Goal: Communication & Community: Answer question/provide support

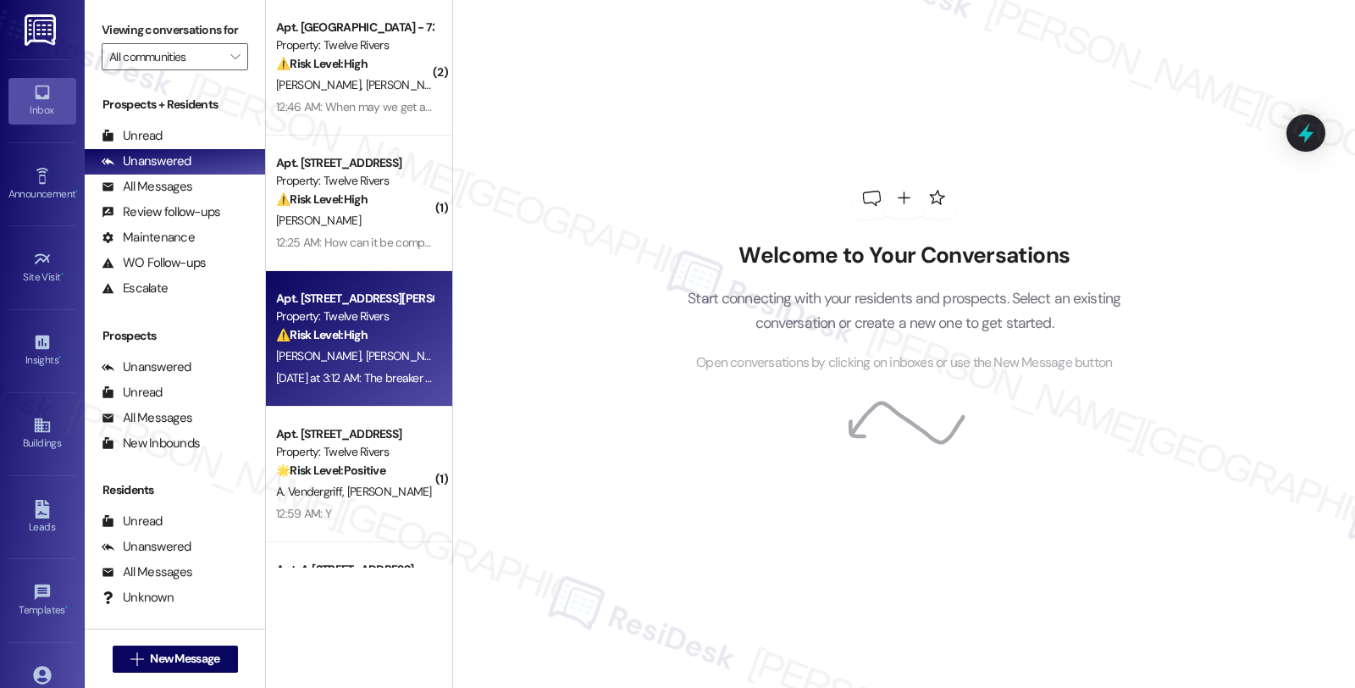
click at [384, 329] on div "⚠️ Risk Level: High The resident is disputing charges related to electrical iss…" at bounding box center [354, 335] width 157 height 18
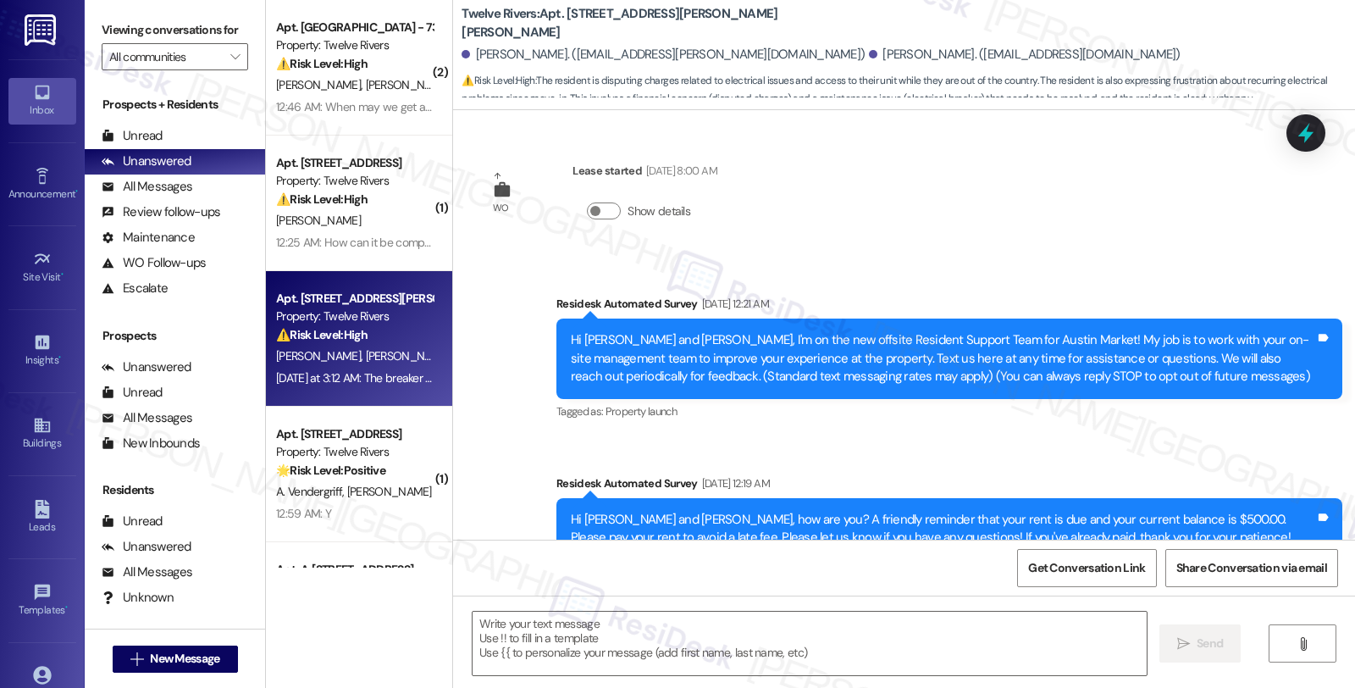
scroll to position [5094, 0]
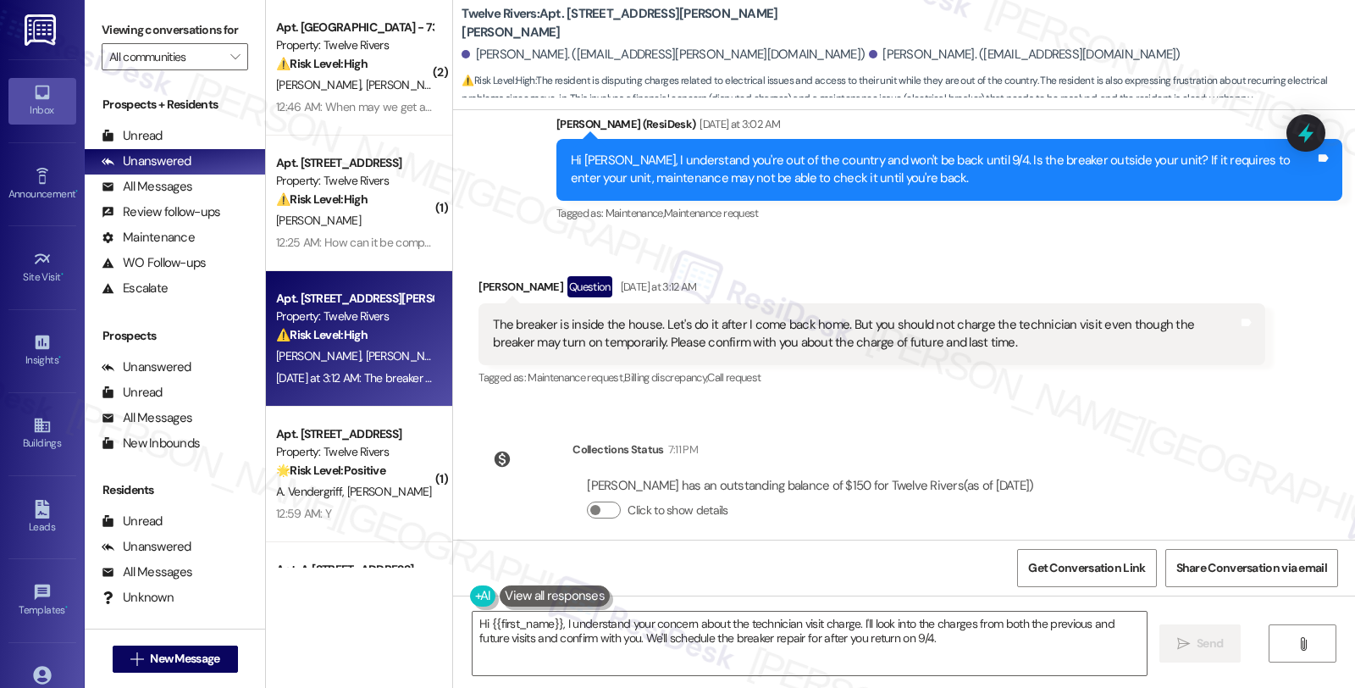
click at [478, 276] on div "[PERSON_NAME] Question [DATE] at 3:12 AM" at bounding box center [871, 289] width 786 height 27
copy div "Hee"
click at [479, 623] on textarea "Hi {{first_name}}, I understand your concern about the technician visit charge.…" at bounding box center [809, 643] width 674 height 64
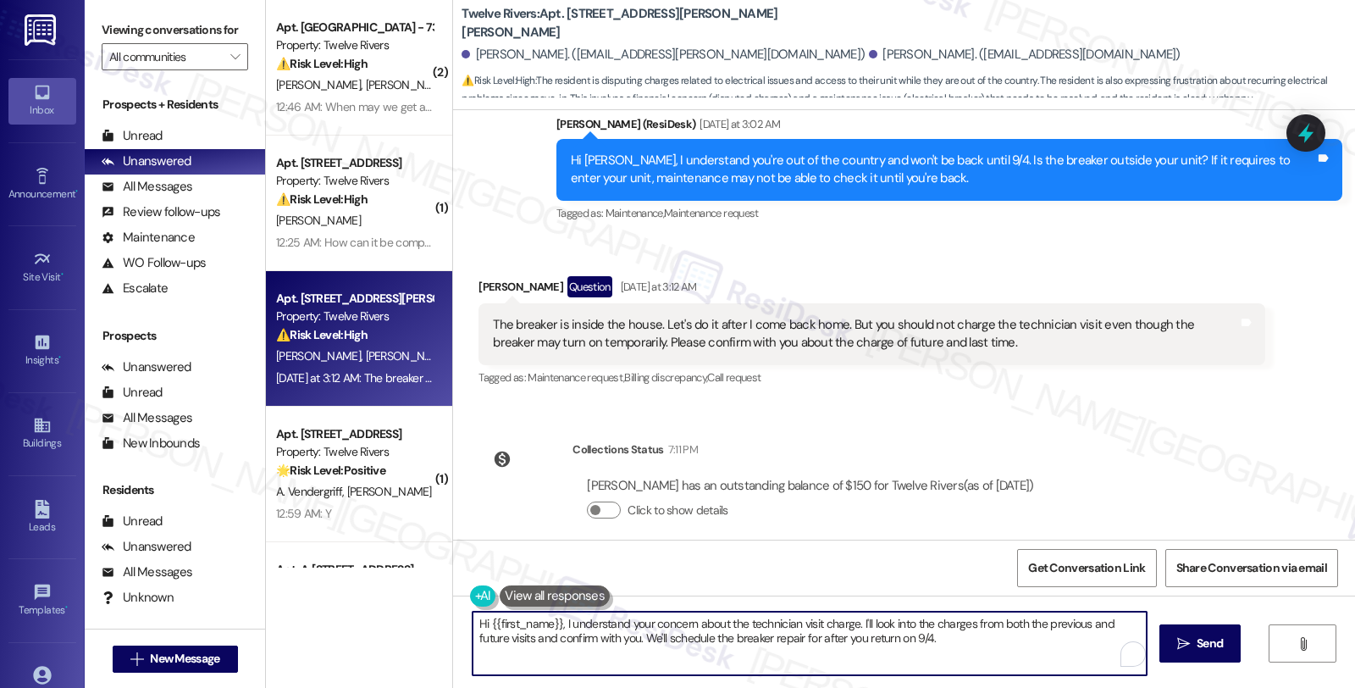
paste textarea "Hee"
click at [801, 622] on textarea "Hi [PERSON_NAME], I understand your concern about the technician visit charge. …" at bounding box center [809, 643] width 674 height 64
click at [492, 639] on textarea "Hi [PERSON_NAME], I understand your concern about the technician visit charge. …" at bounding box center [809, 643] width 674 height 64
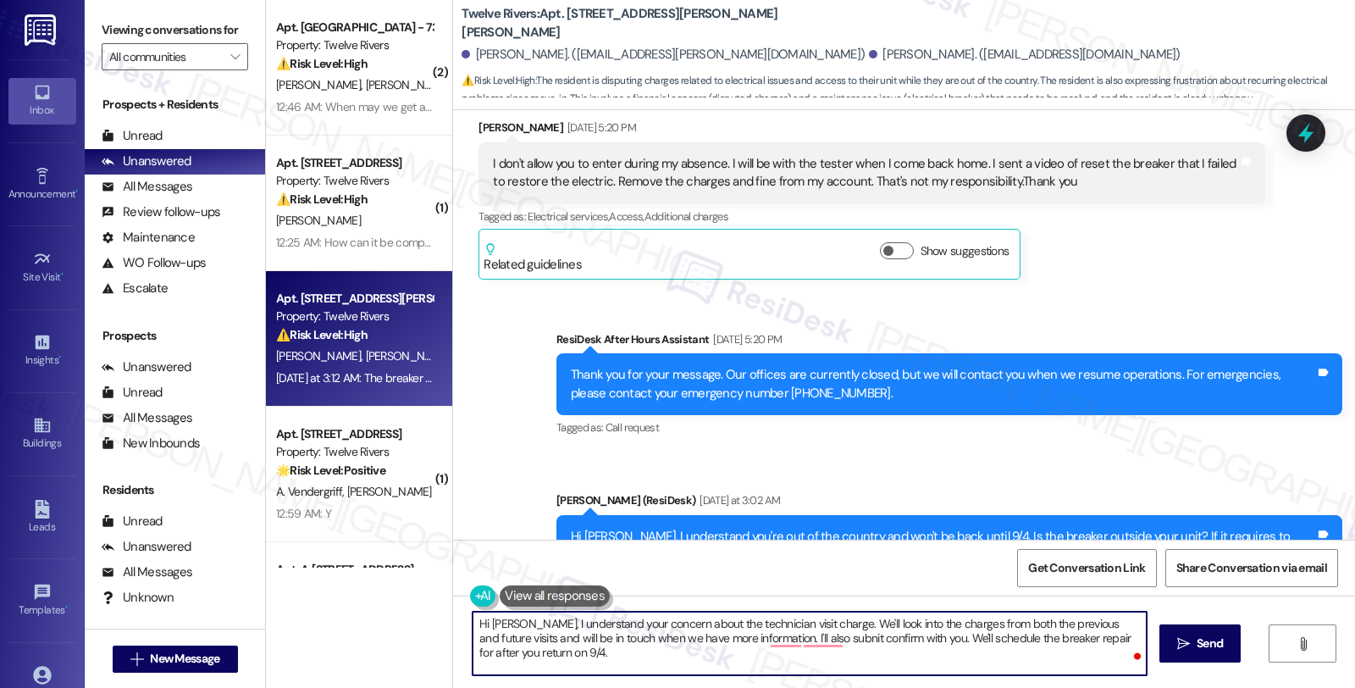
scroll to position [4530, 0]
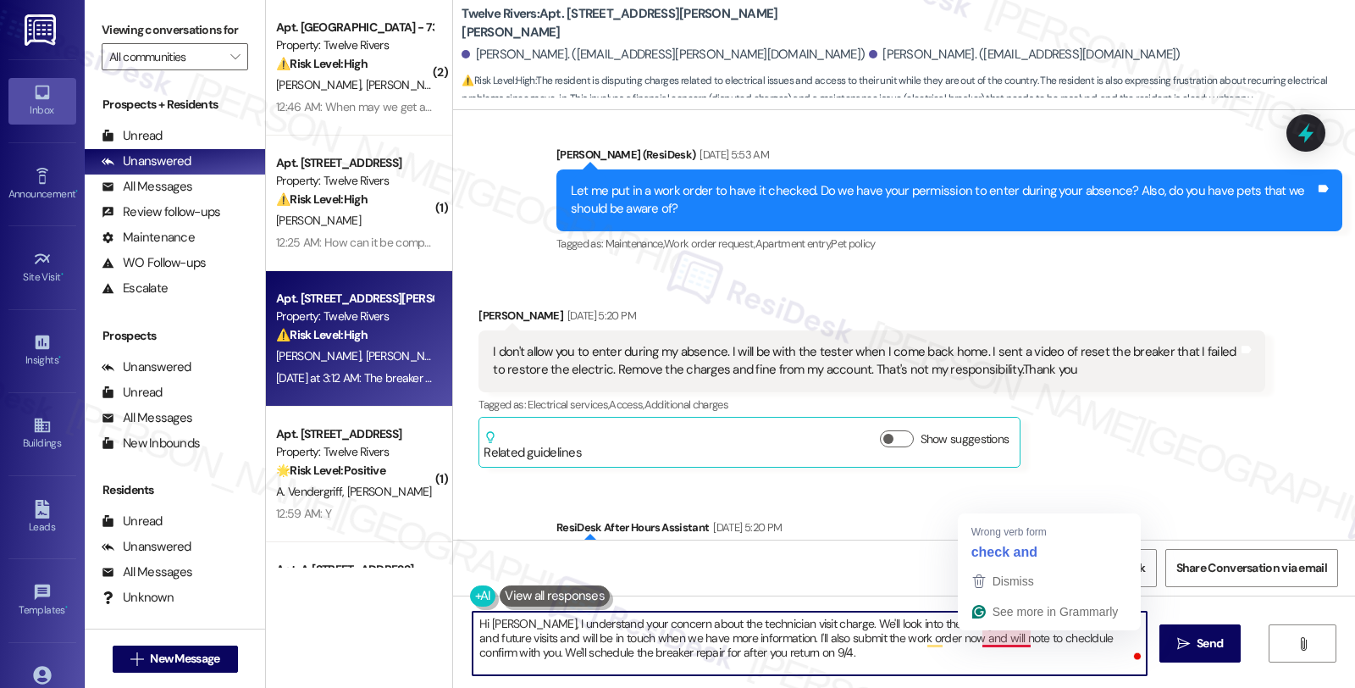
click at [971, 639] on textarea "Hi [PERSON_NAME], I understand your concern about the technician visit charge. …" at bounding box center [809, 643] width 674 height 64
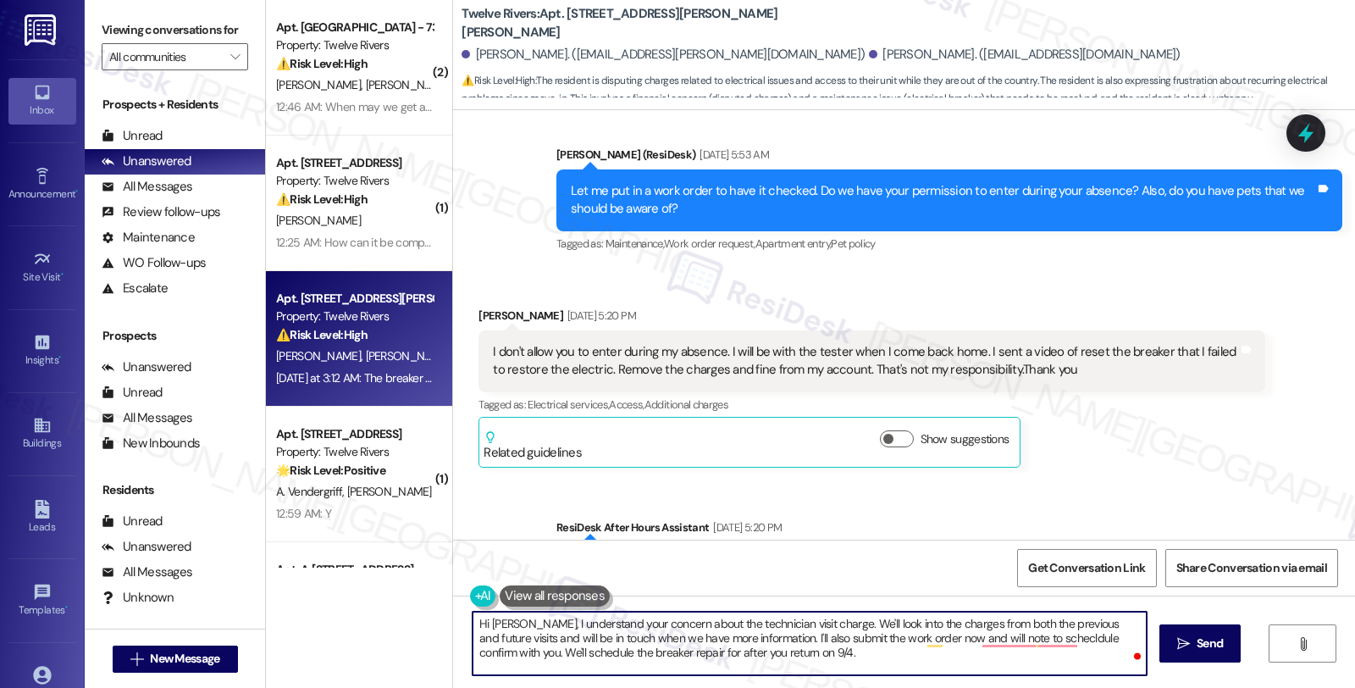
click at [1068, 640] on textarea "Hi [PERSON_NAME], I understand your concern about the technician visit charge. …" at bounding box center [809, 643] width 674 height 64
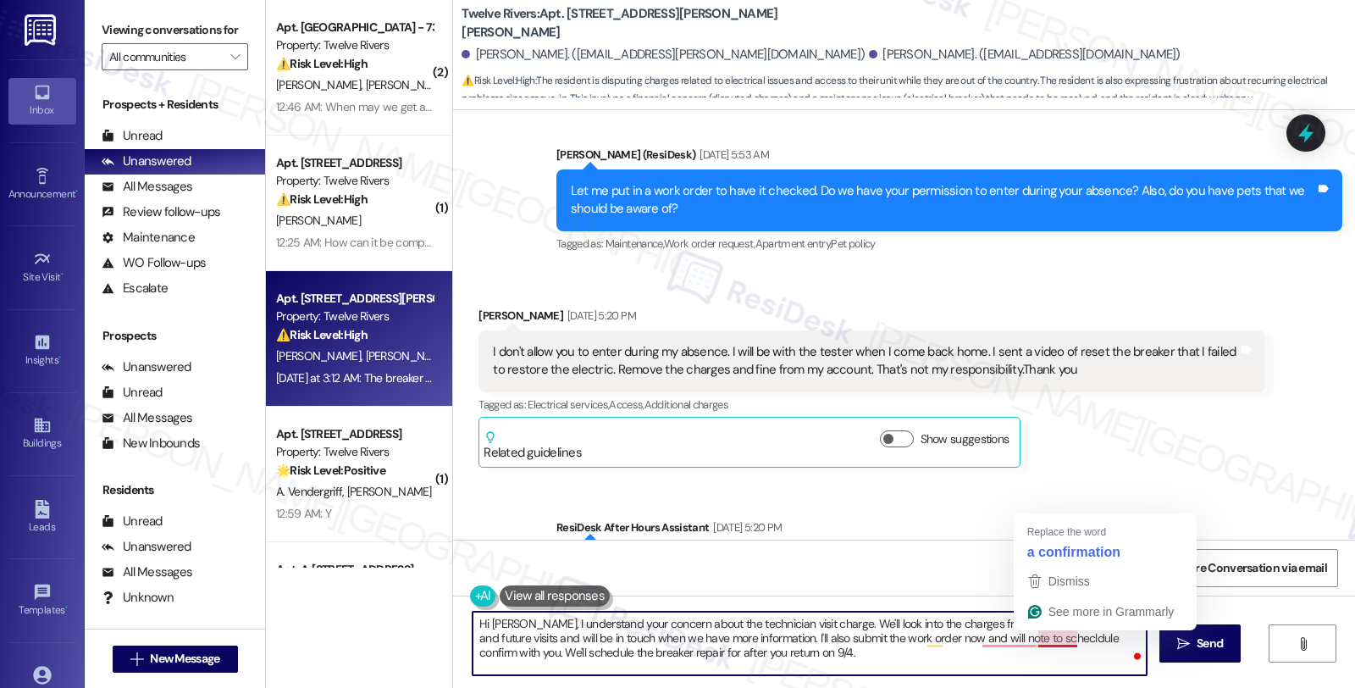
click at [1028, 638] on textarea "Hi [PERSON_NAME], I understand your concern about the technician visit charge. …" at bounding box center [809, 643] width 674 height 64
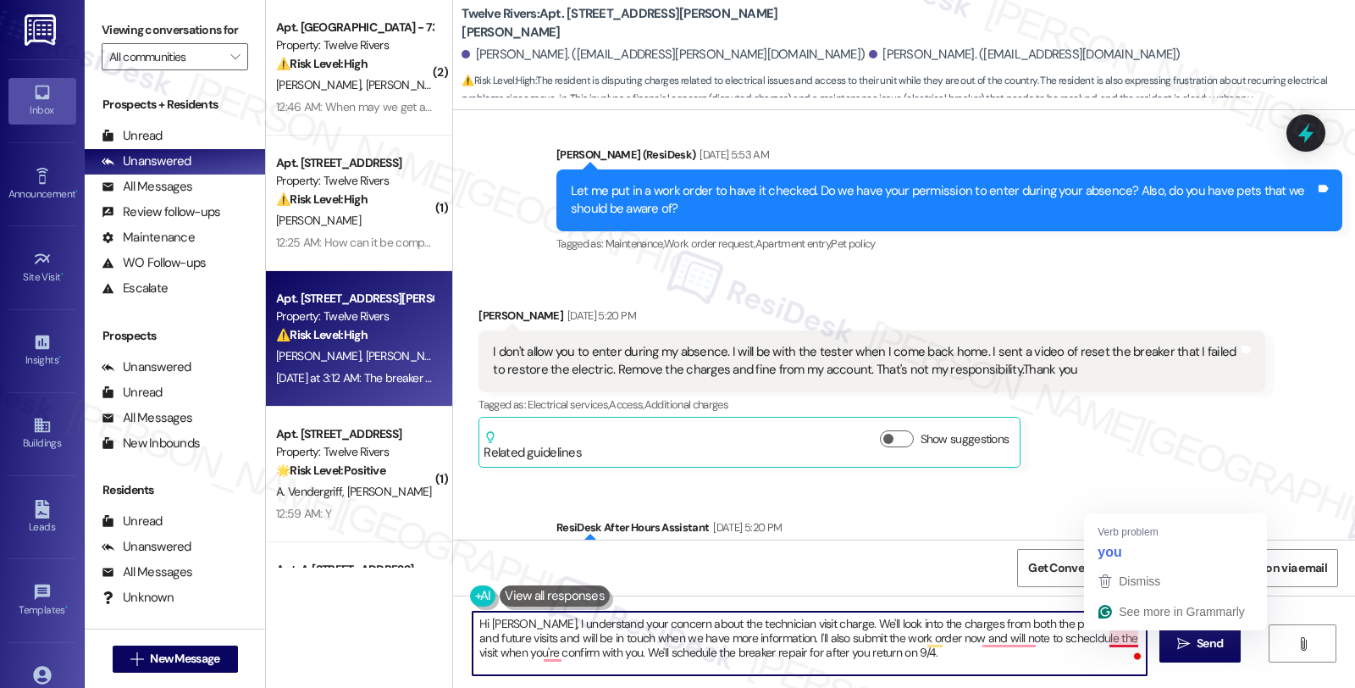
click at [1114, 635] on textarea "Hi [PERSON_NAME], I understand your concern about the technician visit charge. …" at bounding box center [809, 643] width 674 height 64
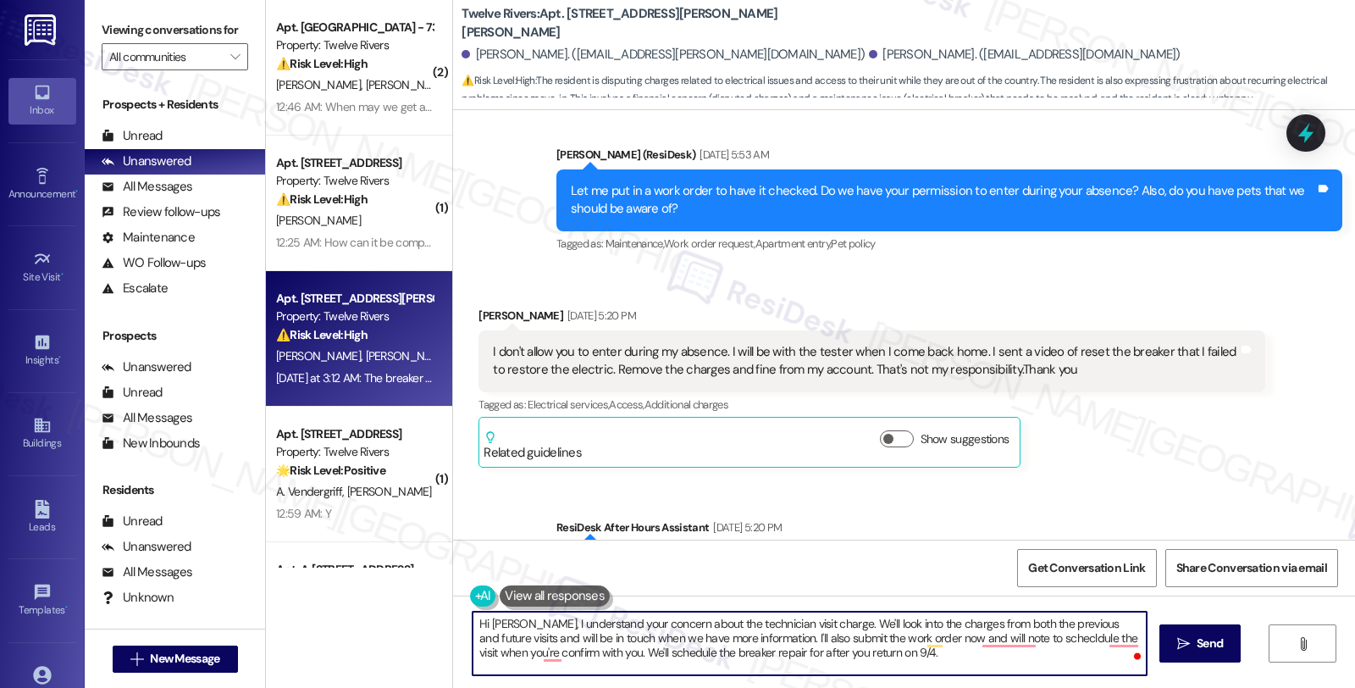
click at [1069, 638] on textarea "Hi [PERSON_NAME], I understand your concern about the technician visit charge. …" at bounding box center [809, 643] width 674 height 64
click at [758, 652] on textarea "Hi [PERSON_NAME], I understand your concern about the technician visit charge. …" at bounding box center [809, 643] width 674 height 64
click at [726, 654] on textarea "Hi [PERSON_NAME], I understand your concern about the technician visit charge. …" at bounding box center [809, 643] width 674 height 64
click at [588, 660] on textarea "Hi [PERSON_NAME], I understand your concern about the technician visit charge. …" at bounding box center [809, 643] width 674 height 64
type textarea "Hi [PERSON_NAME], I understand your concern about the technician visit charge. …"
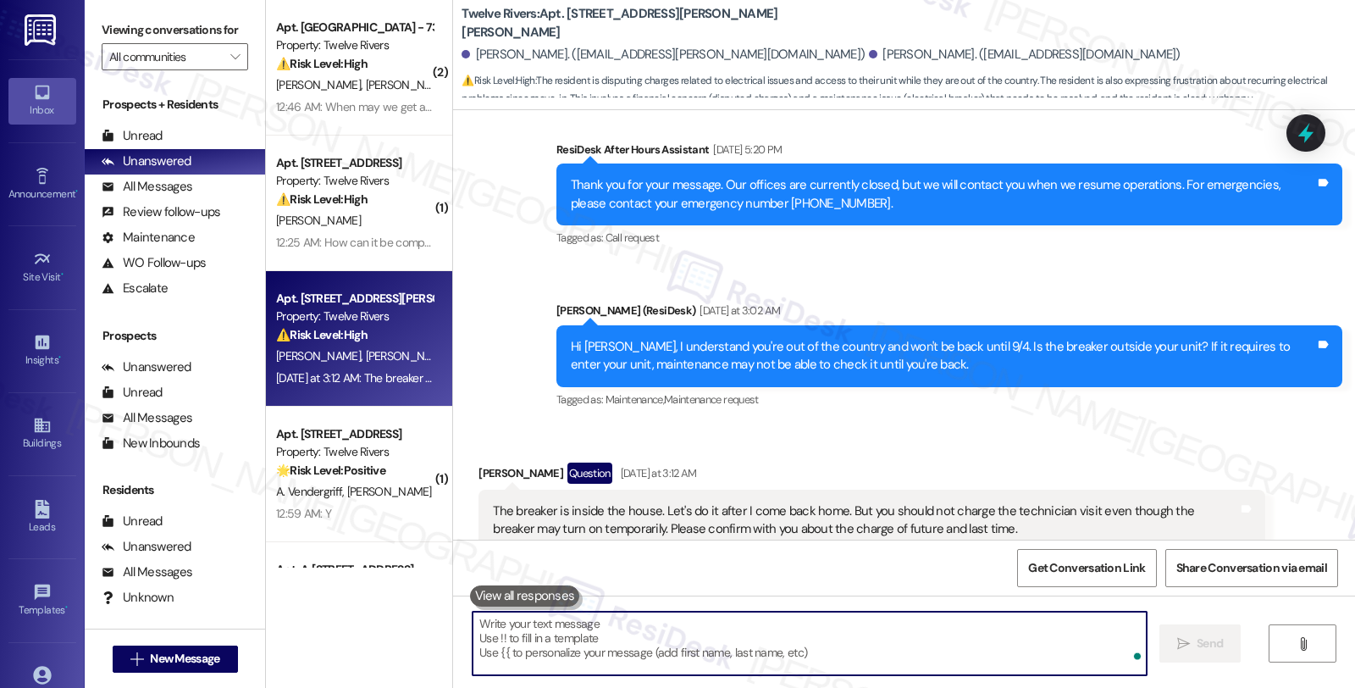
scroll to position [4938, 0]
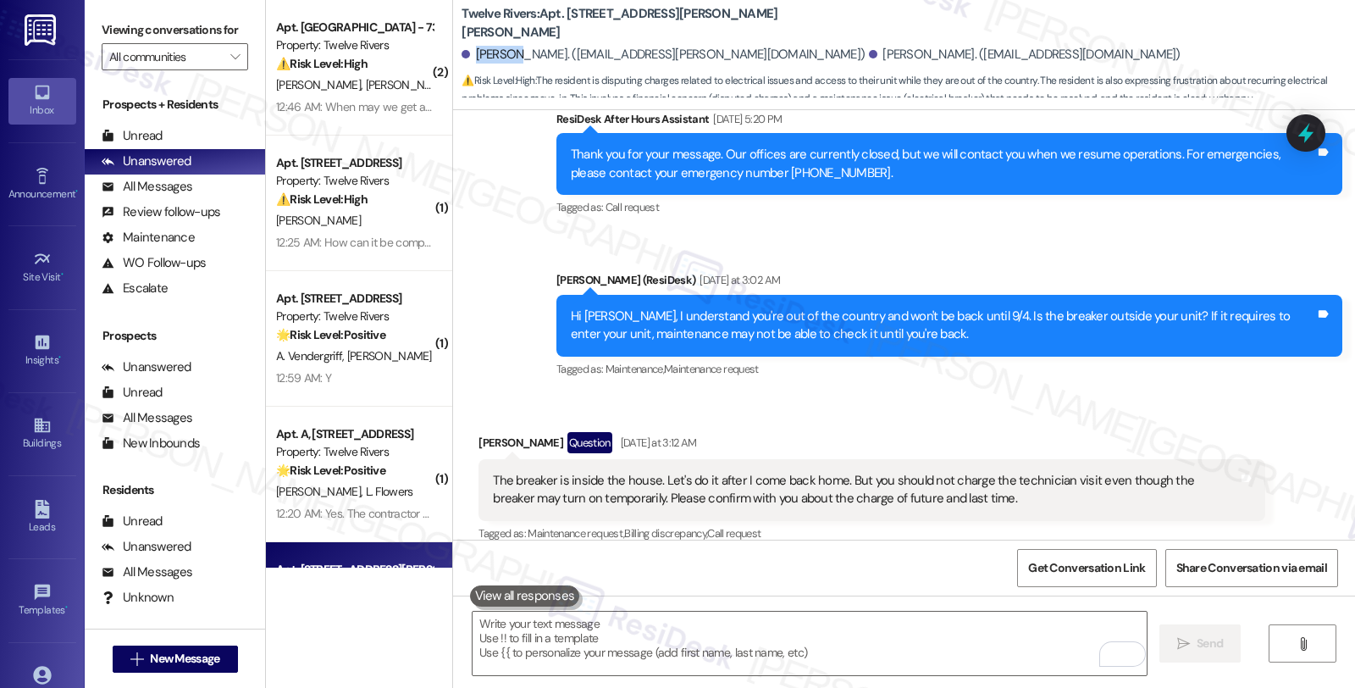
drag, startPoint x: 463, startPoint y: 54, endPoint x: 505, endPoint y: 52, distance: 41.6
click at [505, 52] on div "[PERSON_NAME]. ([EMAIL_ADDRESS][PERSON_NAME][DOMAIN_NAME])" at bounding box center [662, 55] width 403 height 18
copy div "[PERSON_NAME]"
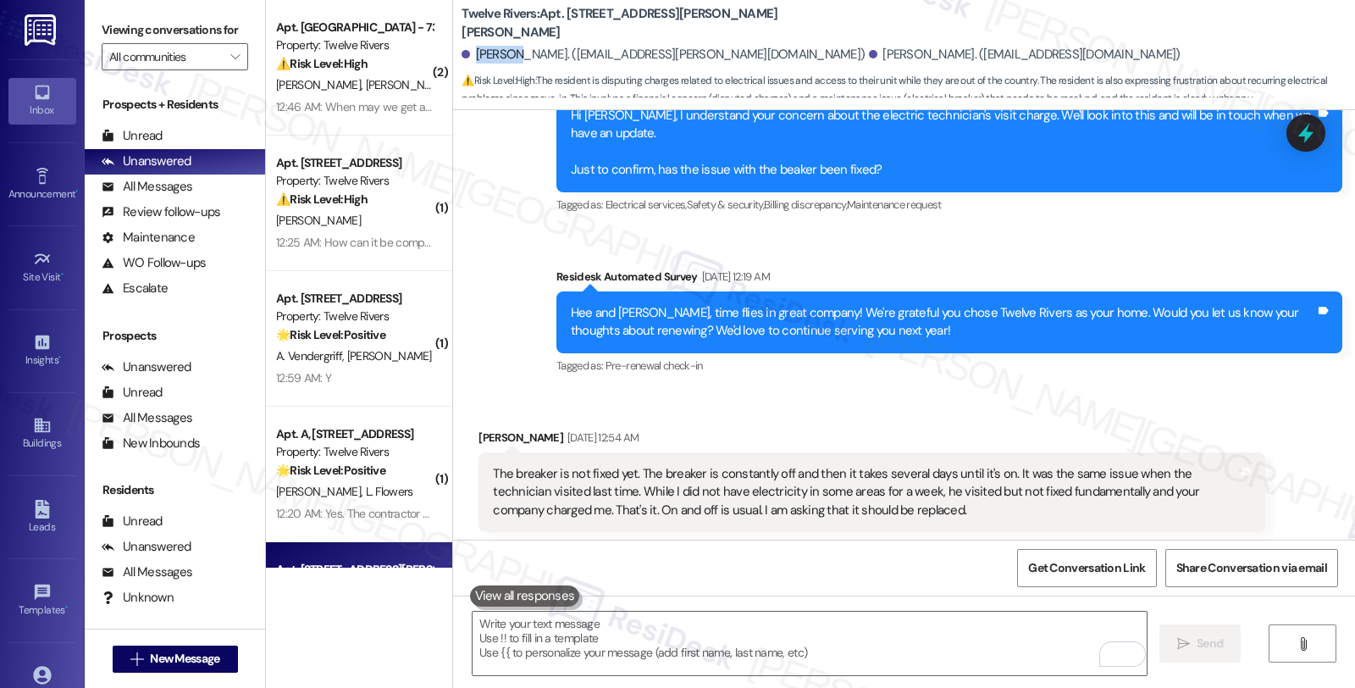
scroll to position [3245, 0]
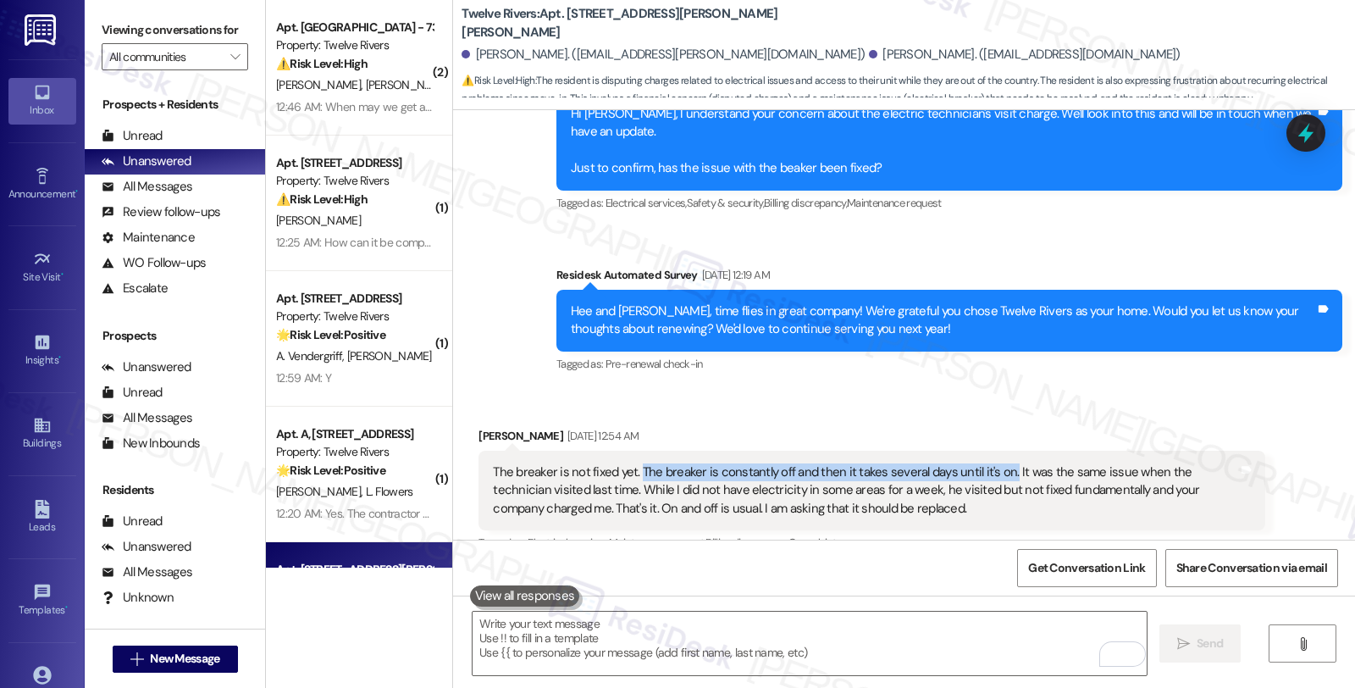
drag, startPoint x: 629, startPoint y: 452, endPoint x: 993, endPoint y: 455, distance: 364.1
click at [993, 463] on div "The breaker is not fixed yet. The breaker is constantly off and then it takes s…" at bounding box center [865, 490] width 744 height 54
copy div "The breaker is constantly off and then it takes several days until it's on."
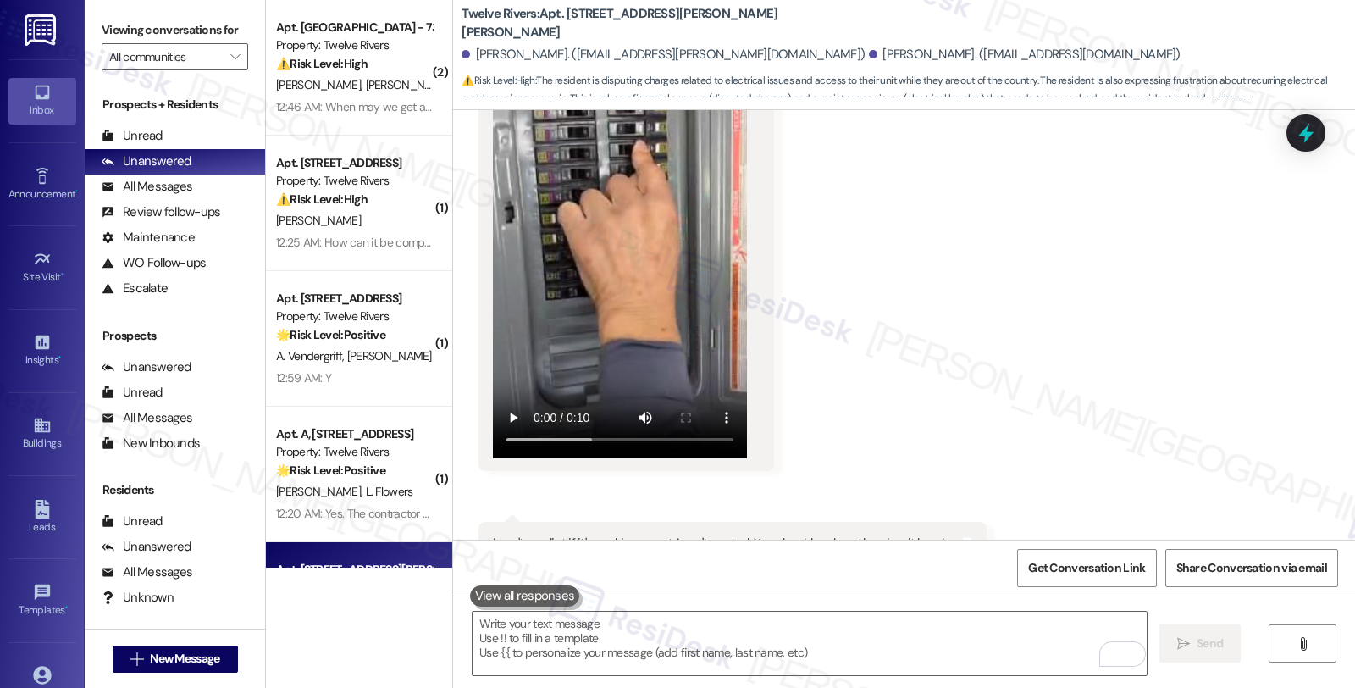
scroll to position [1035, 0]
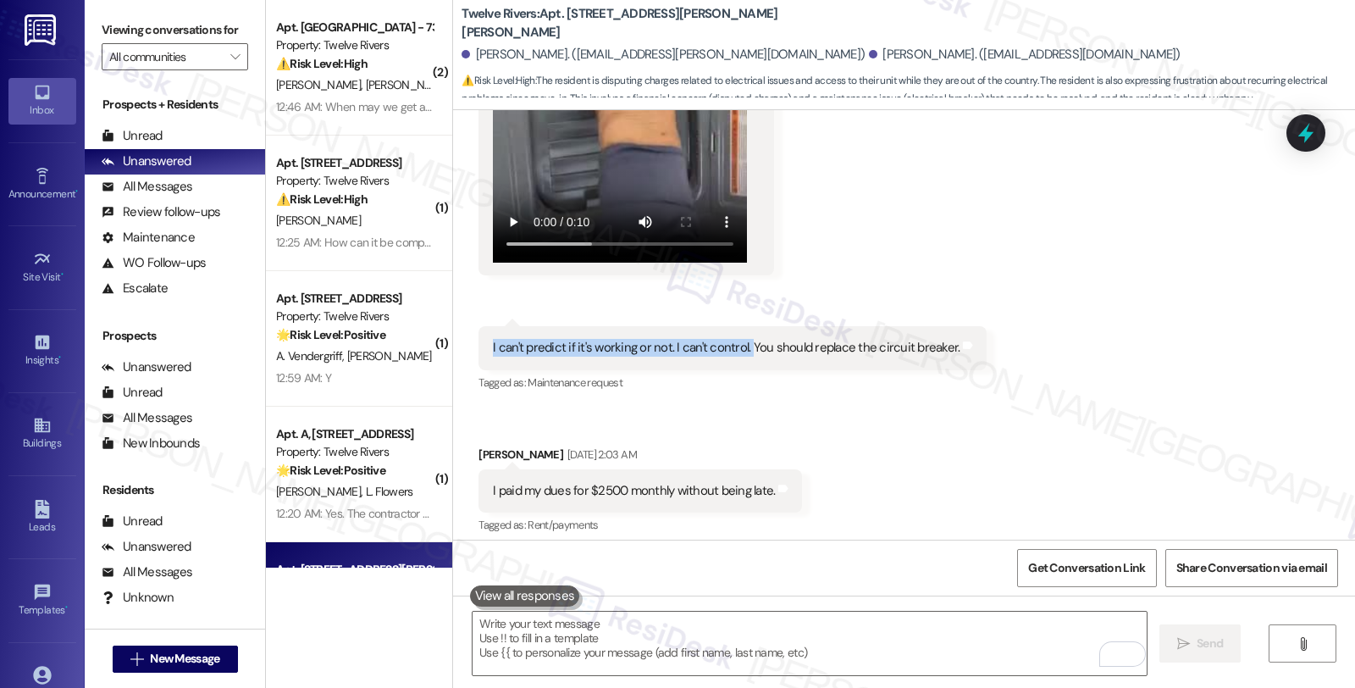
drag, startPoint x: 475, startPoint y: 349, endPoint x: 737, endPoint y: 351, distance: 261.6
click at [737, 351] on div "I can't predict if it's working or not. I can't control. You should replace the…" at bounding box center [732, 347] width 508 height 43
copy div "I can't predict if it's working or not. I can't control."
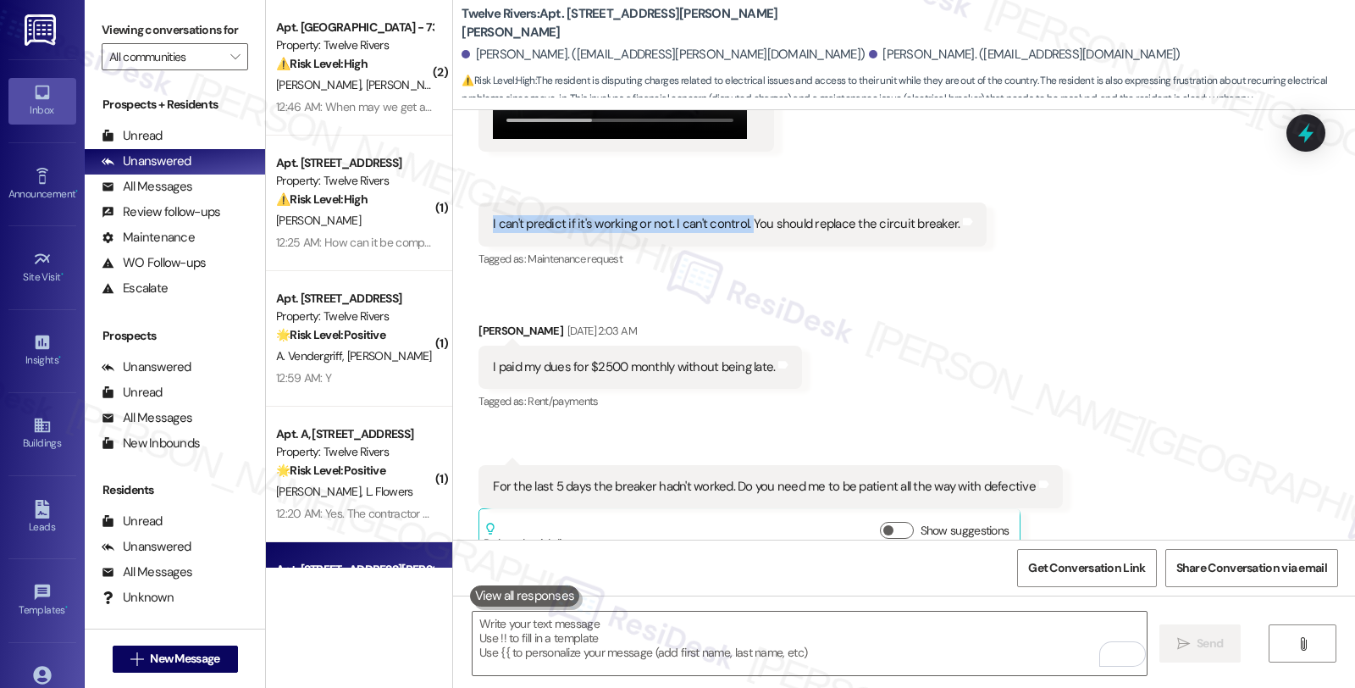
scroll to position [1317, 0]
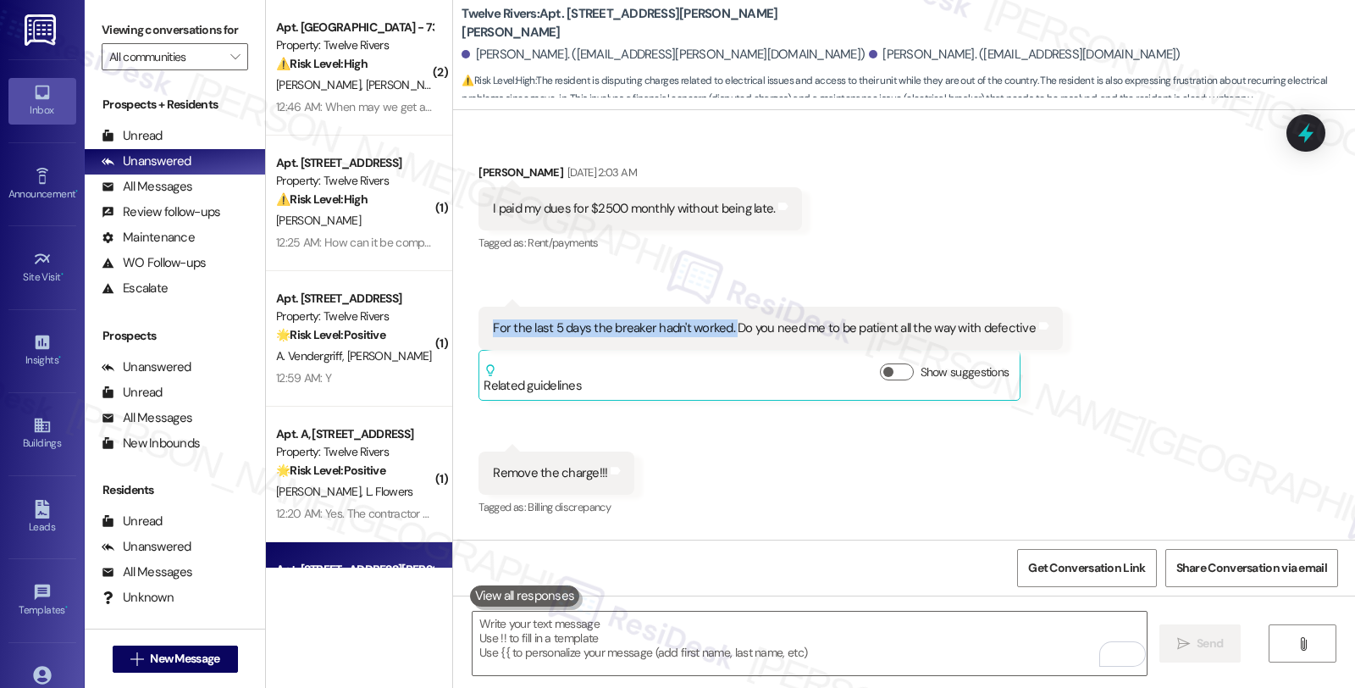
drag, startPoint x: 480, startPoint y: 324, endPoint x: 722, endPoint y: 324, distance: 242.2
click at [722, 324] on div "For the last 5 days the breaker hadn't worked. Do you need me to be patient all…" at bounding box center [764, 328] width 543 height 18
copy div "For the last 5 days the breaker hadn't worked."
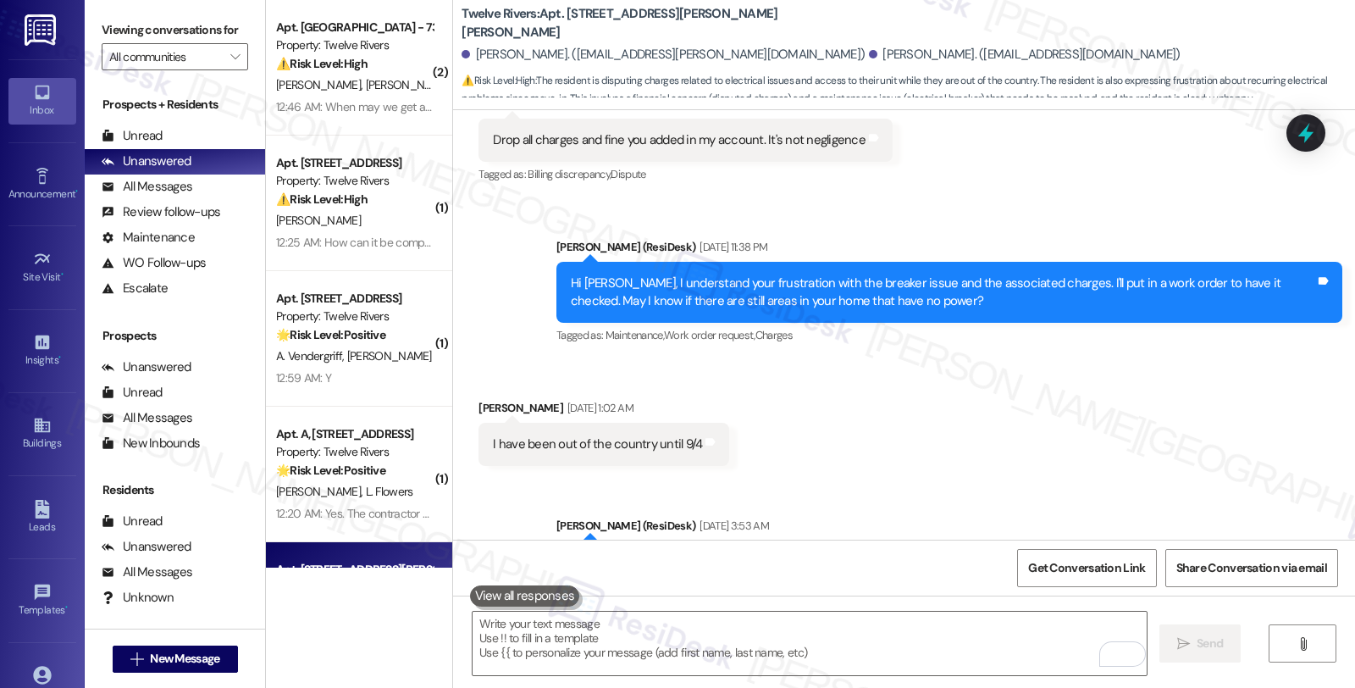
scroll to position [3951, 0]
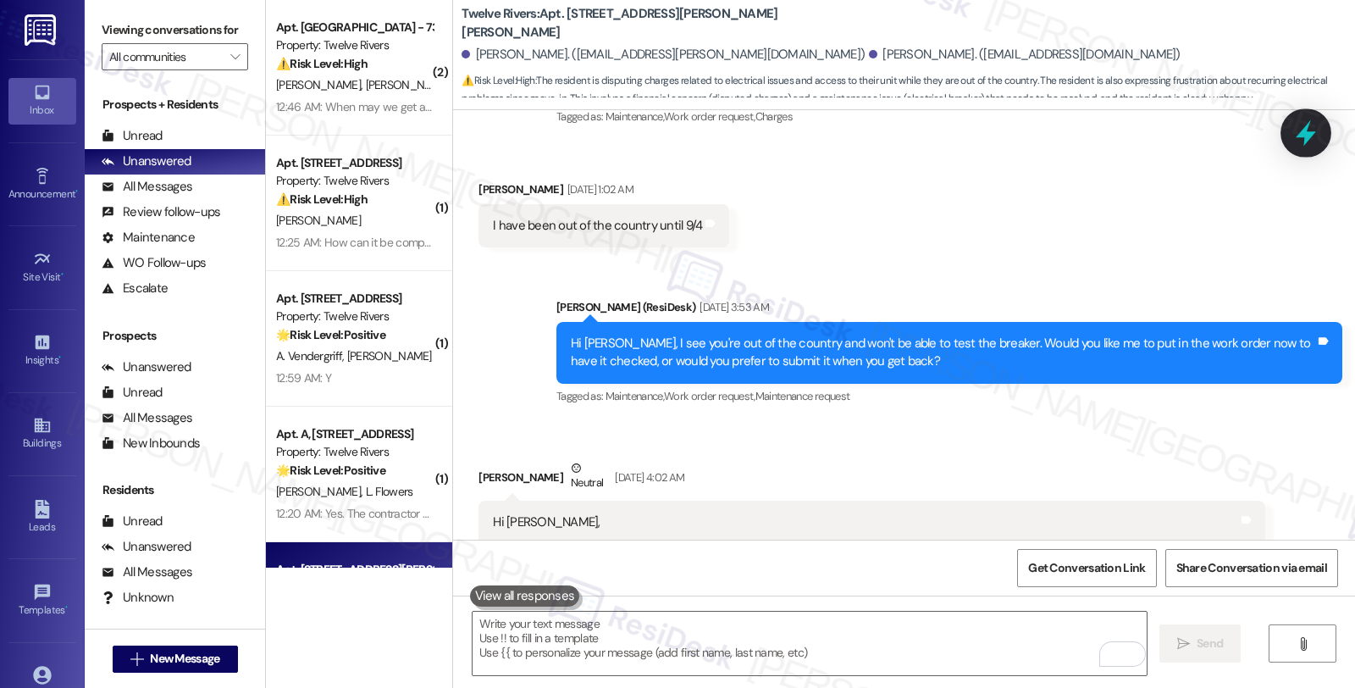
click at [1298, 133] on icon at bounding box center [1305, 133] width 29 height 29
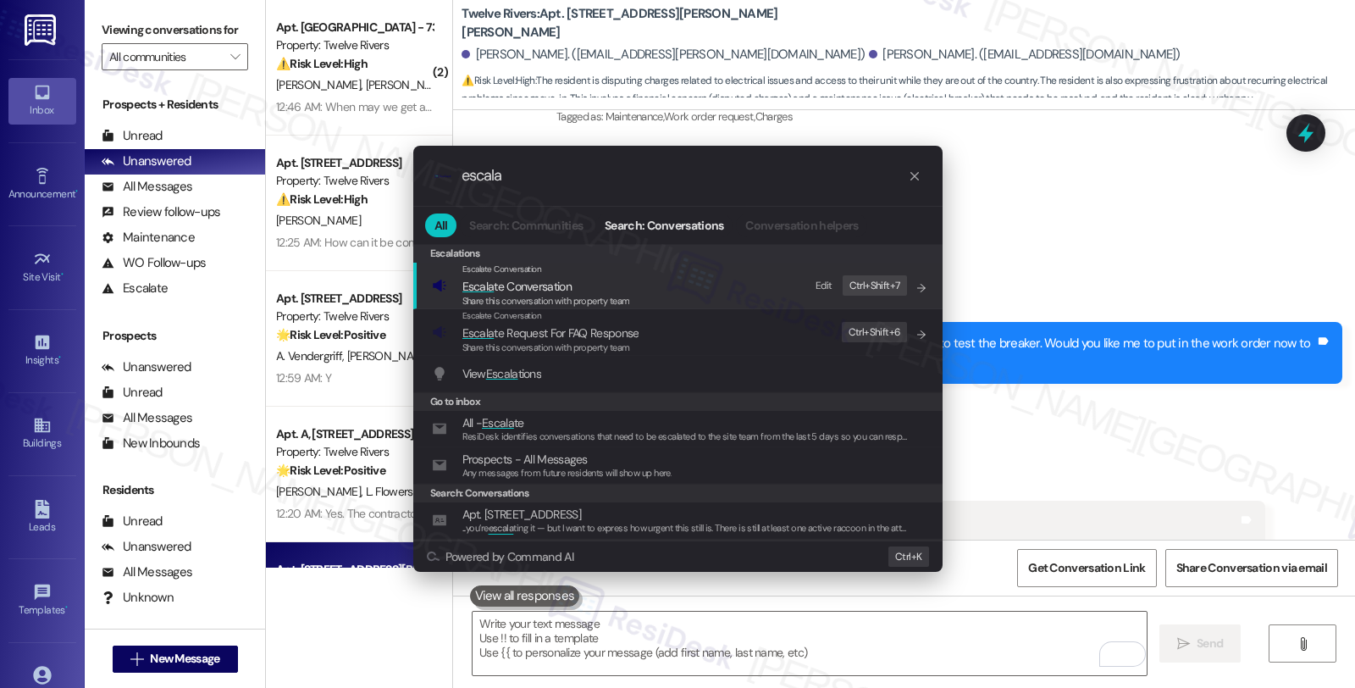
type input "escala"
click at [561, 288] on span "Escala te Conversation" at bounding box center [516, 286] width 109 height 15
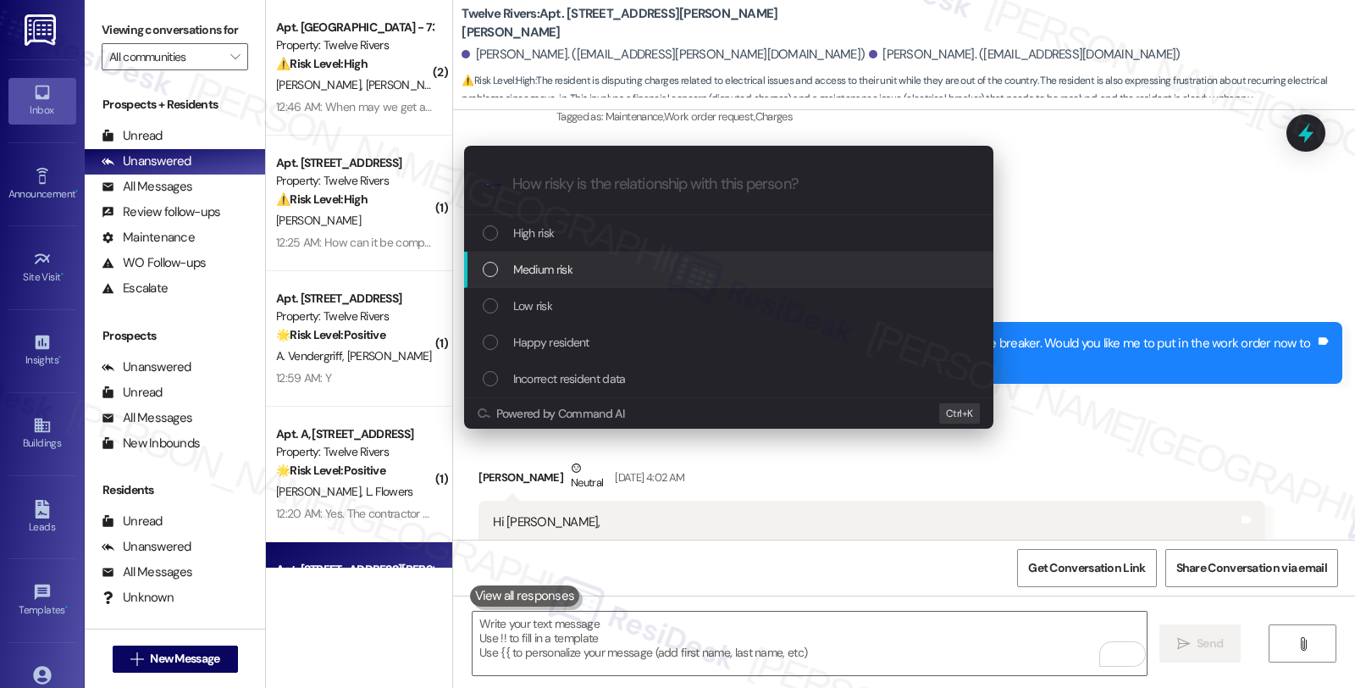
click at [555, 275] on span "Medium risk" at bounding box center [542, 269] width 59 height 19
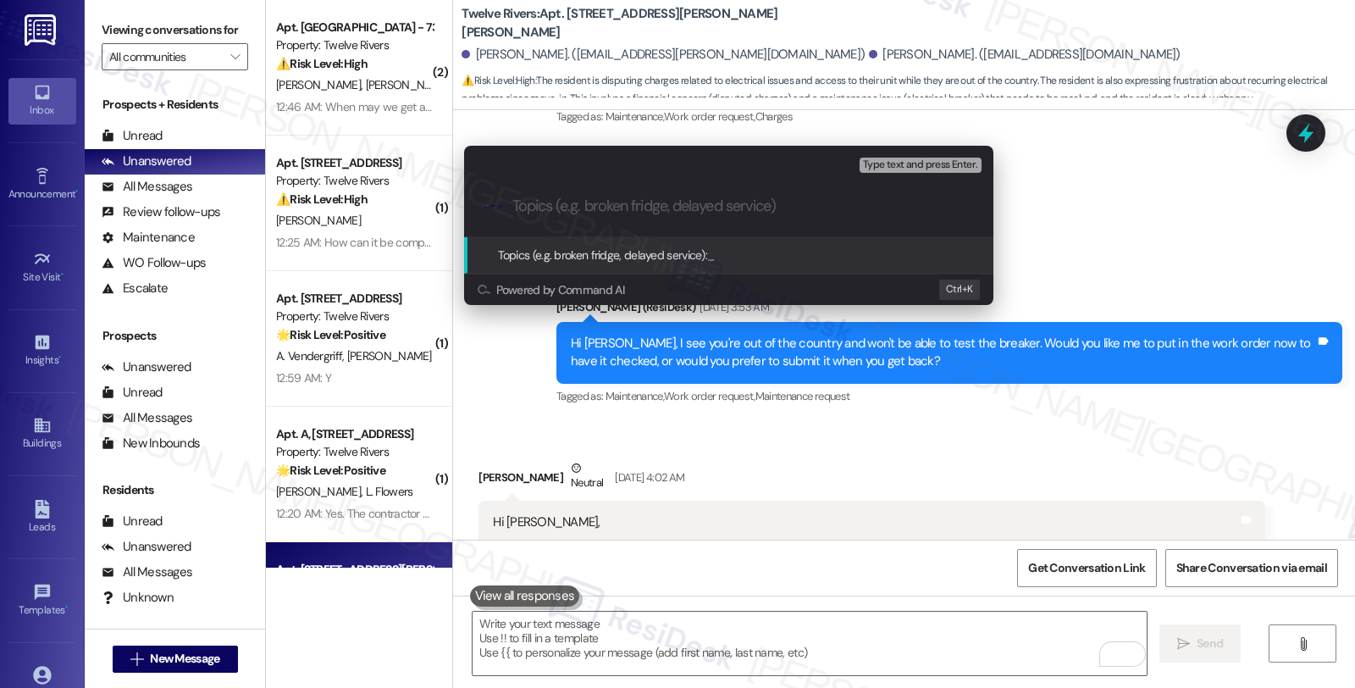
paste input "#14917-1"
click at [663, 207] on input "#14917-1 (breaker) ;" at bounding box center [735, 206] width 446 height 18
click at [512, 203] on input "#14917-1 (breaker) ;" at bounding box center [735, 206] width 446 height 18
paste input "Work Order Filed by ResiDesk - WO #"
click at [908, 207] on input "Work Order Filed by ResiDesk - WO ##14917-1 (breaker) ;" at bounding box center [735, 206] width 446 height 18
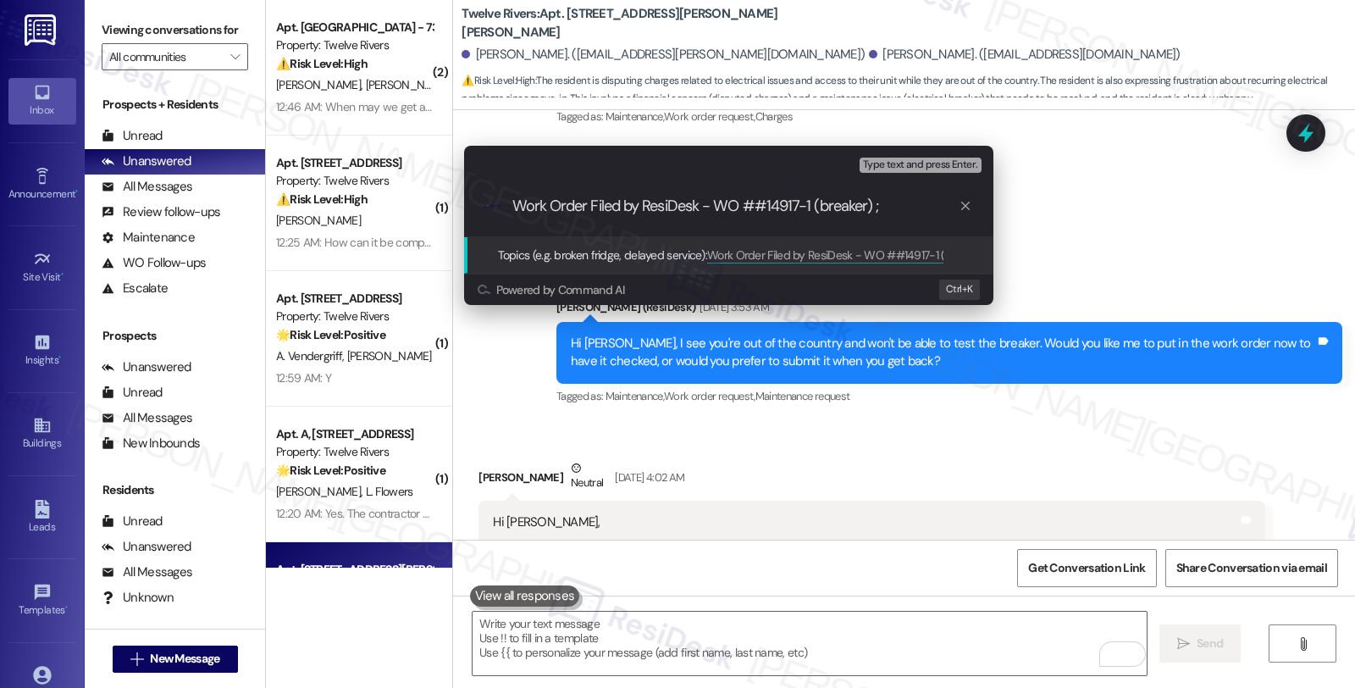
drag, startPoint x: 622, startPoint y: 207, endPoint x: 438, endPoint y: 207, distance: 184.6
click at [438, 207] on div "Escalate Conversation Medium risk Topics (e.g. broken fridge, delayed service) …" at bounding box center [677, 344] width 1355 height 688
click at [931, 426] on div "Escalate Conversation Medium risk Topics (e.g. broken fridge, delayed service) …" at bounding box center [677, 344] width 1355 height 688
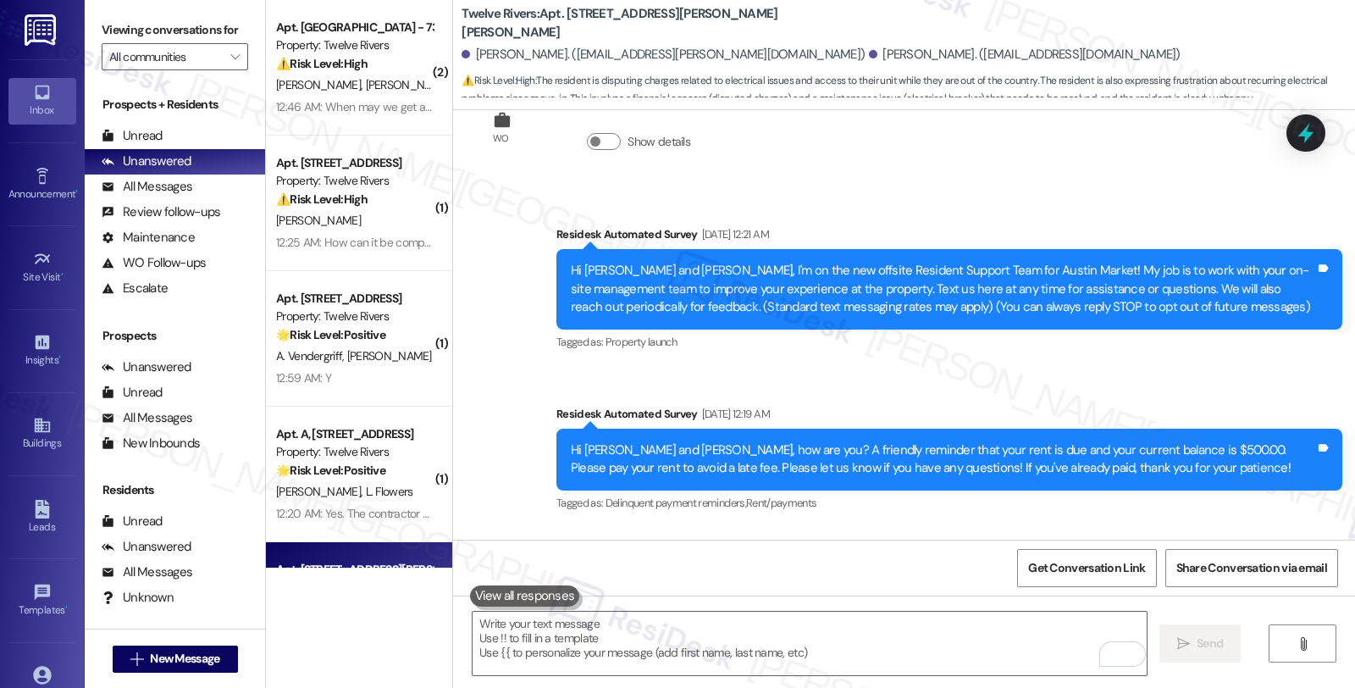
scroll to position [56, 0]
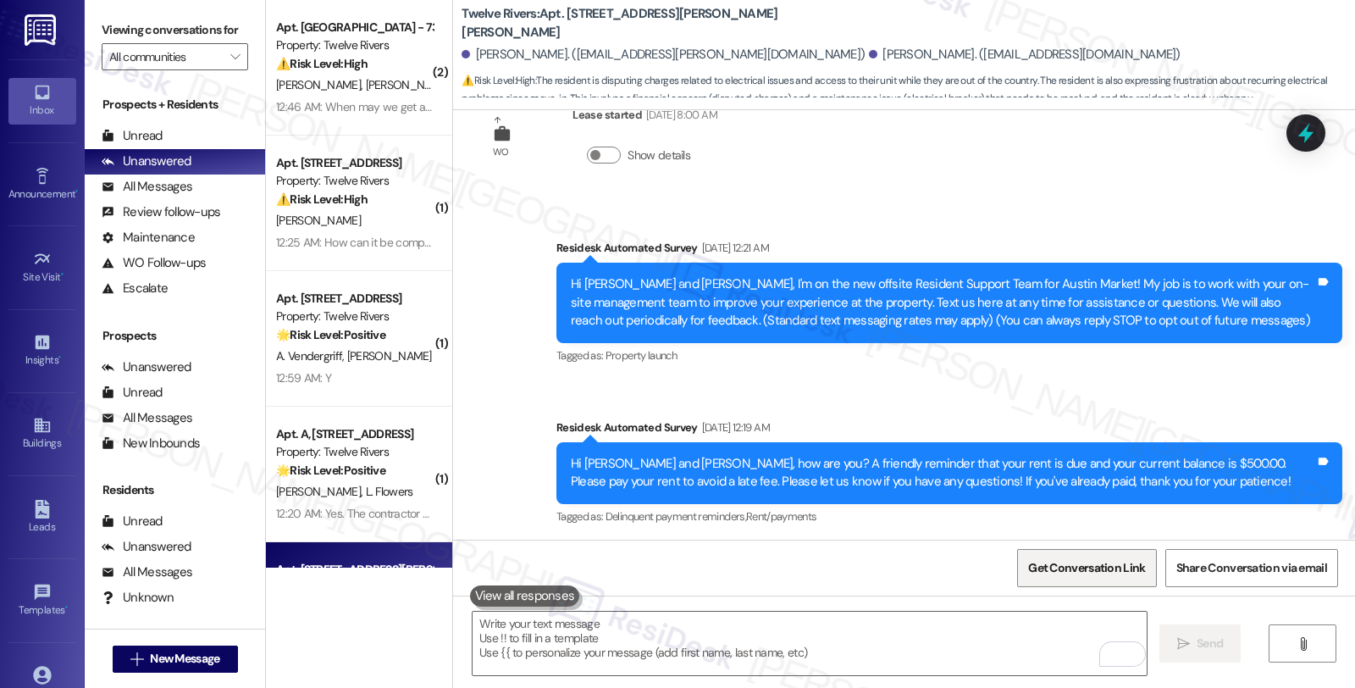
click at [1068, 567] on span "Get Conversation Link" at bounding box center [1086, 568] width 117 height 18
click at [1299, 142] on icon at bounding box center [1305, 133] width 29 height 29
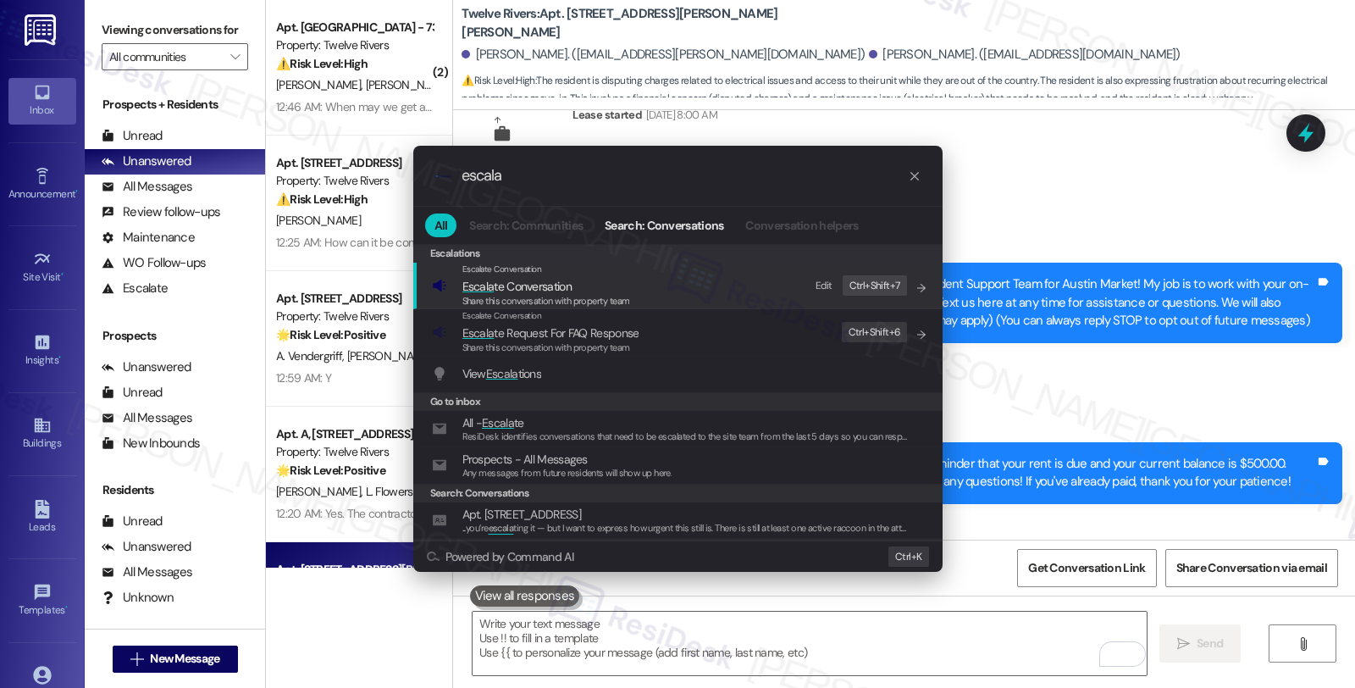
type input "escala"
click at [508, 289] on span "Escala te Conversation" at bounding box center [516, 286] width 109 height 15
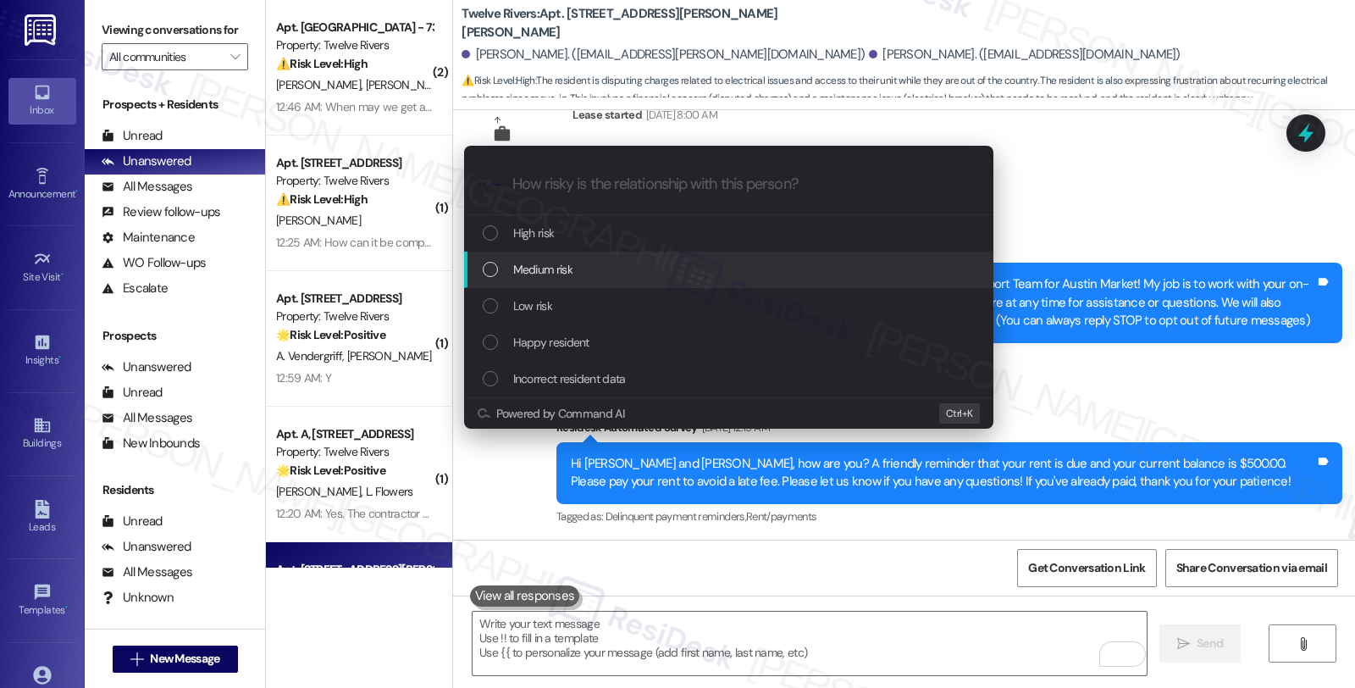
click at [573, 282] on div "Medium risk" at bounding box center [728, 269] width 529 height 36
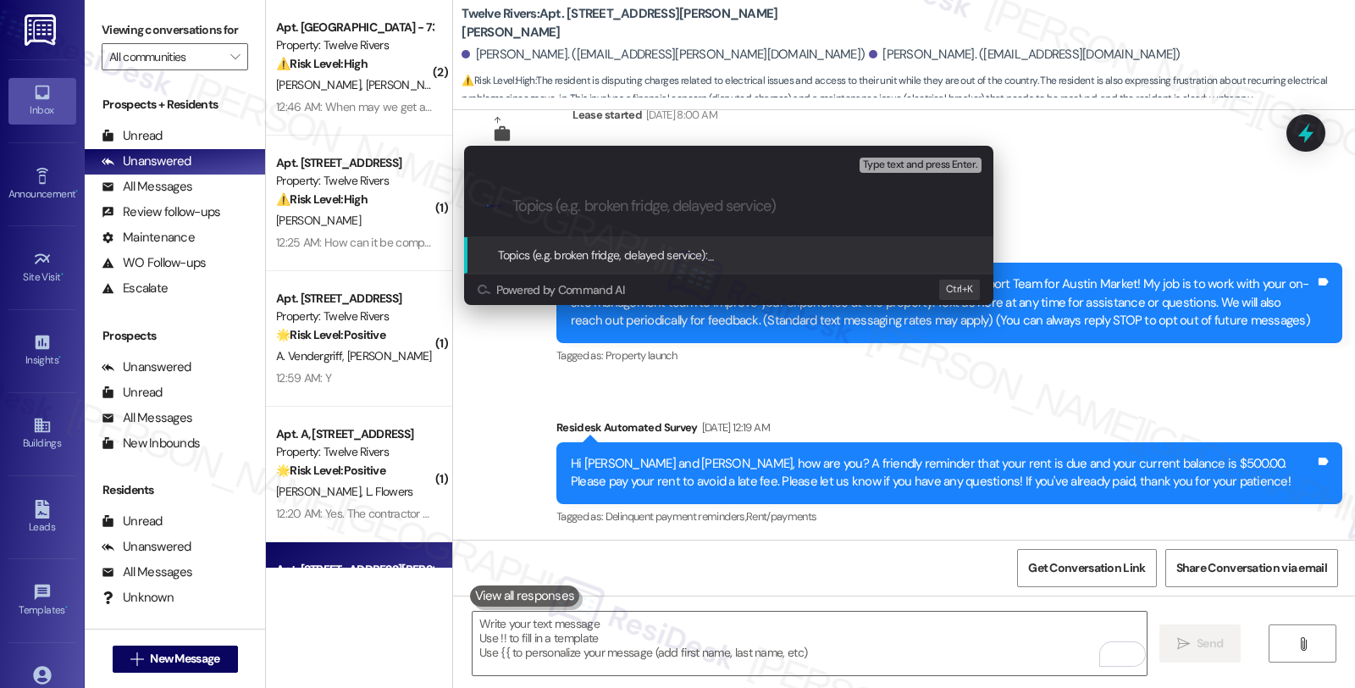
paste input "[URL][DOMAIN_NAME]"
click at [726, 180] on div ".cls-1{fill:#0a055f;}.cls-2{fill:#0cc4c4;} resideskLogoBlueOrange [URL][DOMAIN_…" at bounding box center [728, 206] width 529 height 60
click at [751, 207] on input "[URL][DOMAIN_NAME]" at bounding box center [735, 206] width 446 height 18
paste input "Work Order Filed by ResiDesk - WO #"
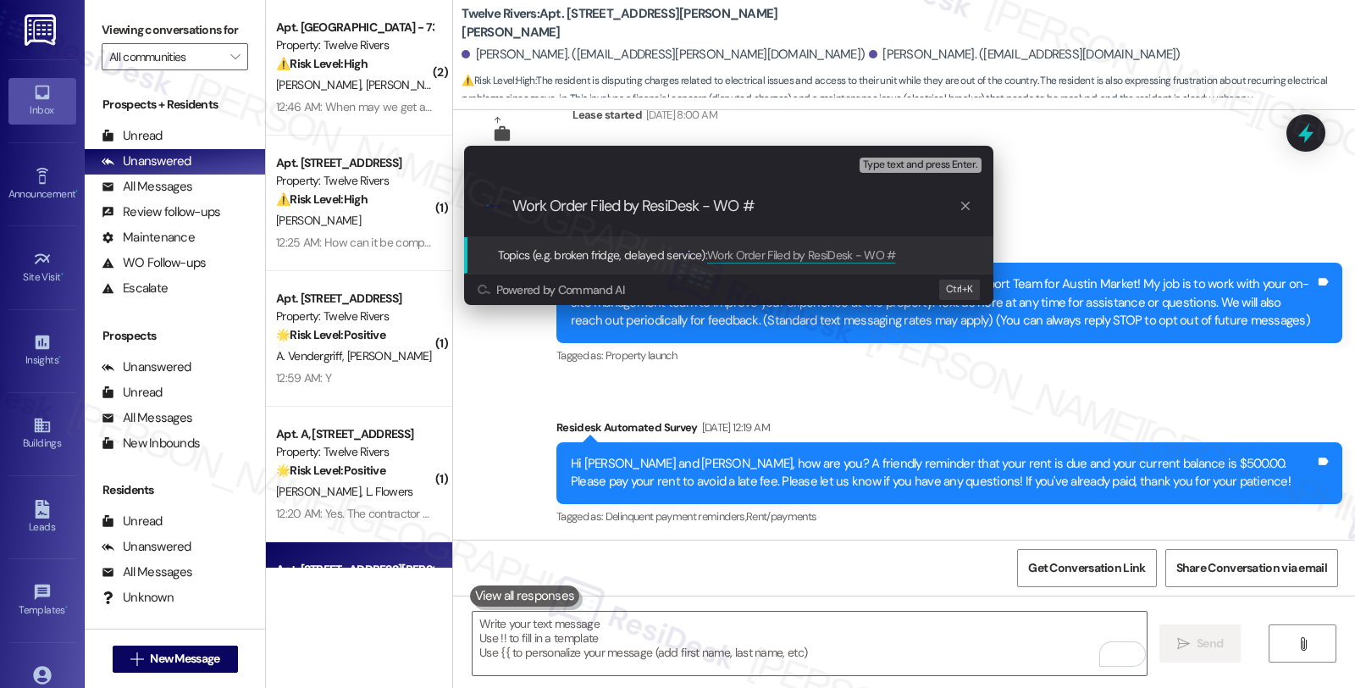
paste input "#14917-1"
click at [751, 206] on input "Work Order Filed by ResiDesk - WO ##14917-1" at bounding box center [735, 206] width 446 height 18
click at [817, 212] on input "Work Order Filed by ResiDesk - WO #14917-1" at bounding box center [735, 206] width 446 height 18
click at [826, 207] on input "Work Order Filed by ResiDesk - WO #14917-1(breraker)" at bounding box center [735, 206] width 446 height 18
click at [892, 203] on input "Work Order Filed by ResiDesk - WO #14917-1(breaker)" at bounding box center [735, 206] width 446 height 18
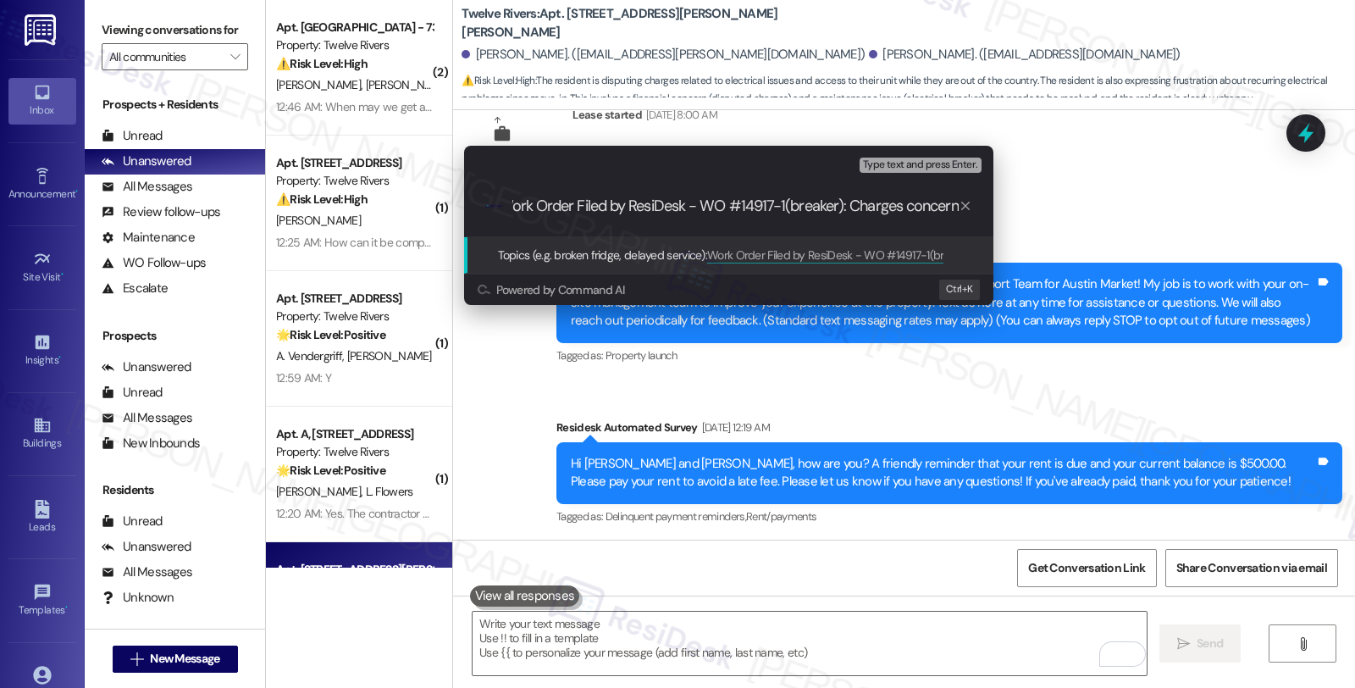
type input "Work Order Filed by ResiDesk - WO #14917-1(breaker): Charges concerns"
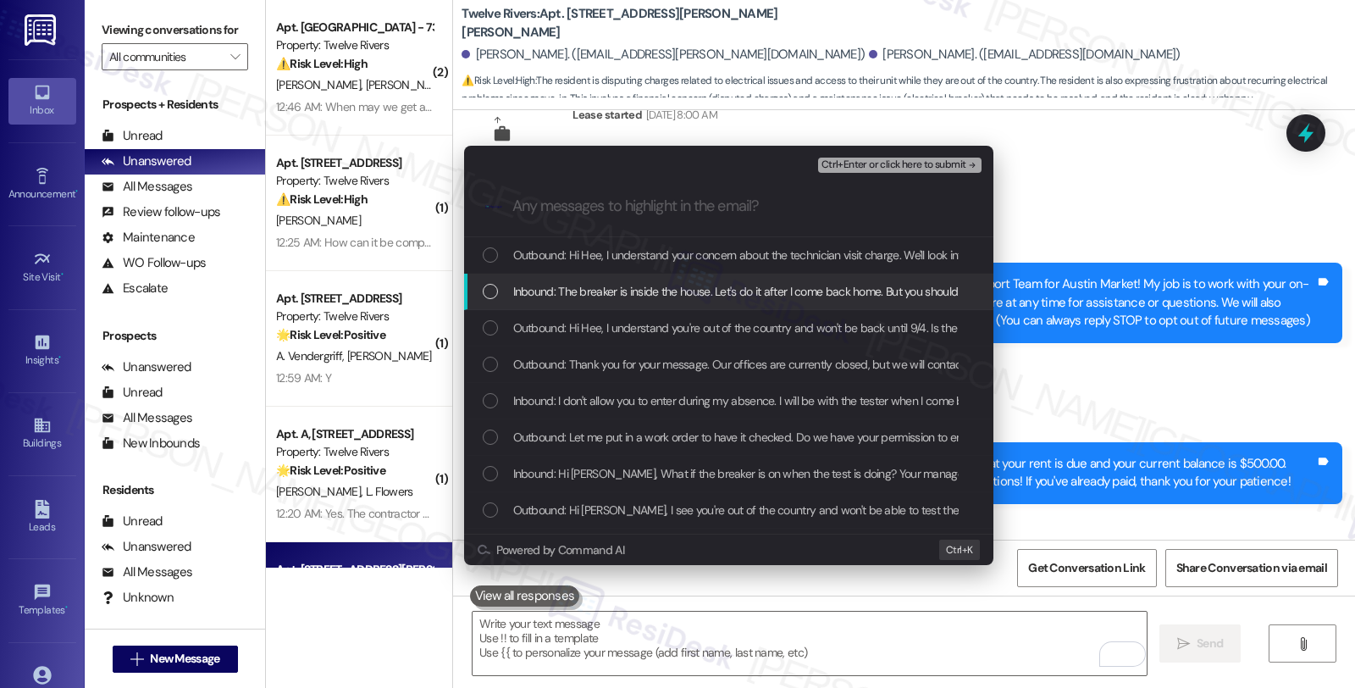
click at [568, 284] on span "Inbound: The breaker is inside the house. Let's do it after I come back home. B…" at bounding box center [1093, 291] width 1160 height 19
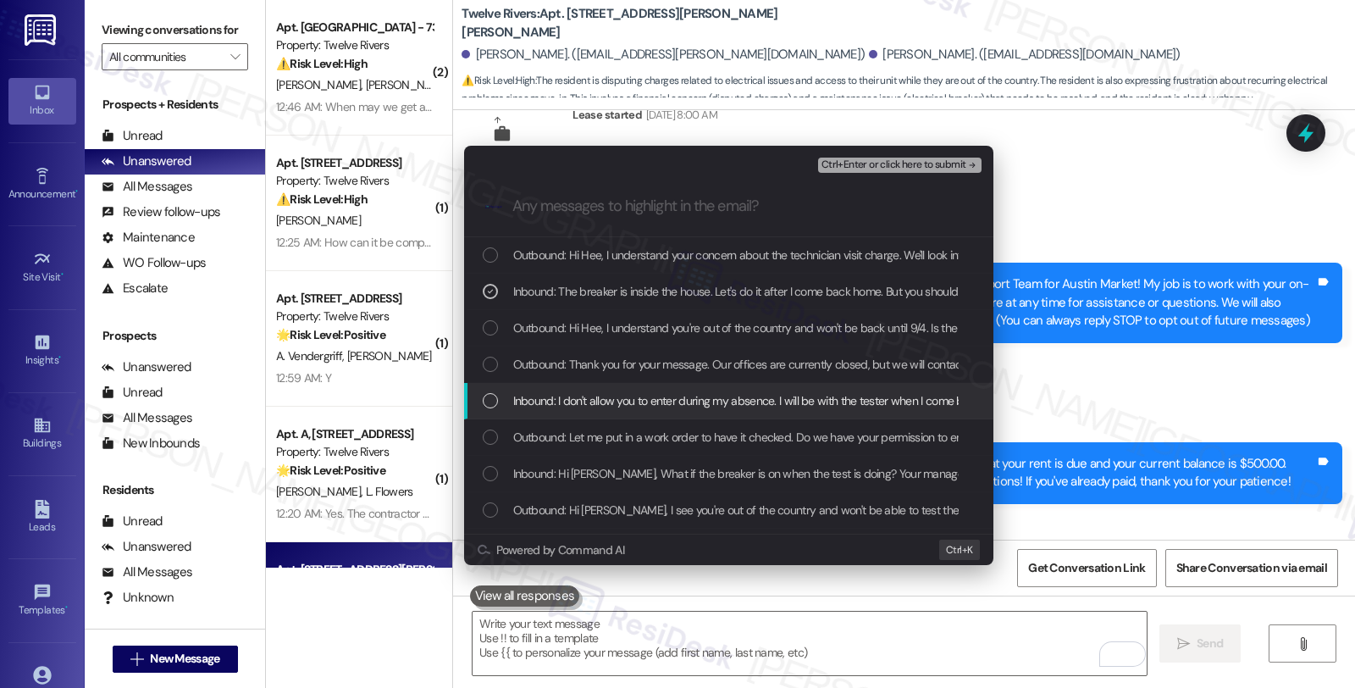
click at [599, 402] on span "Inbound: I don't allow you to enter during my absence. I will be with the teste…" at bounding box center [1142, 400] width 1258 height 19
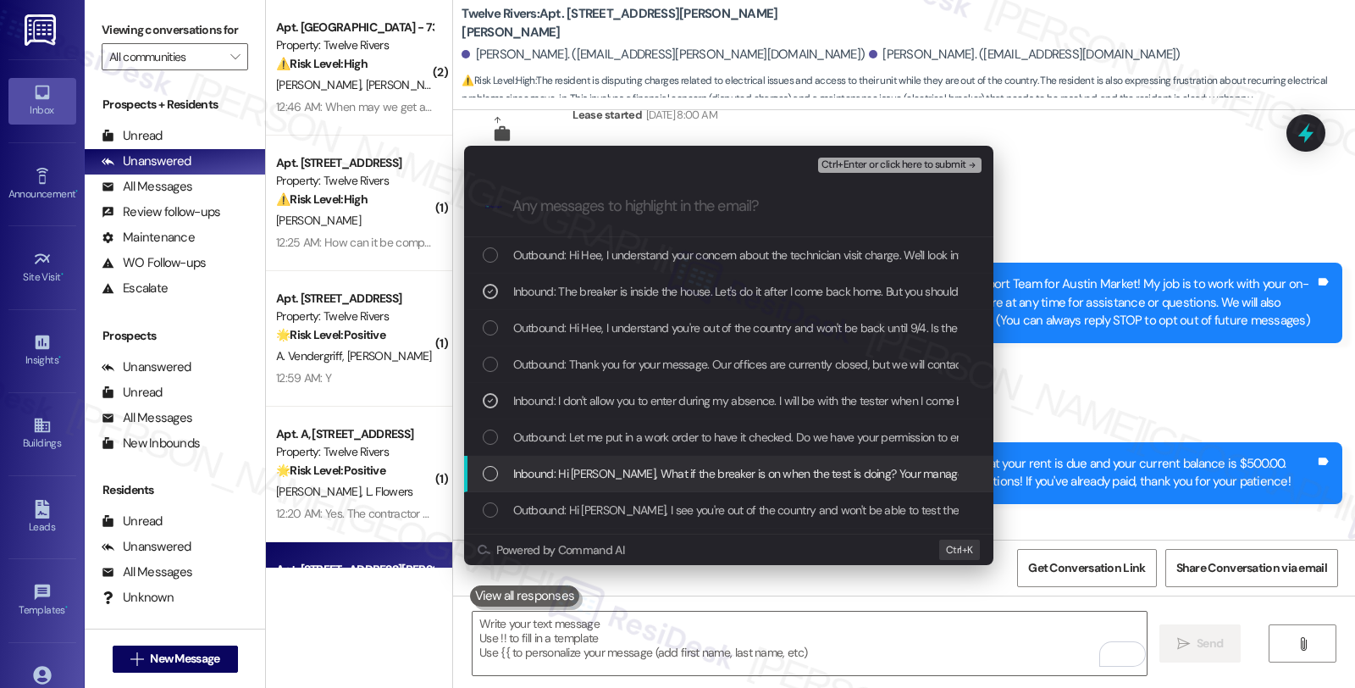
click at [599, 477] on span "Inbound: Hi [PERSON_NAME], What if the breaker is on when the test is doing? Yo…" at bounding box center [1219, 473] width 1412 height 19
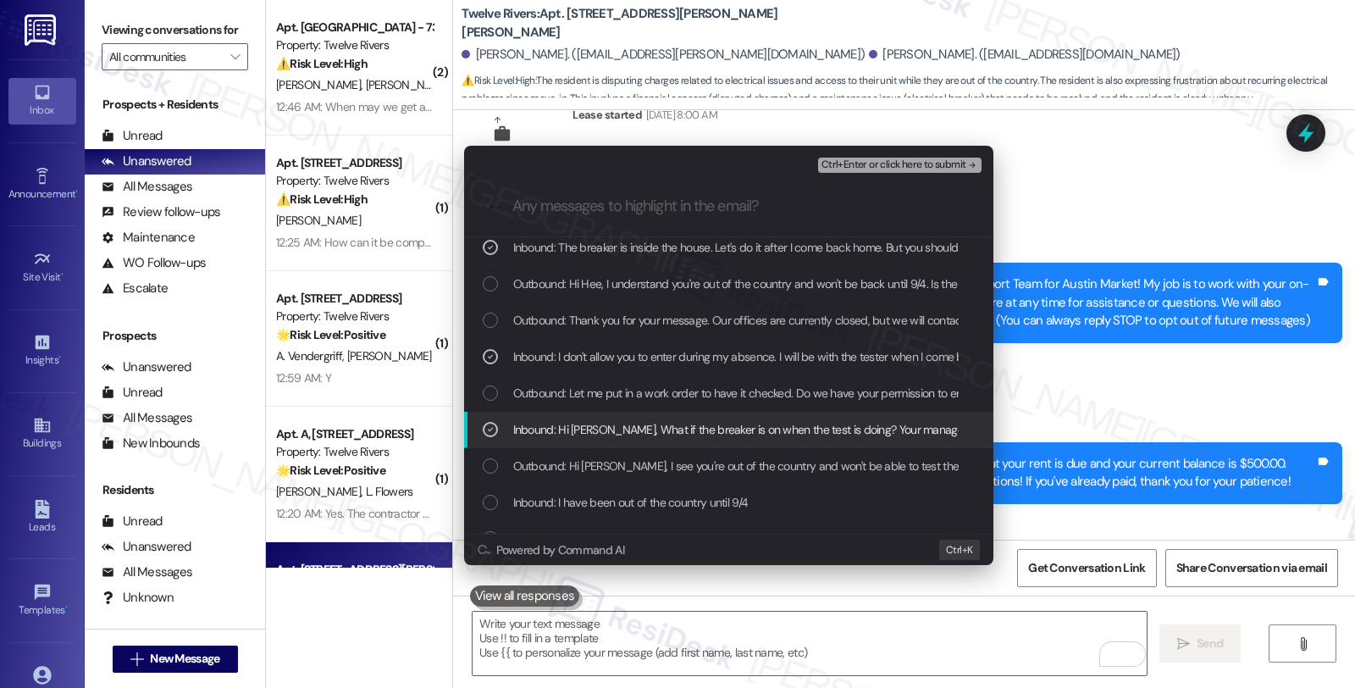
scroll to position [94, 0]
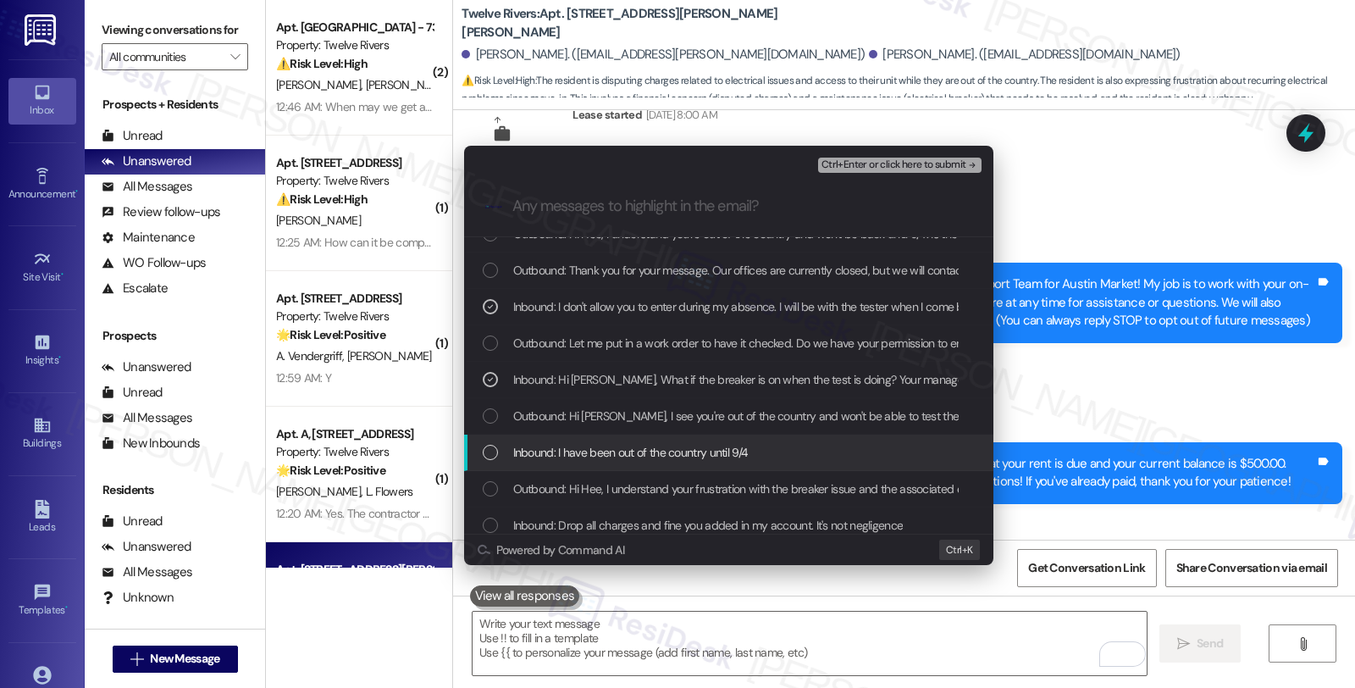
click at [612, 459] on span "Inbound: I have been out of the country until 9/4" at bounding box center [630, 452] width 235 height 19
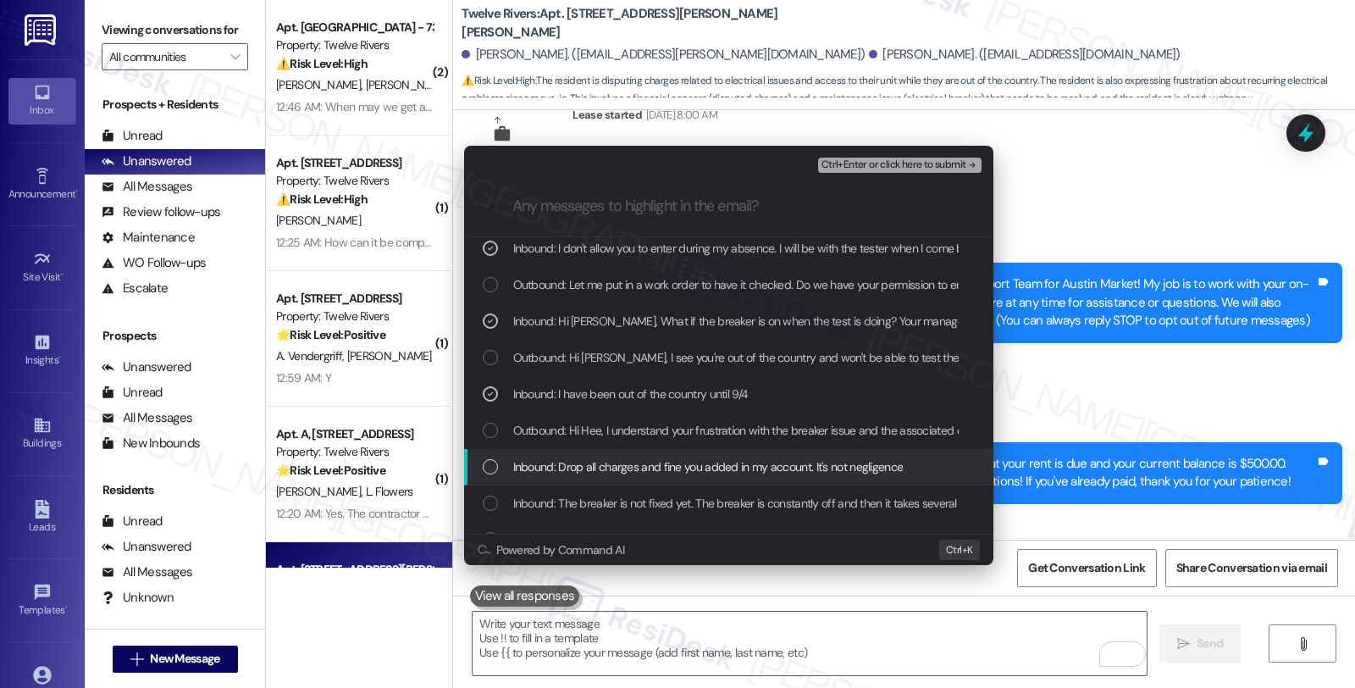
scroll to position [188, 0]
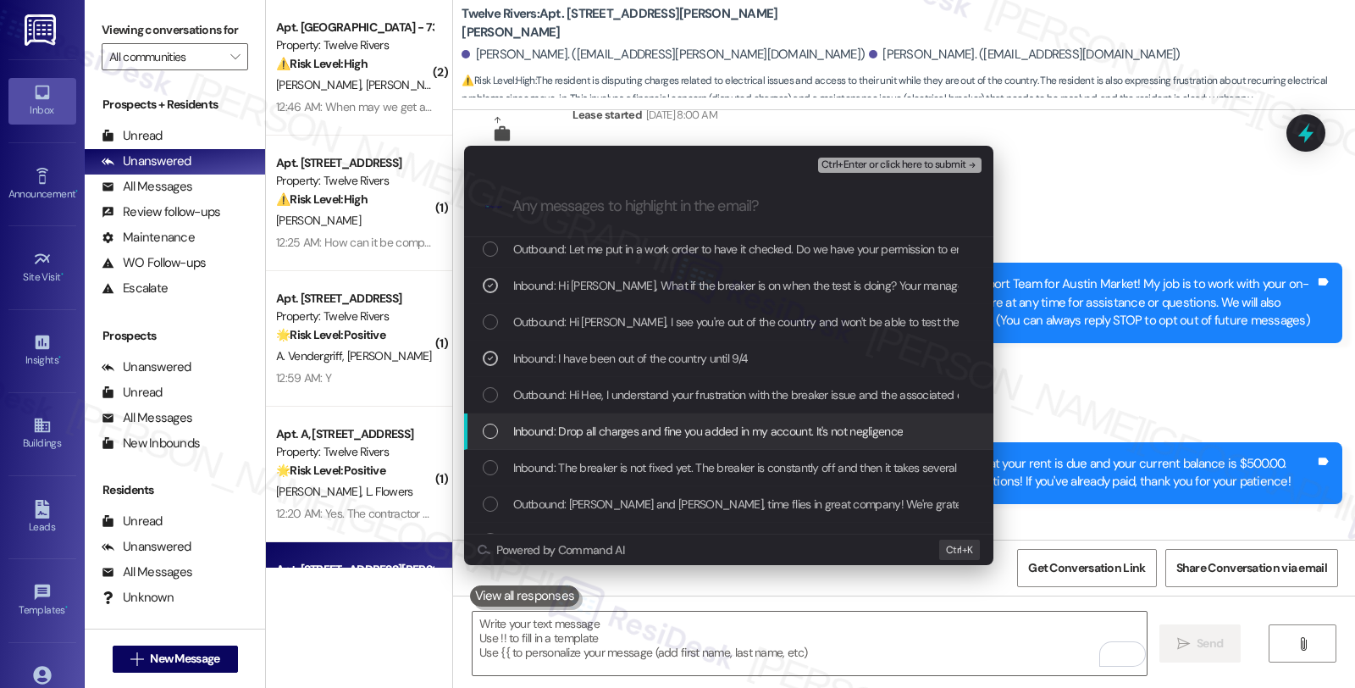
click at [602, 437] on span "Inbound: Drop all charges and fine you added in my account. It's not negligence" at bounding box center [708, 431] width 390 height 19
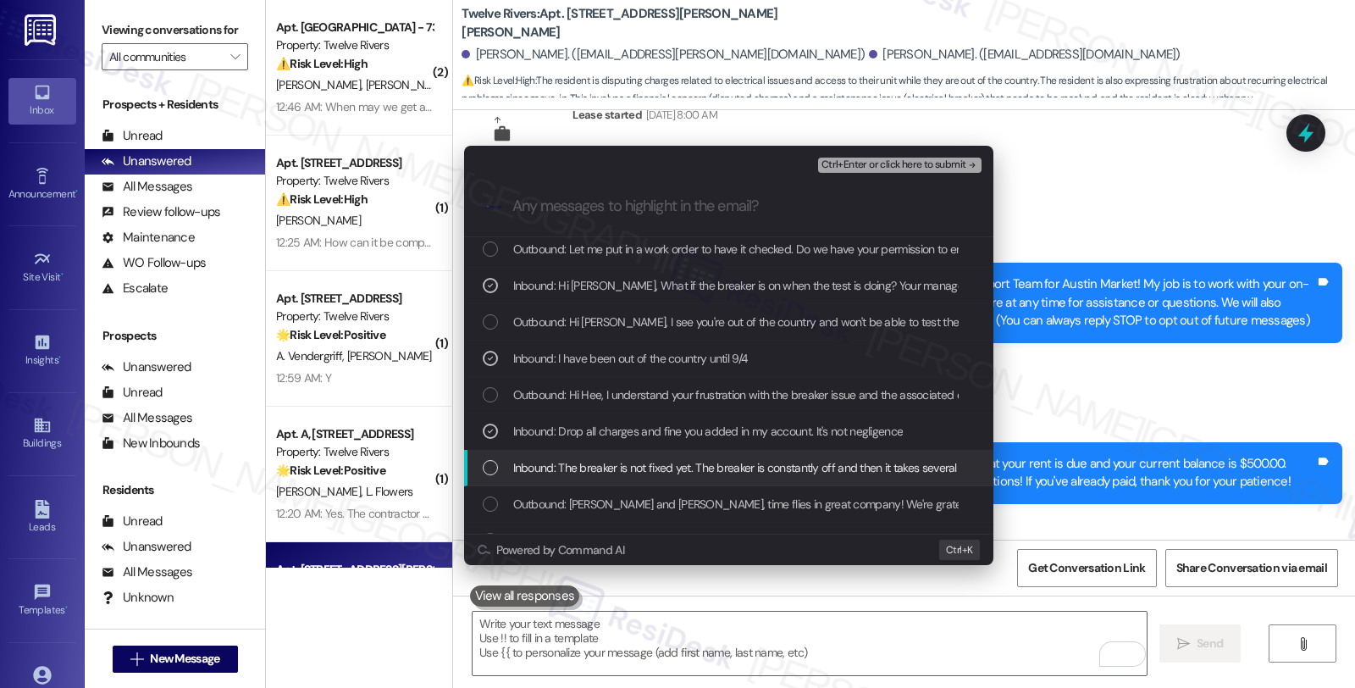
click at [610, 478] on div "Inbound: The breaker is not fixed yet. The breaker is constantly off and then i…" at bounding box center [728, 468] width 529 height 36
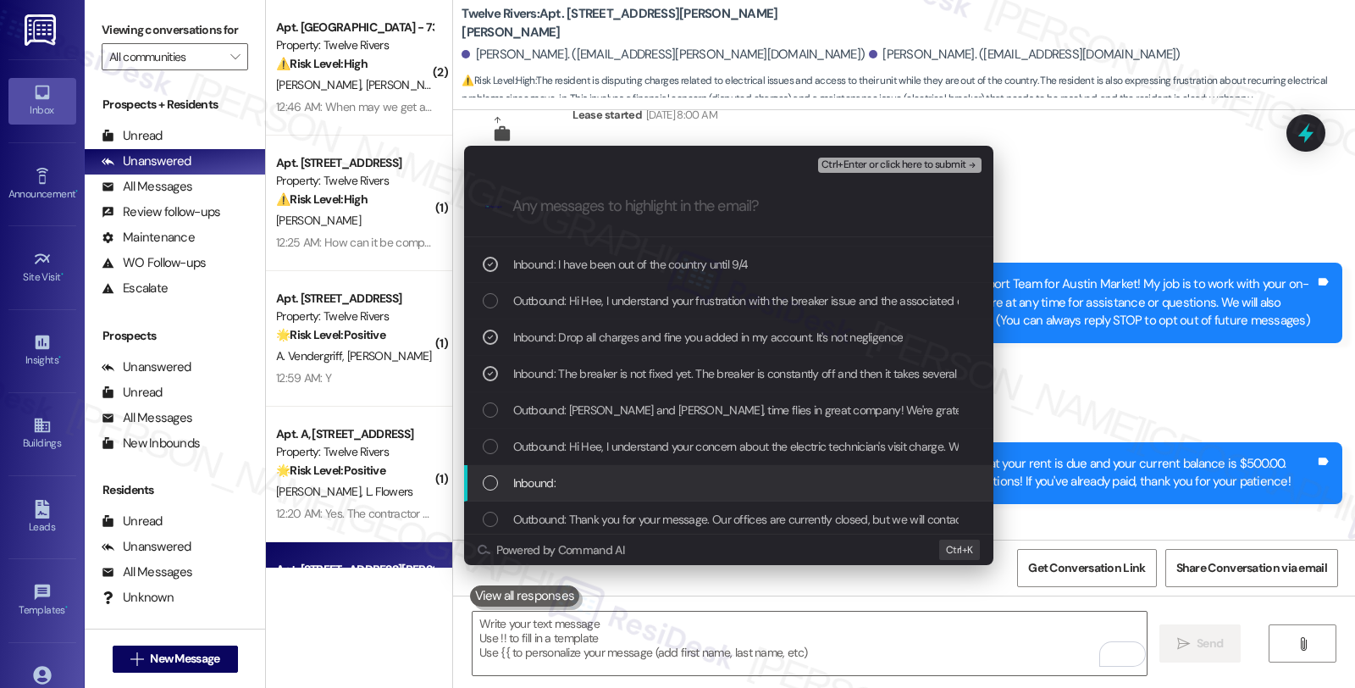
click at [654, 480] on div "Inbound:" at bounding box center [730, 482] width 495 height 19
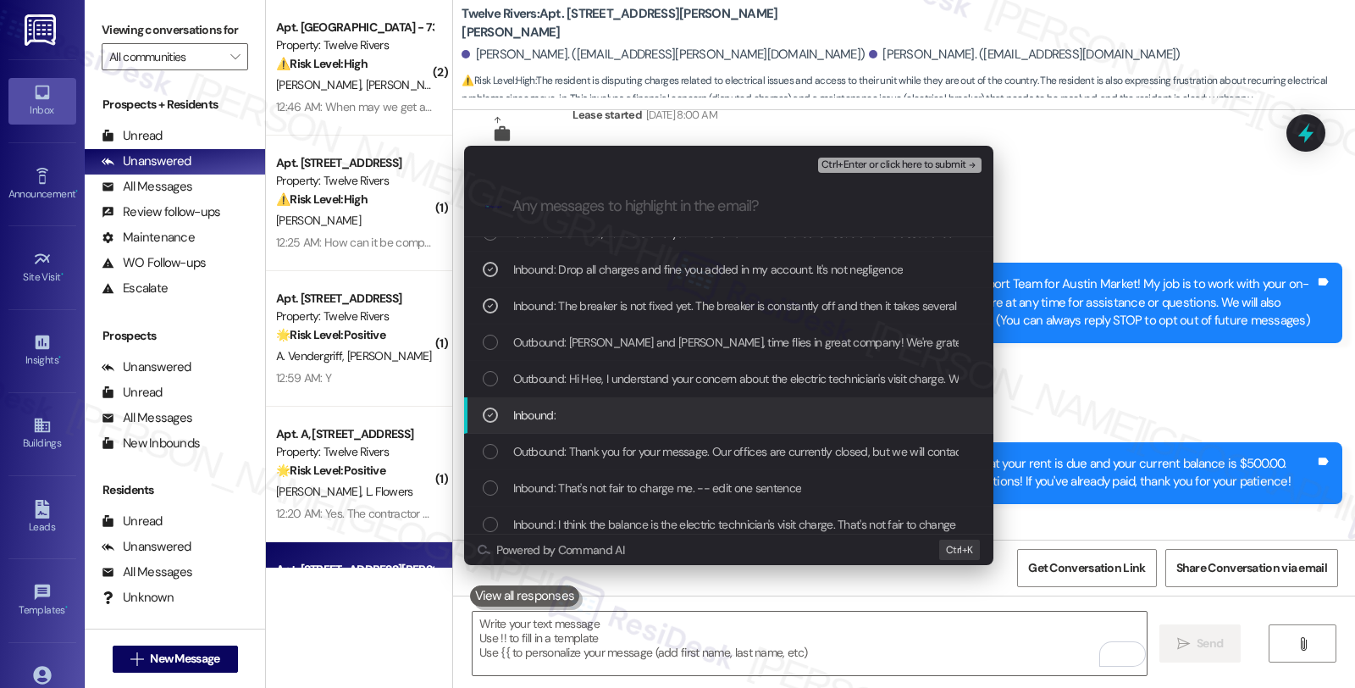
scroll to position [470, 0]
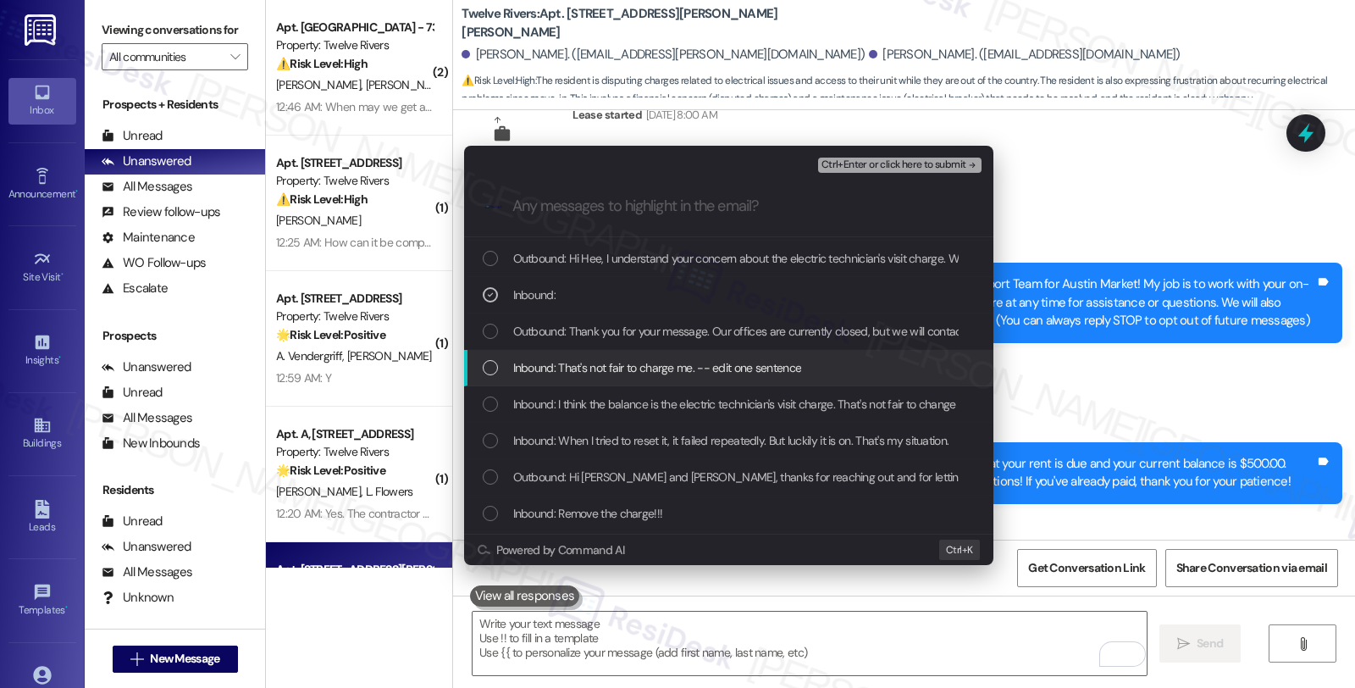
click at [661, 369] on span "Inbound: That's not fair to charge me. -- edit one sentence" at bounding box center [657, 367] width 289 height 19
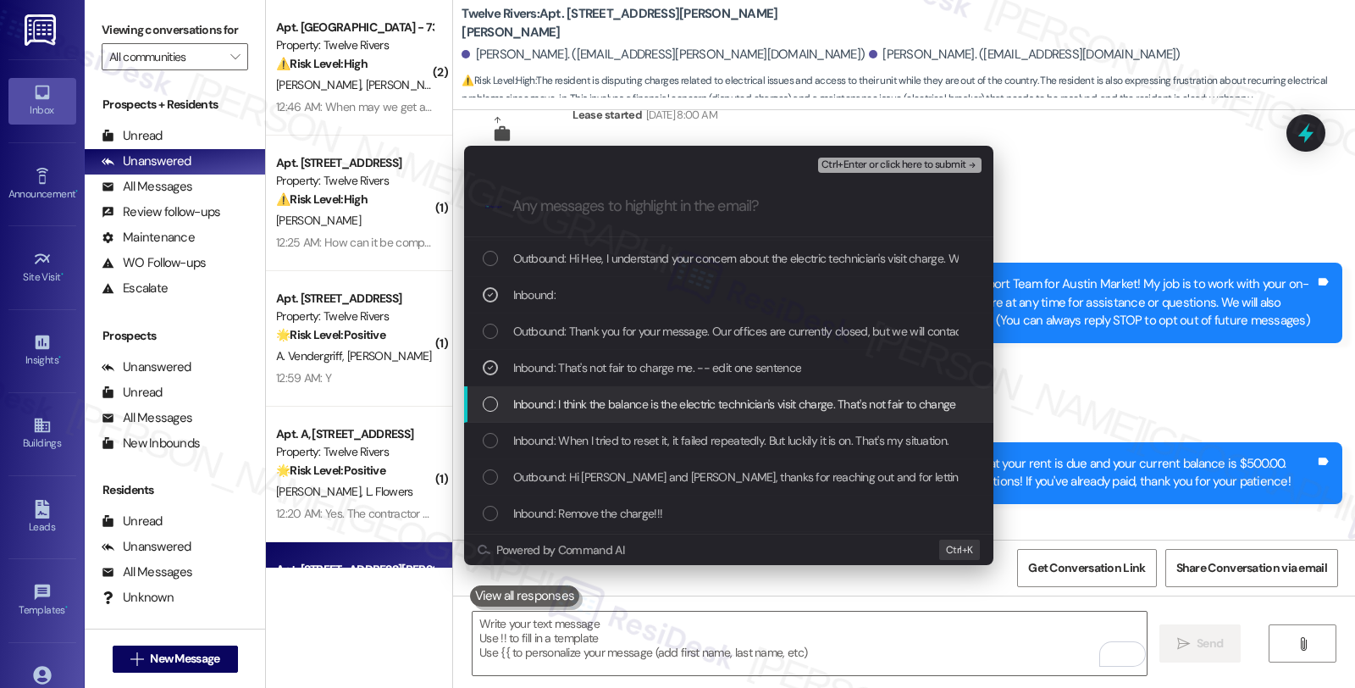
click at [661, 413] on div "Inbound: I think the balance is the electric technician's visit charge. That's …" at bounding box center [728, 404] width 529 height 36
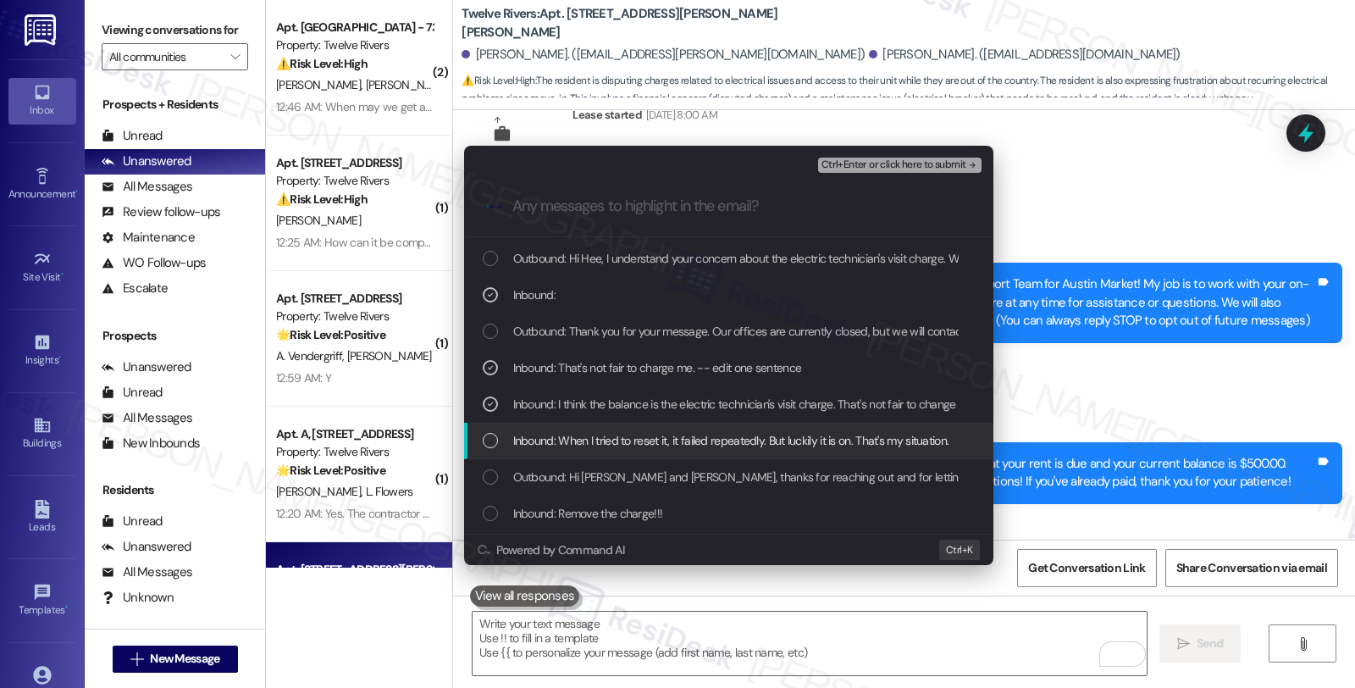
click at [659, 445] on span "Inbound: When I tried to reset it, it failed repeatedly. But luckily it is on. …" at bounding box center [731, 440] width 436 height 19
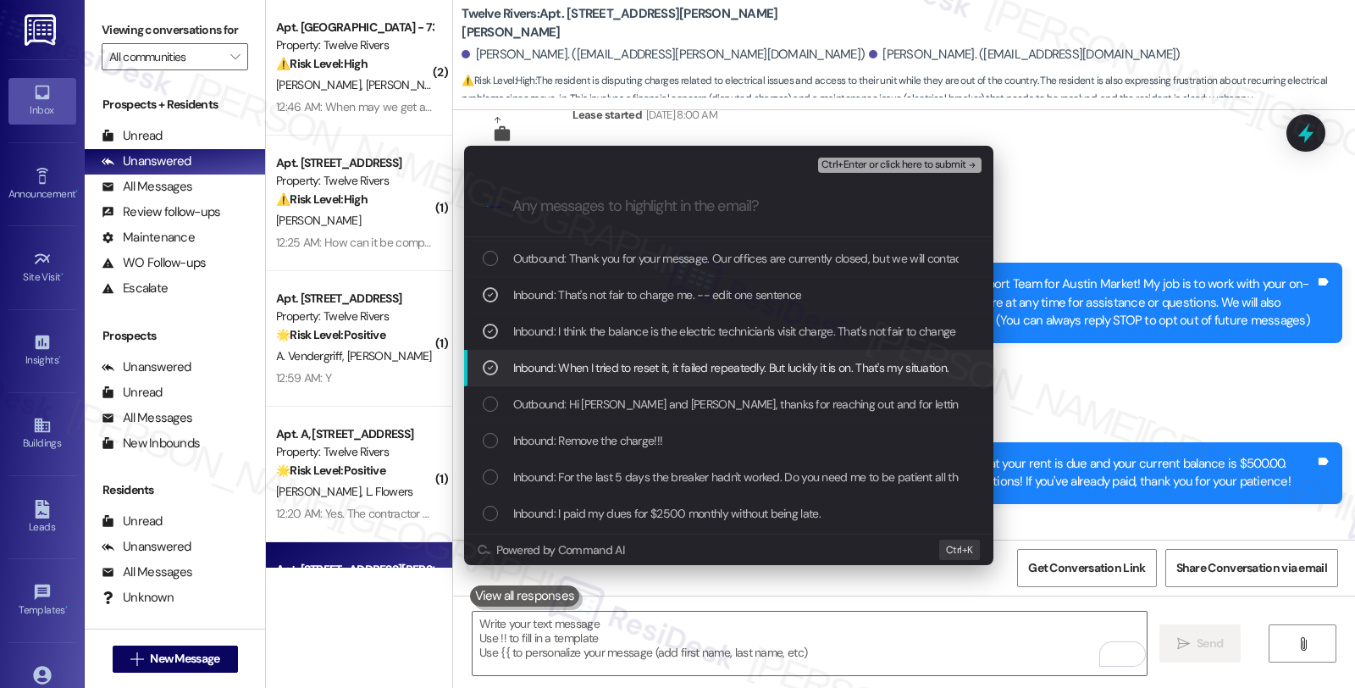
scroll to position [564, 0]
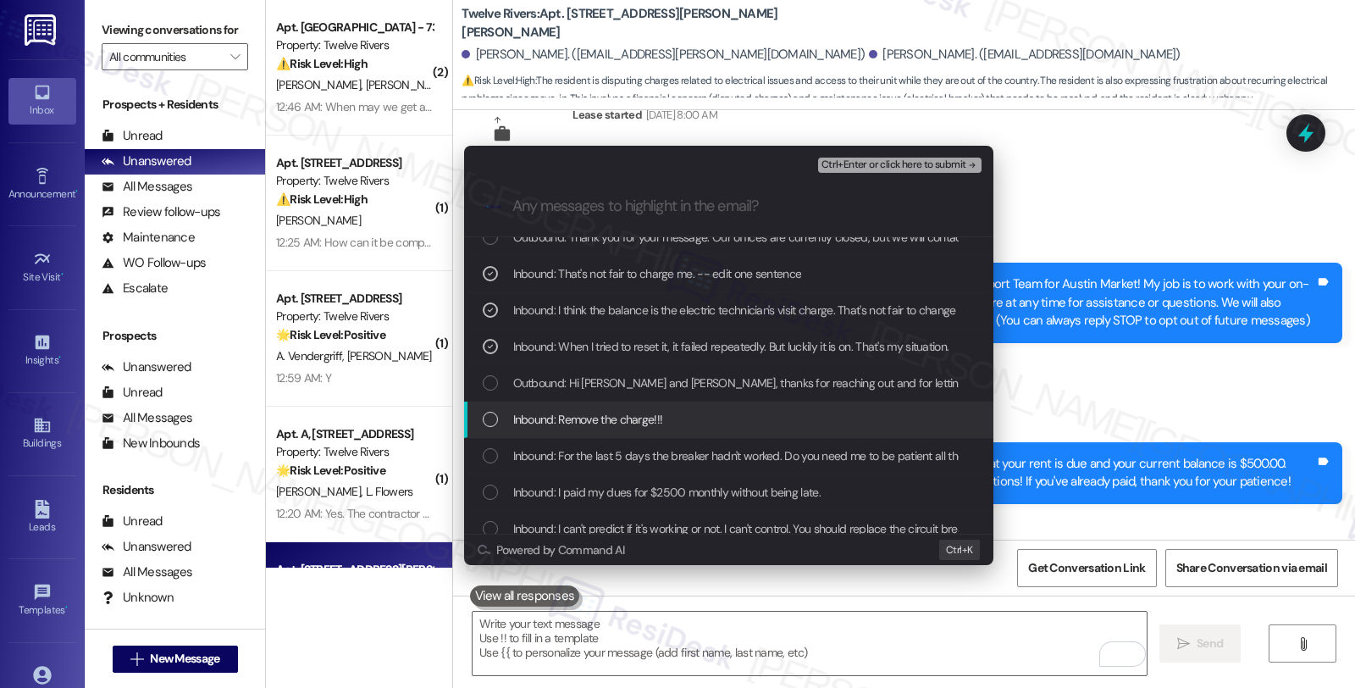
click at [694, 426] on div "Inbound: Remove the charge!!!" at bounding box center [730, 419] width 495 height 19
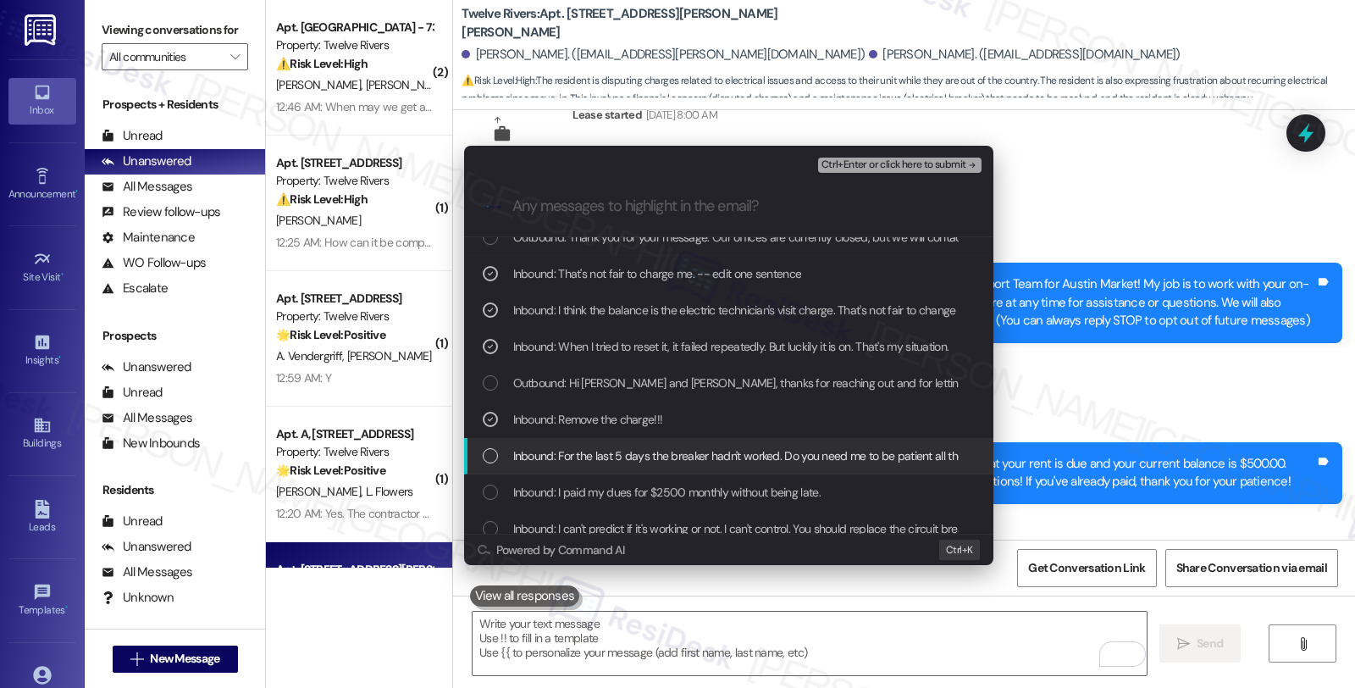
click at [696, 458] on span "Inbound: For the last 5 days the breaker hadn't worked. Do you need me to be pa…" at bounding box center [786, 455] width 547 height 19
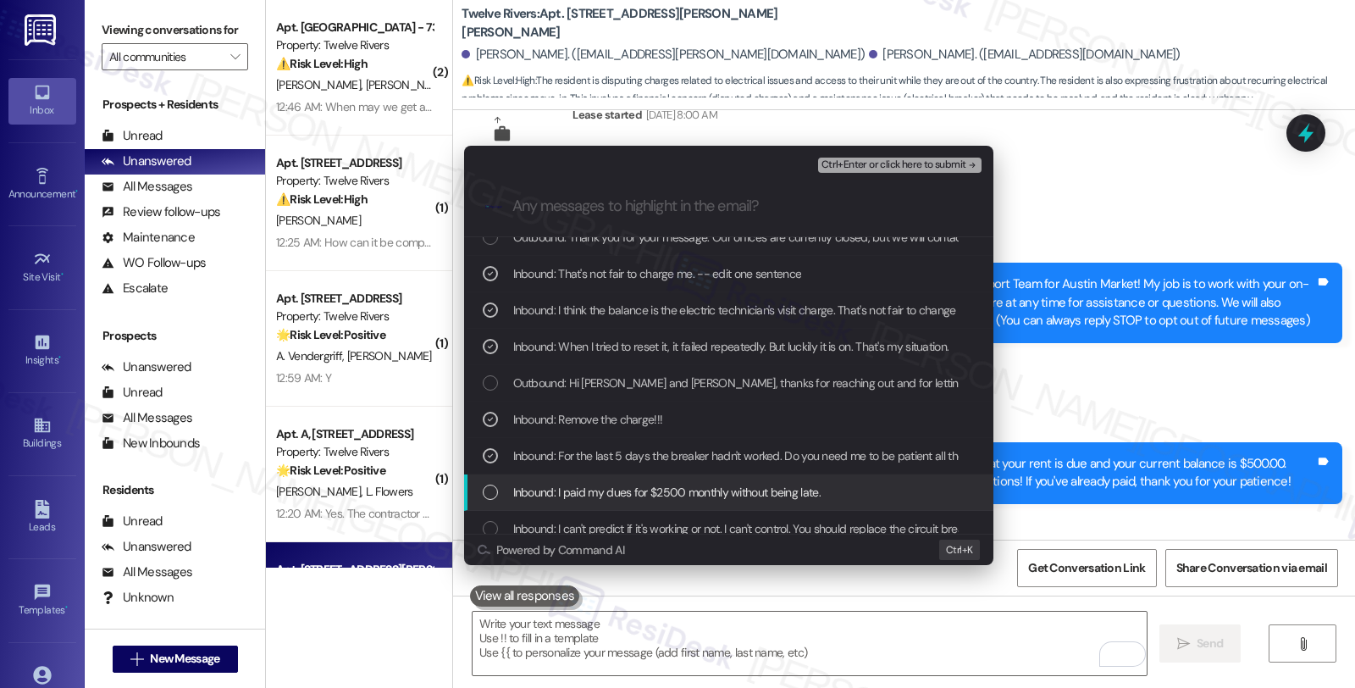
click at [699, 497] on span "Inbound: I paid my dues for $2500 monthly without being late." at bounding box center [666, 492] width 307 height 19
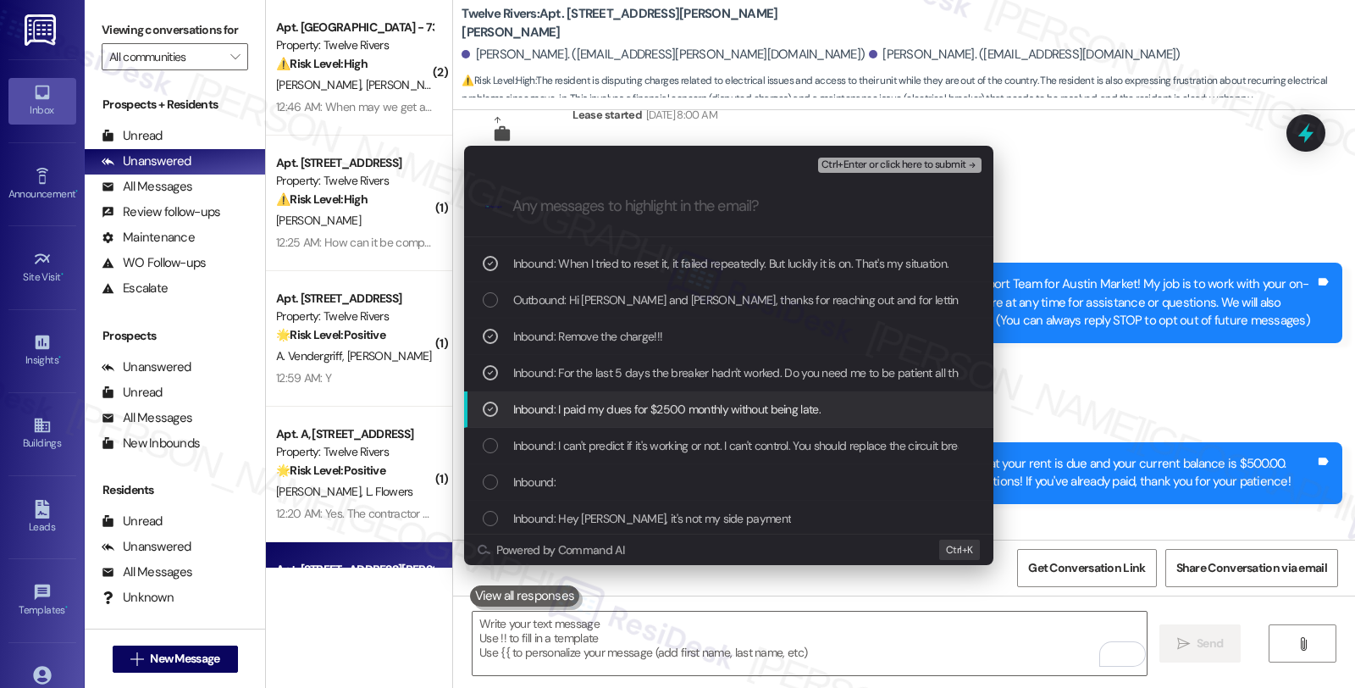
scroll to position [658, 0]
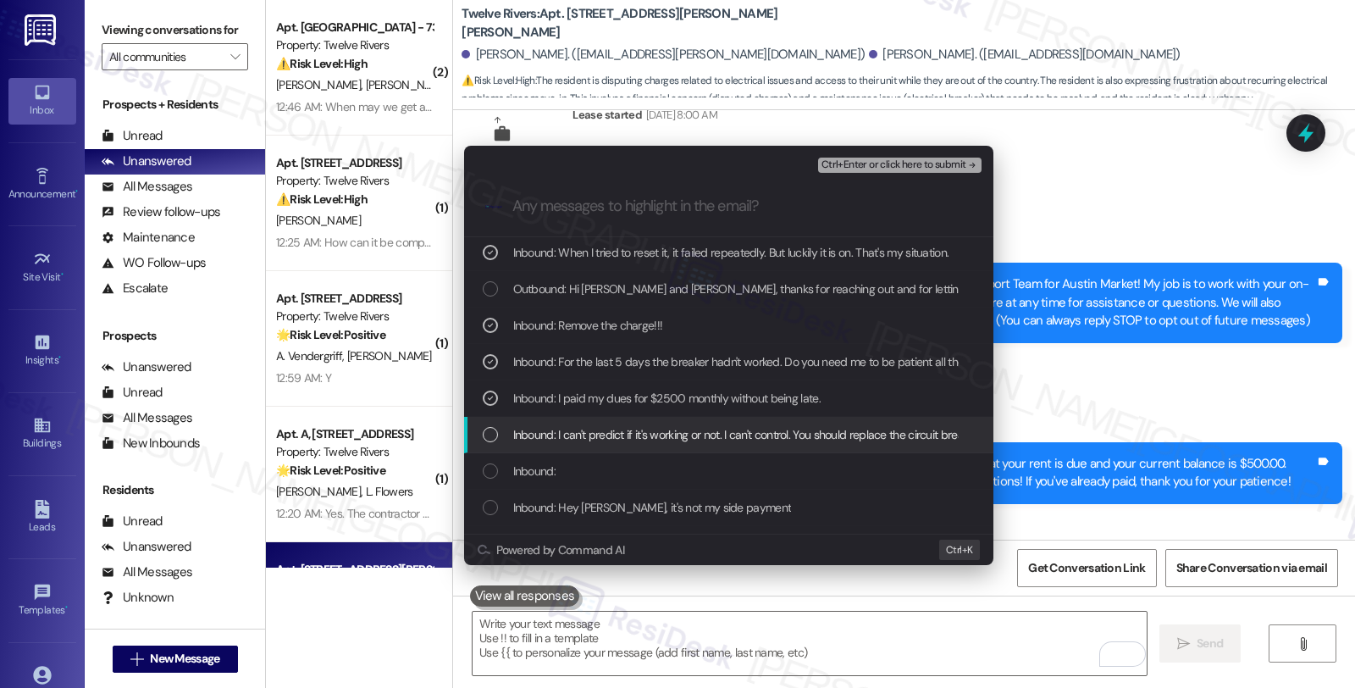
click at [672, 443] on span "Inbound: I can't predict if it's working or not. I can't control. You should re…" at bounding box center [746, 434] width 467 height 19
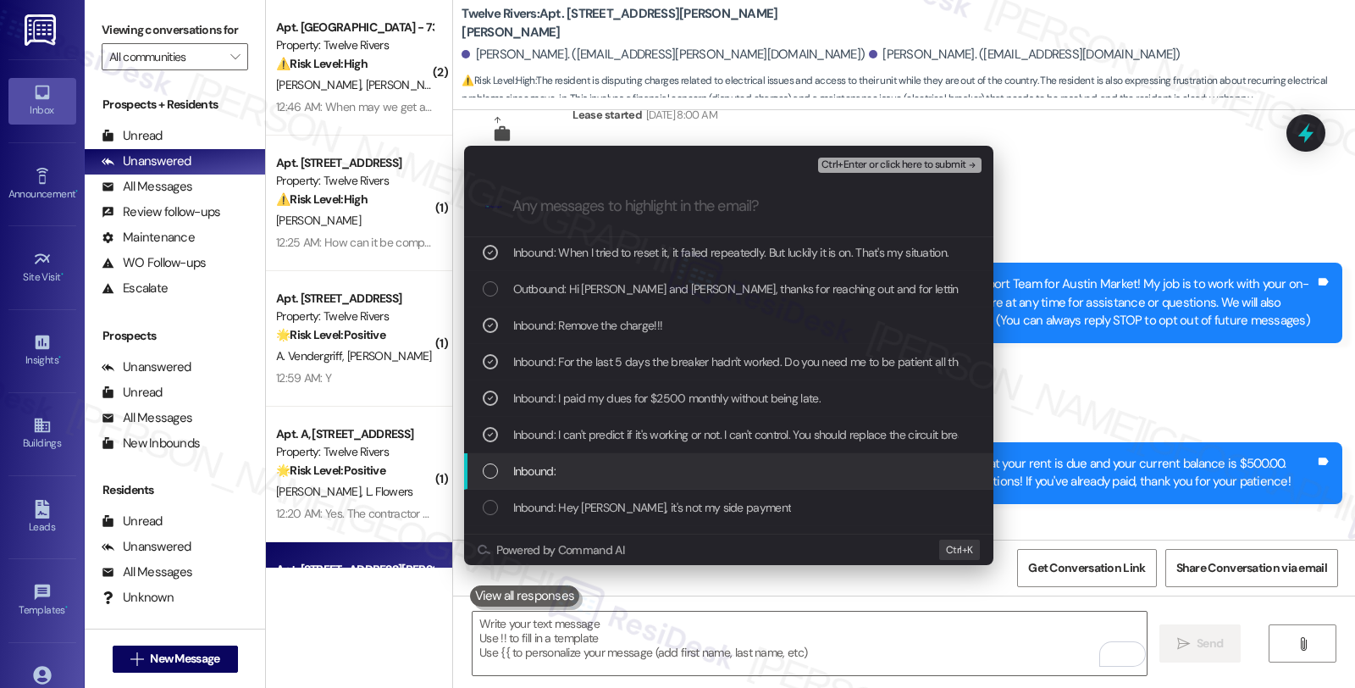
click at [669, 470] on div "Inbound:" at bounding box center [730, 470] width 495 height 19
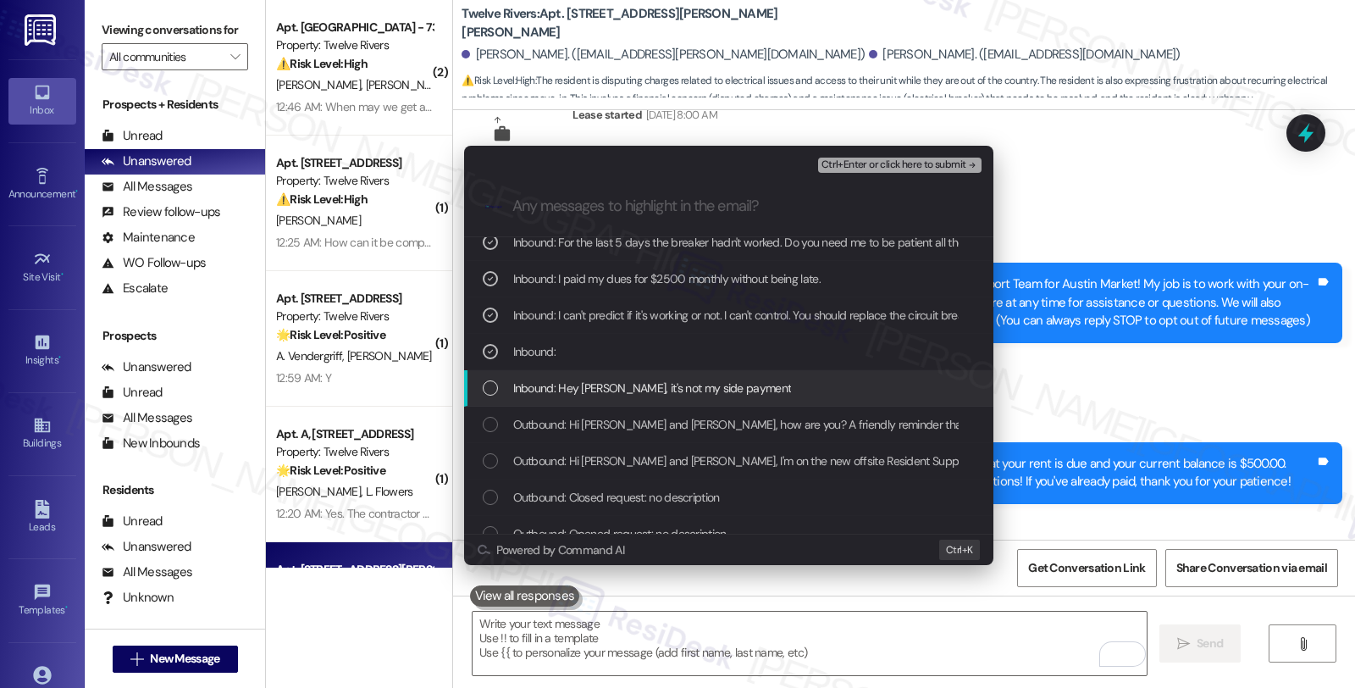
scroll to position [796, 0]
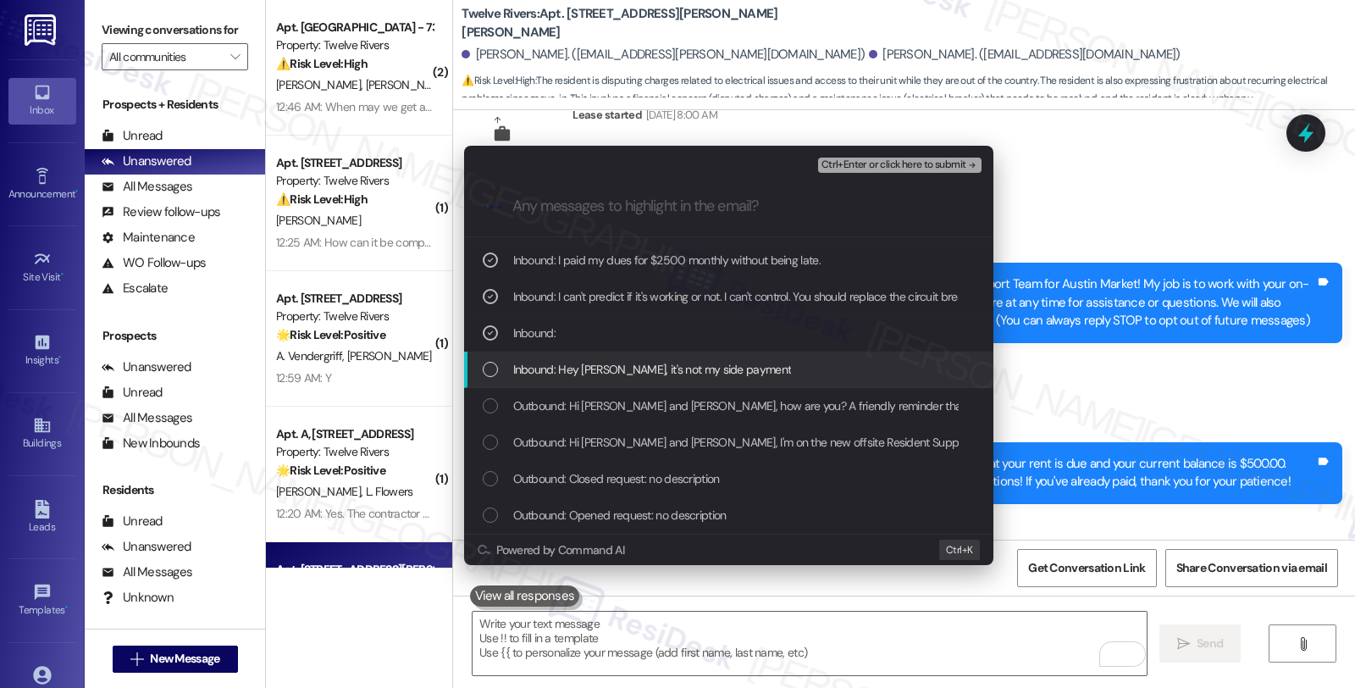
click at [793, 364] on div "Inbound: Hey [PERSON_NAME], it's not my side payment" at bounding box center [730, 369] width 495 height 19
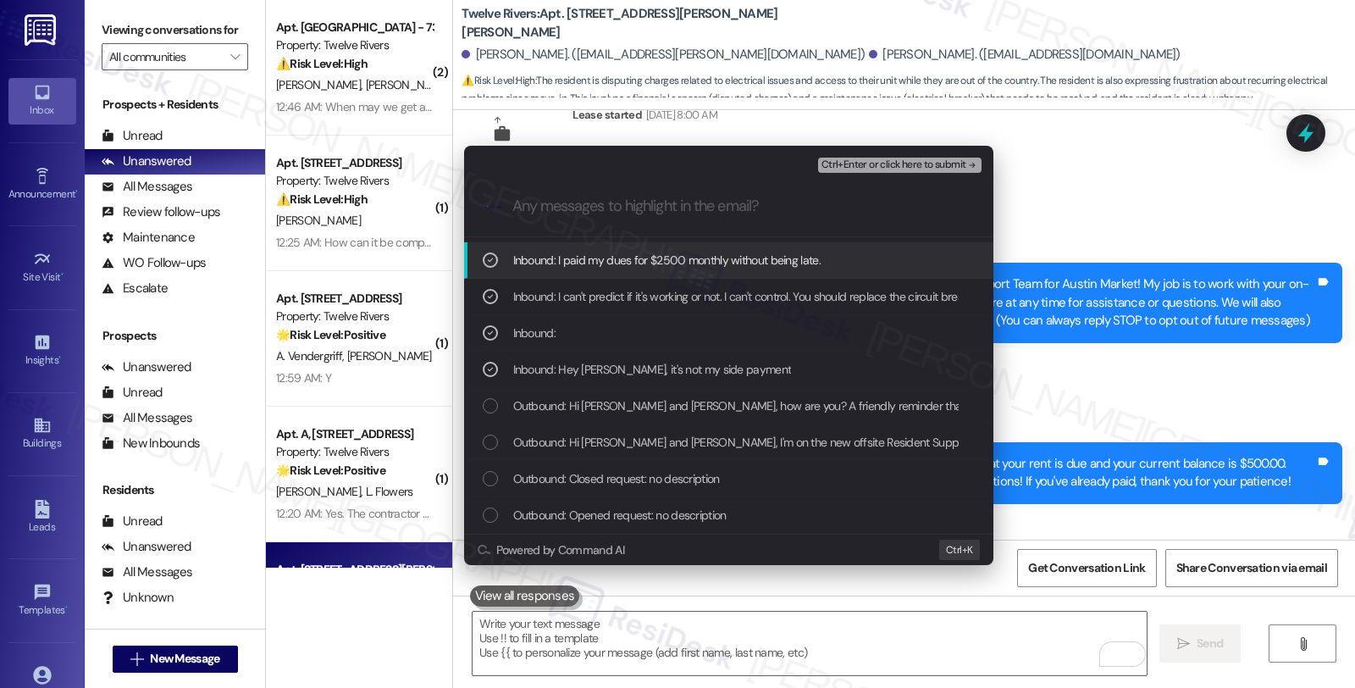
click at [882, 165] on span "Ctrl+Enter or click here to submit" at bounding box center [893, 165] width 145 height 12
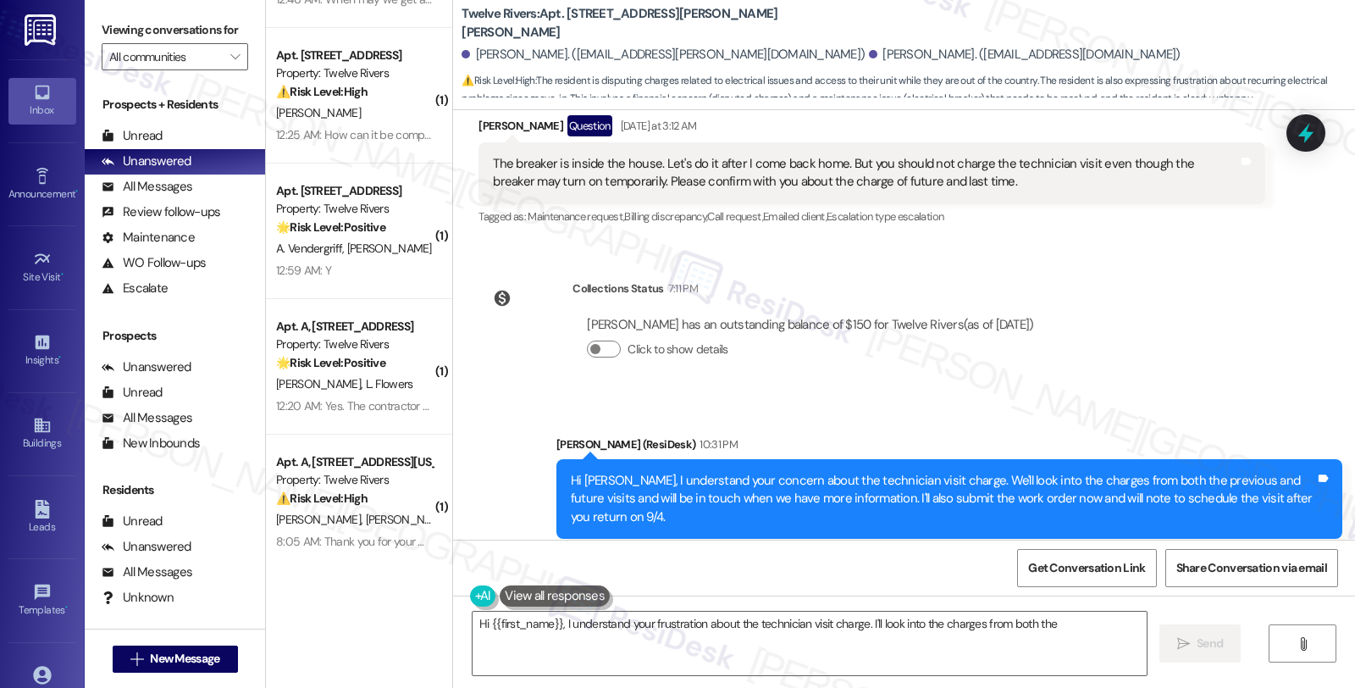
scroll to position [110, 0]
type textarea "Hi {{first_name}}, I understand your frustration about the technician visit cha…"
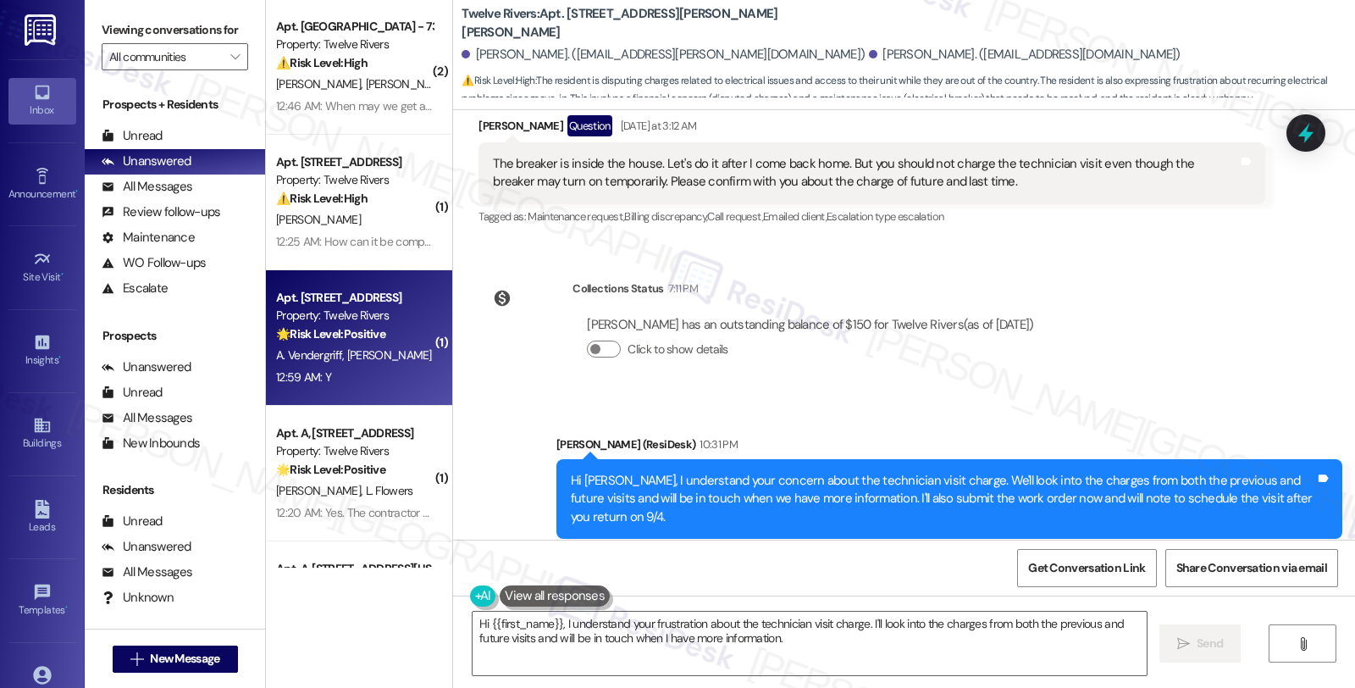
scroll to position [0, 0]
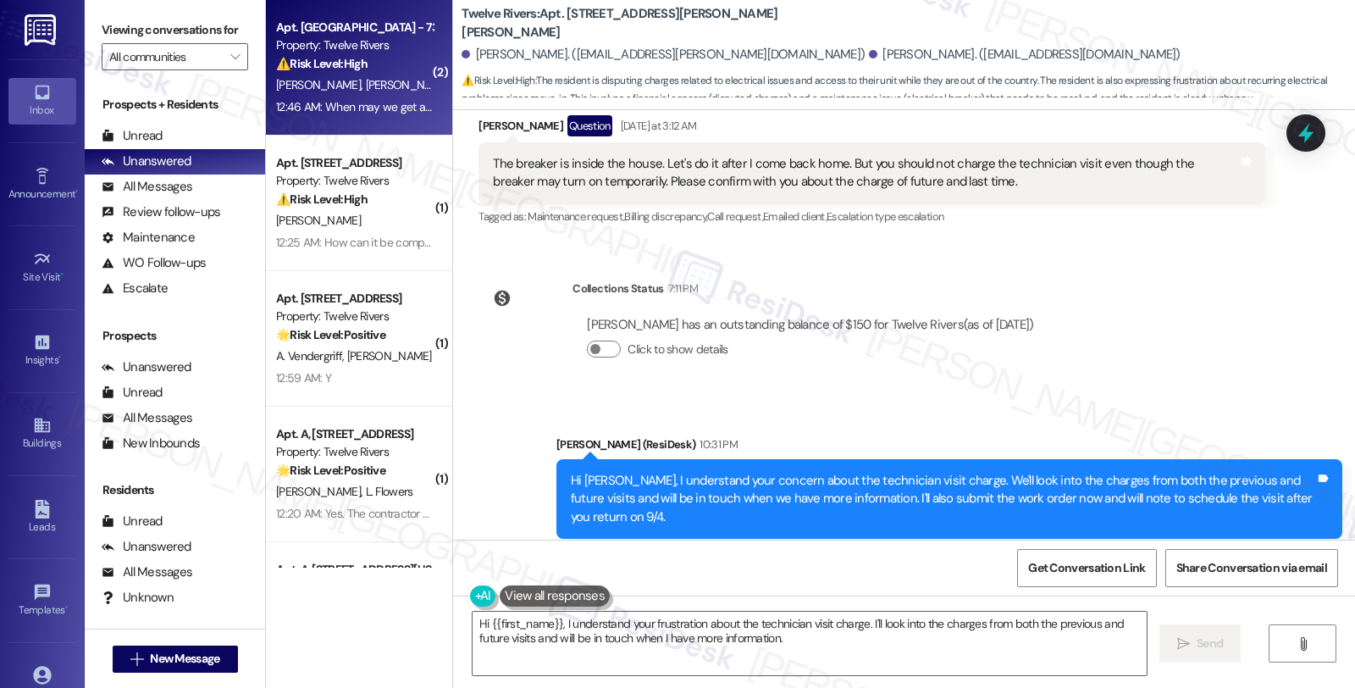
click at [374, 88] on div "[PERSON_NAME] [PERSON_NAME]" at bounding box center [354, 85] width 160 height 21
type textarea "Fetching suggested responses. Please feel free to read through the conversation…"
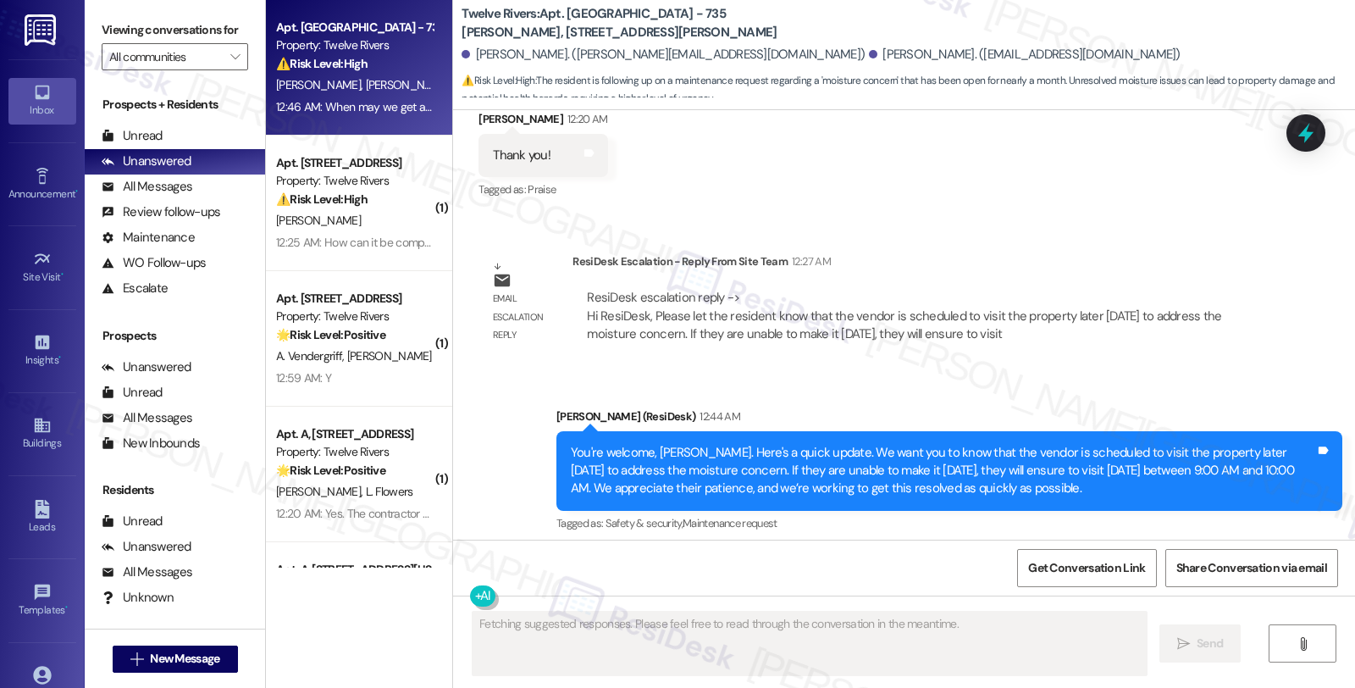
scroll to position [3328, 0]
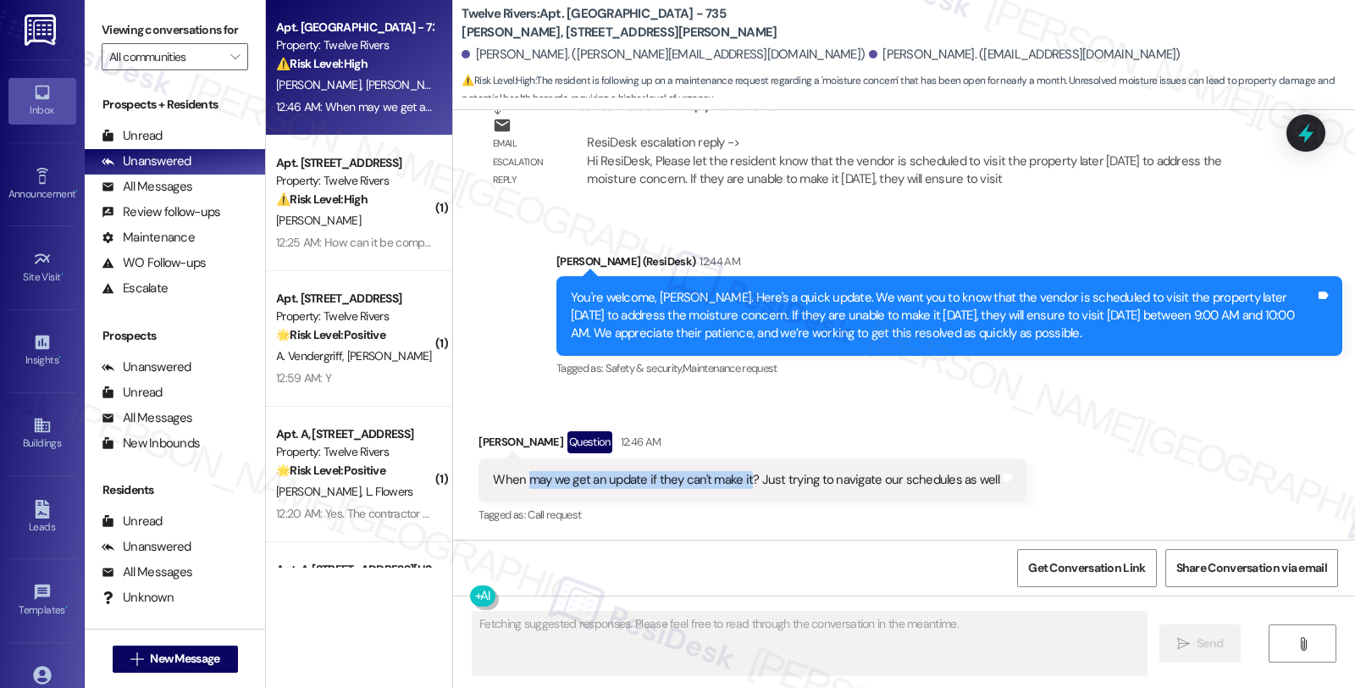
drag, startPoint x: 517, startPoint y: 483, endPoint x: 738, endPoint y: 483, distance: 220.2
click at [738, 483] on div "When may we get an update if they can't make it? Just trying to navigate our sc…" at bounding box center [746, 480] width 506 height 18
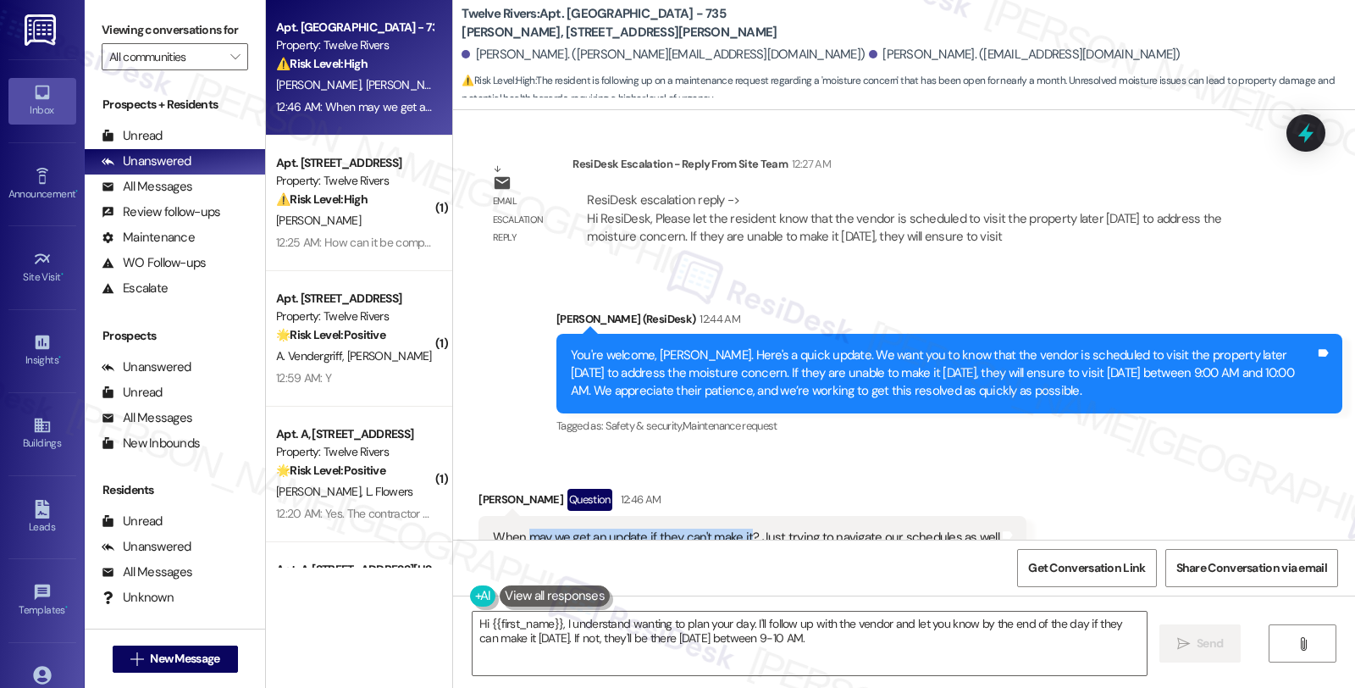
scroll to position [3233, 0]
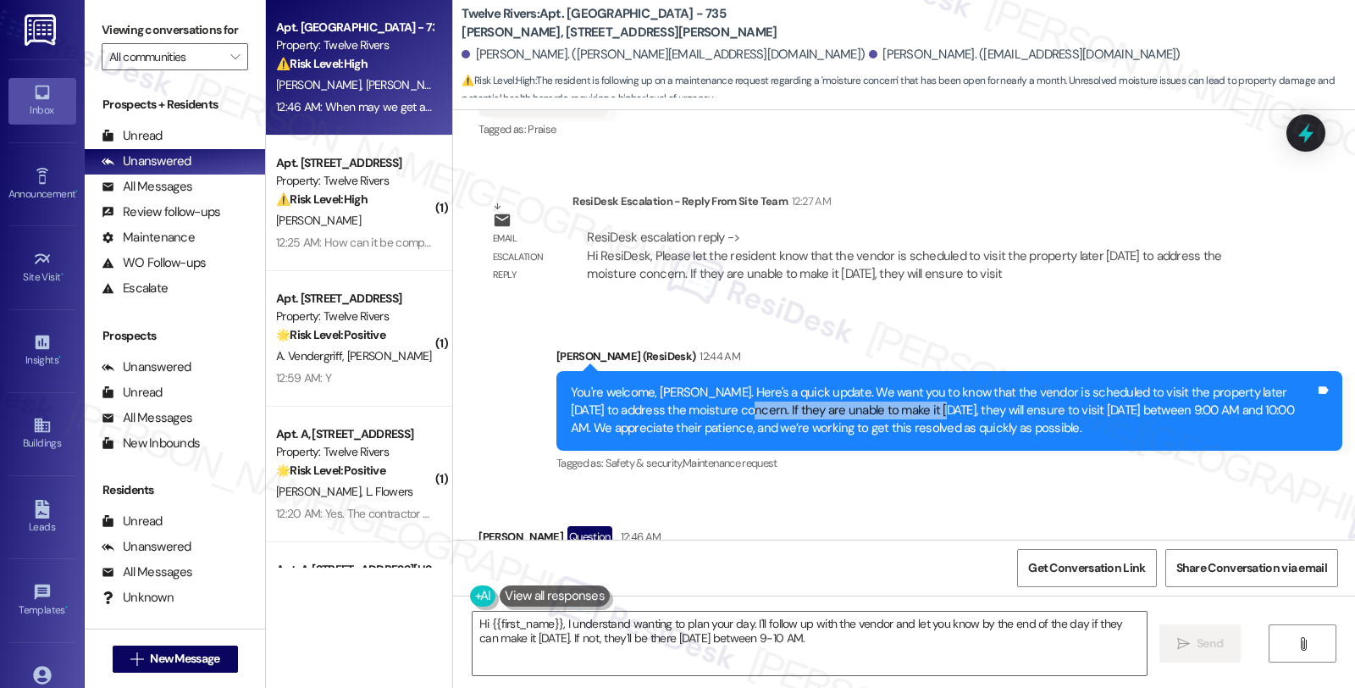
drag, startPoint x: 667, startPoint y: 409, endPoint x: 860, endPoint y: 417, distance: 193.2
click at [860, 417] on div "You're welcome, [PERSON_NAME]. Here's a quick update. We want you to know that …" at bounding box center [943, 411] width 744 height 54
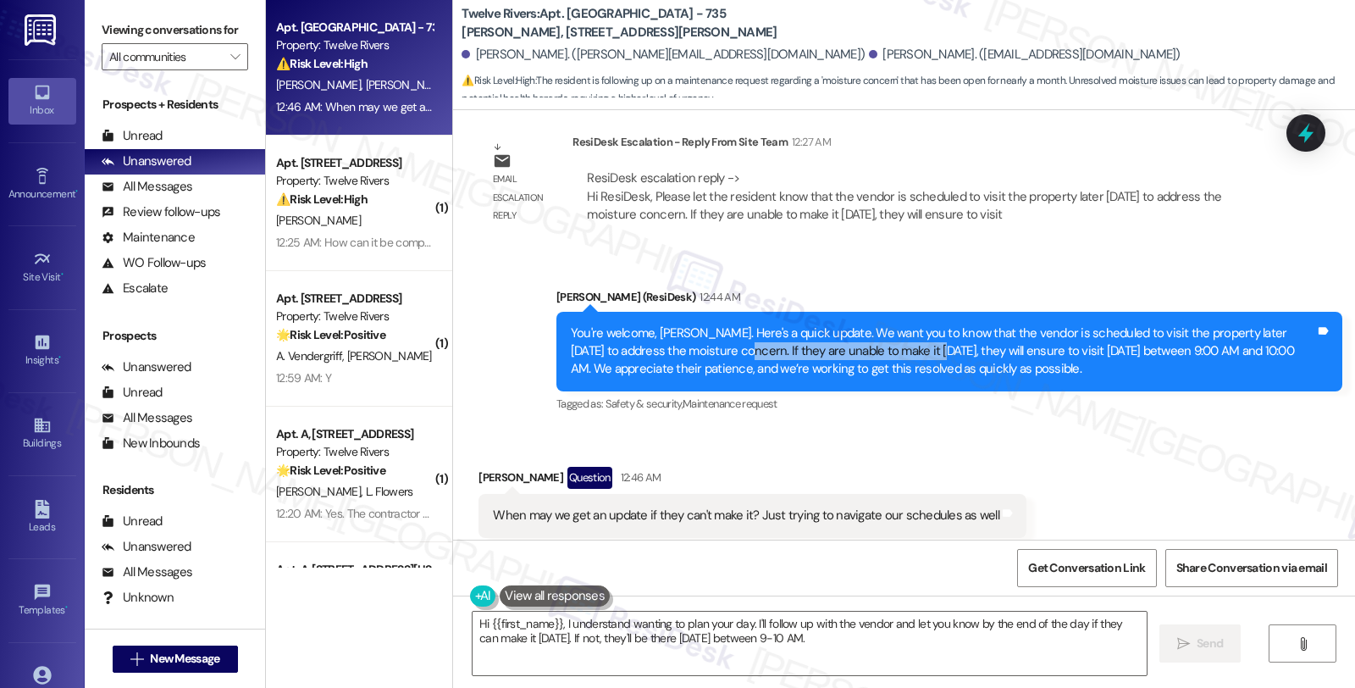
scroll to position [3328, 0]
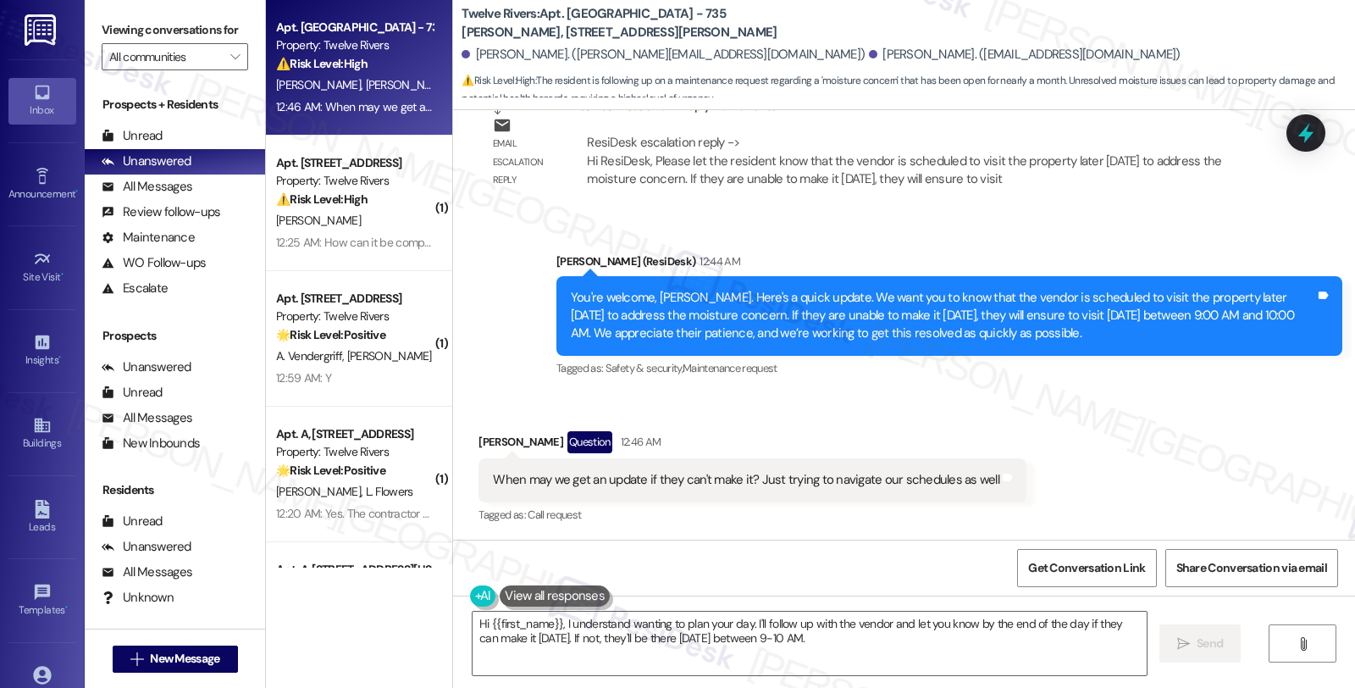
click at [487, 435] on div "[PERSON_NAME] Question 12:46 AM" at bounding box center [752, 444] width 548 height 27
copy div "[PERSON_NAME]"
click at [478, 623] on textarea "Hi {{first_name}}, I understand wanting to plan your day. I'll follow up with t…" at bounding box center [809, 643] width 674 height 64
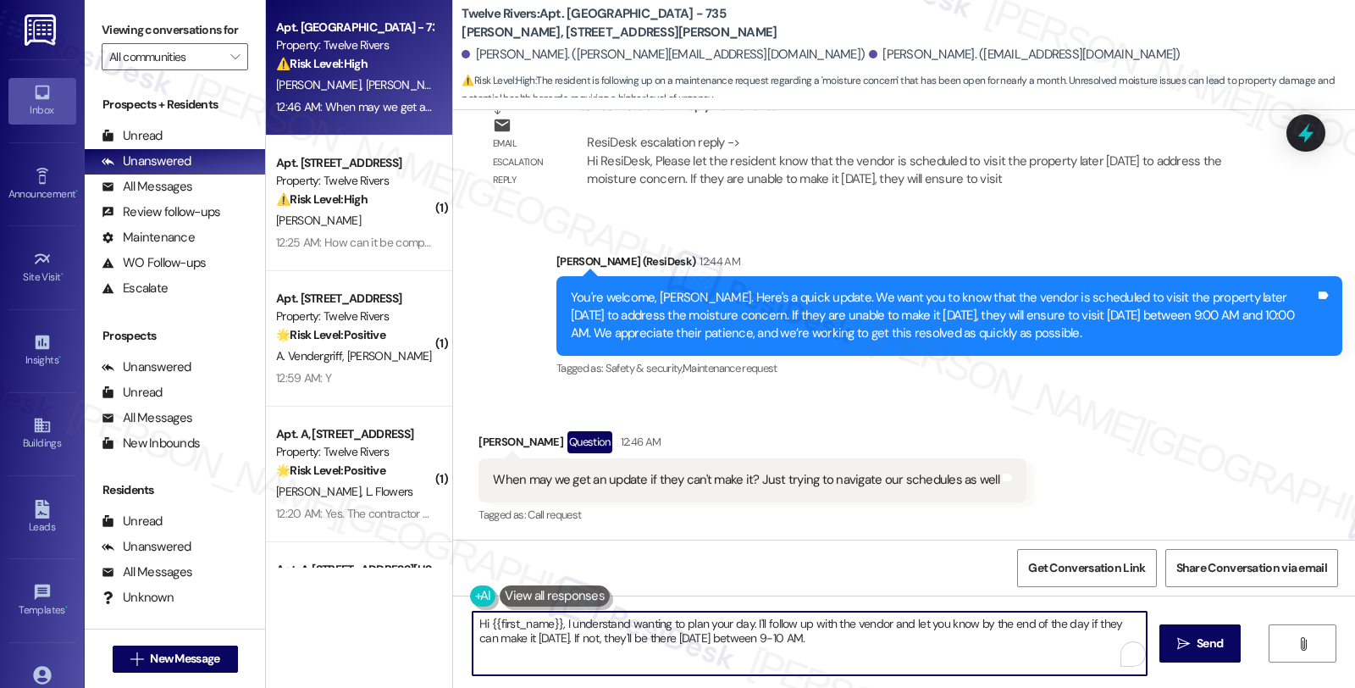
paste textarea "[PERSON_NAME]"
type textarea "Hi [PERSON_NAME],{{first_name}}, I understand wanting to plan your day. I'll fo…"
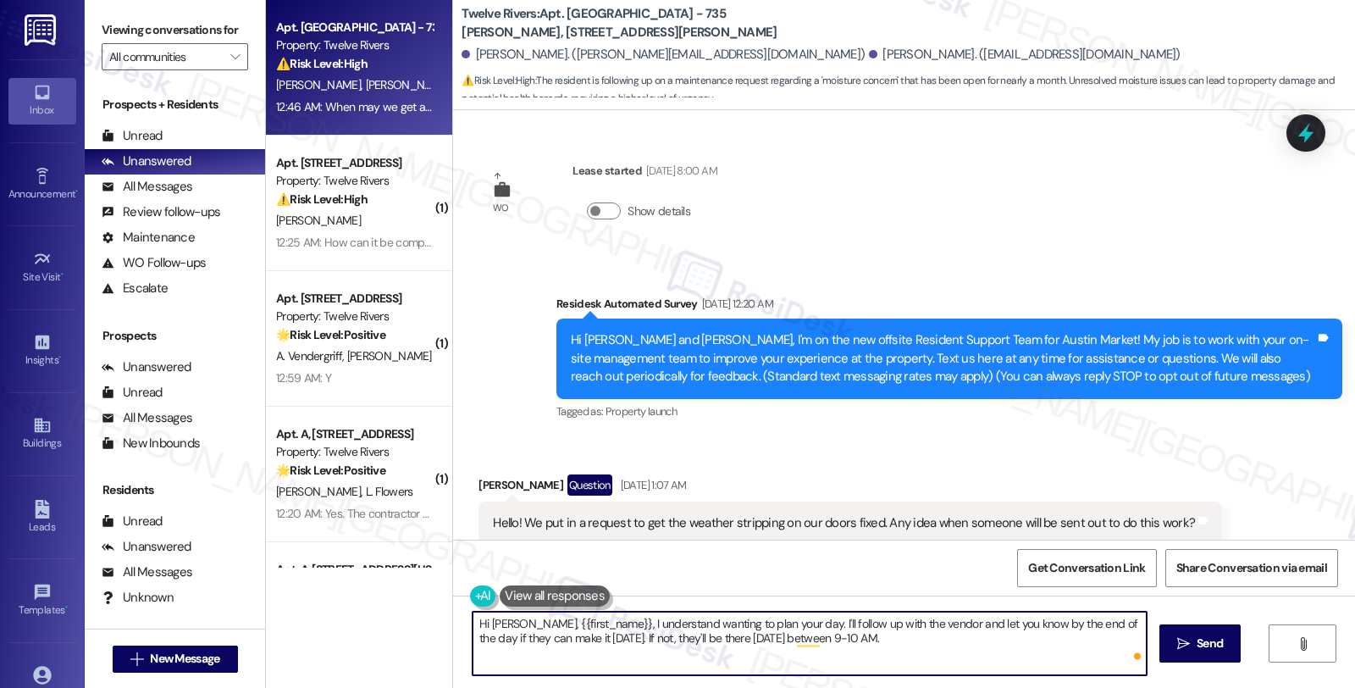
scroll to position [3328, 0]
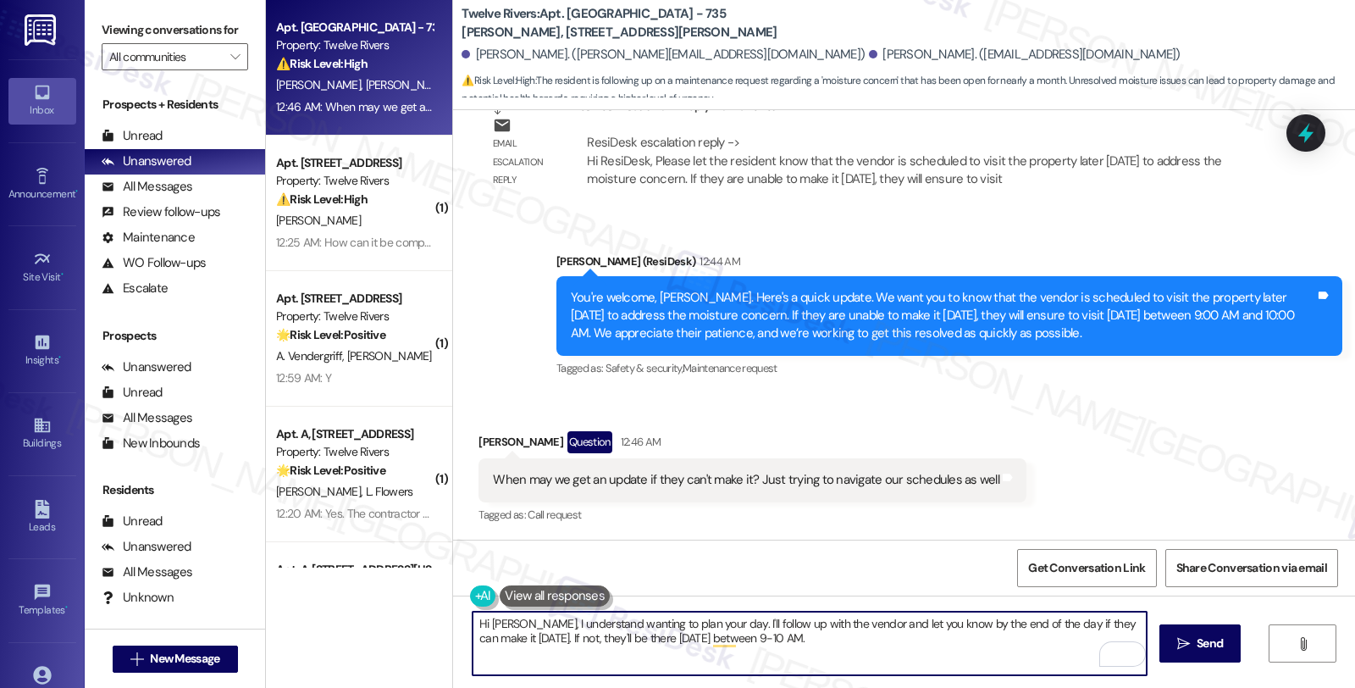
click at [711, 622] on textarea "Hi [PERSON_NAME], I understand wanting to plan your day. I'll follow up with th…" at bounding box center [809, 643] width 674 height 64
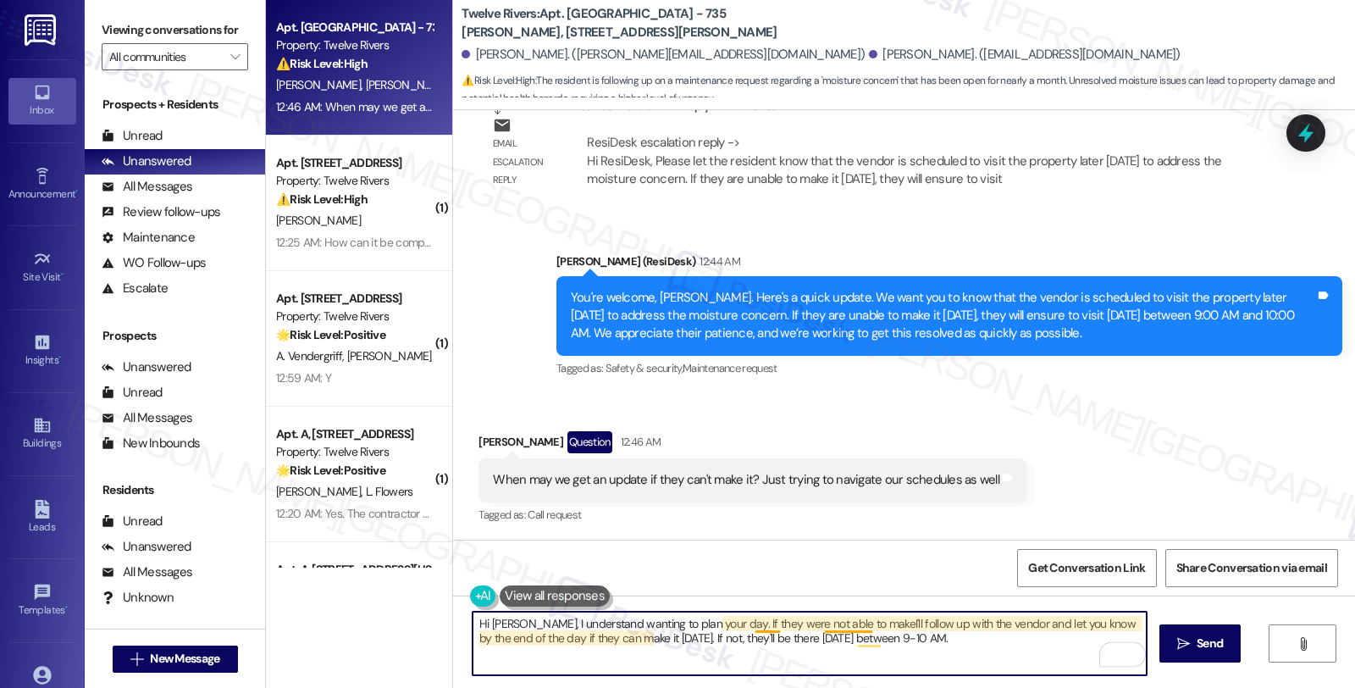
click at [826, 622] on textarea "Hi [PERSON_NAME], I understand wanting to plan your day. If they were not able …" at bounding box center [809, 643] width 674 height 64
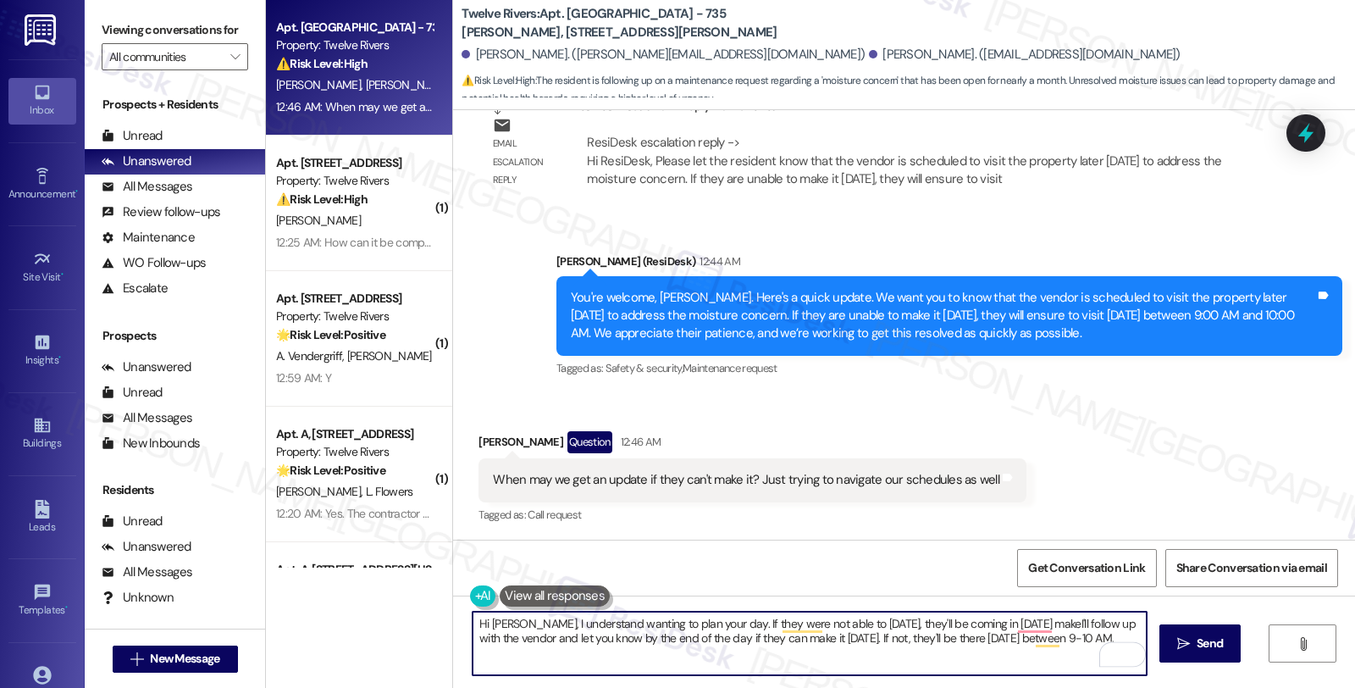
click at [969, 638] on textarea "Hi [PERSON_NAME], I understand wanting to plan your day. If they were not able …" at bounding box center [809, 643] width 674 height 64
click at [1126, 623] on textarea "Hi [PERSON_NAME], I understand wanting to plan your day. If they were not able …" at bounding box center [809, 643] width 674 height 64
type textarea "Hi [PERSON_NAME], I understand wanting to plan your day. If they were not able …"
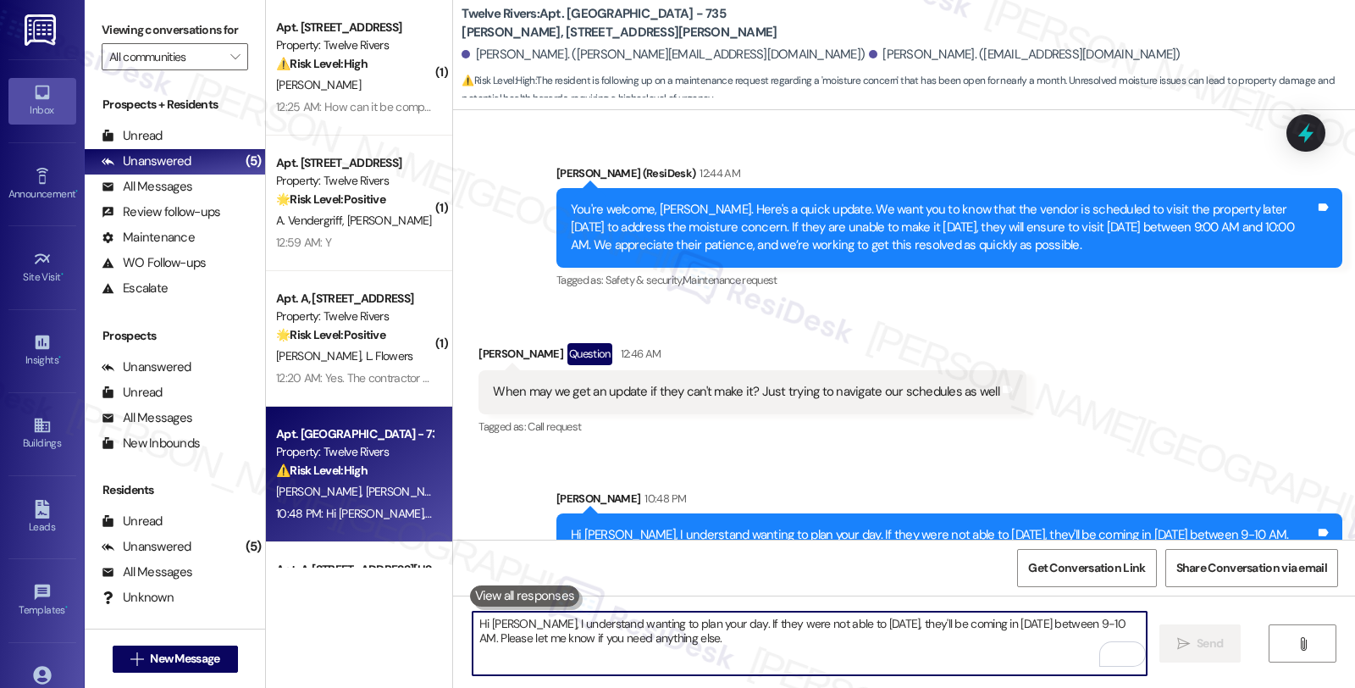
scroll to position [3464, 0]
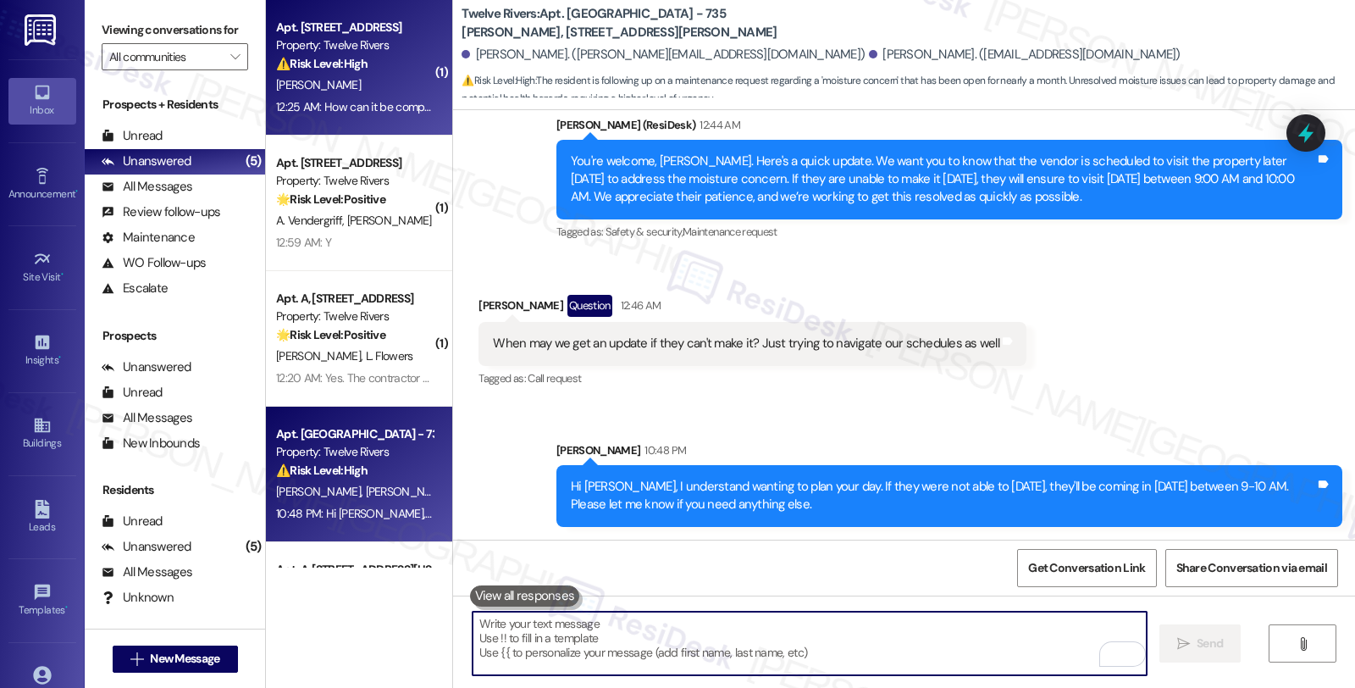
click at [387, 65] on div "⚠️ Risk Level: High The resident is expressing frustration and indicating that …" at bounding box center [354, 64] width 157 height 18
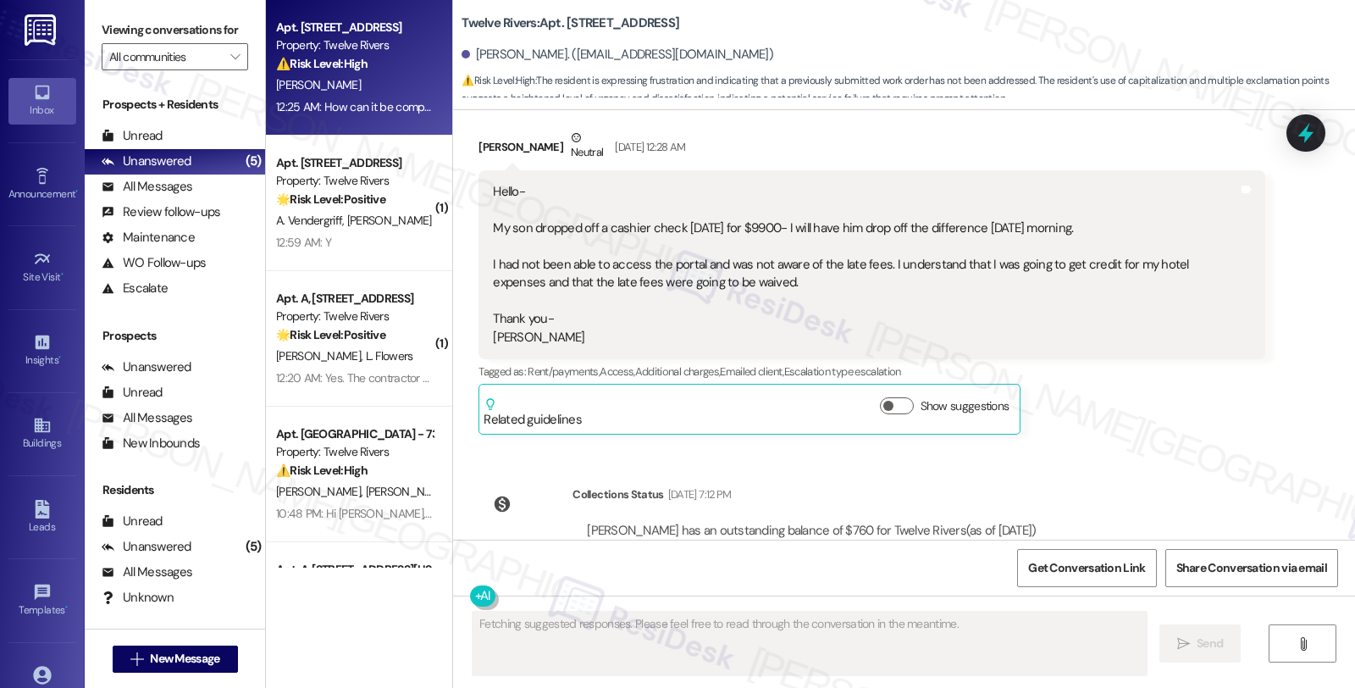
scroll to position [5875, 0]
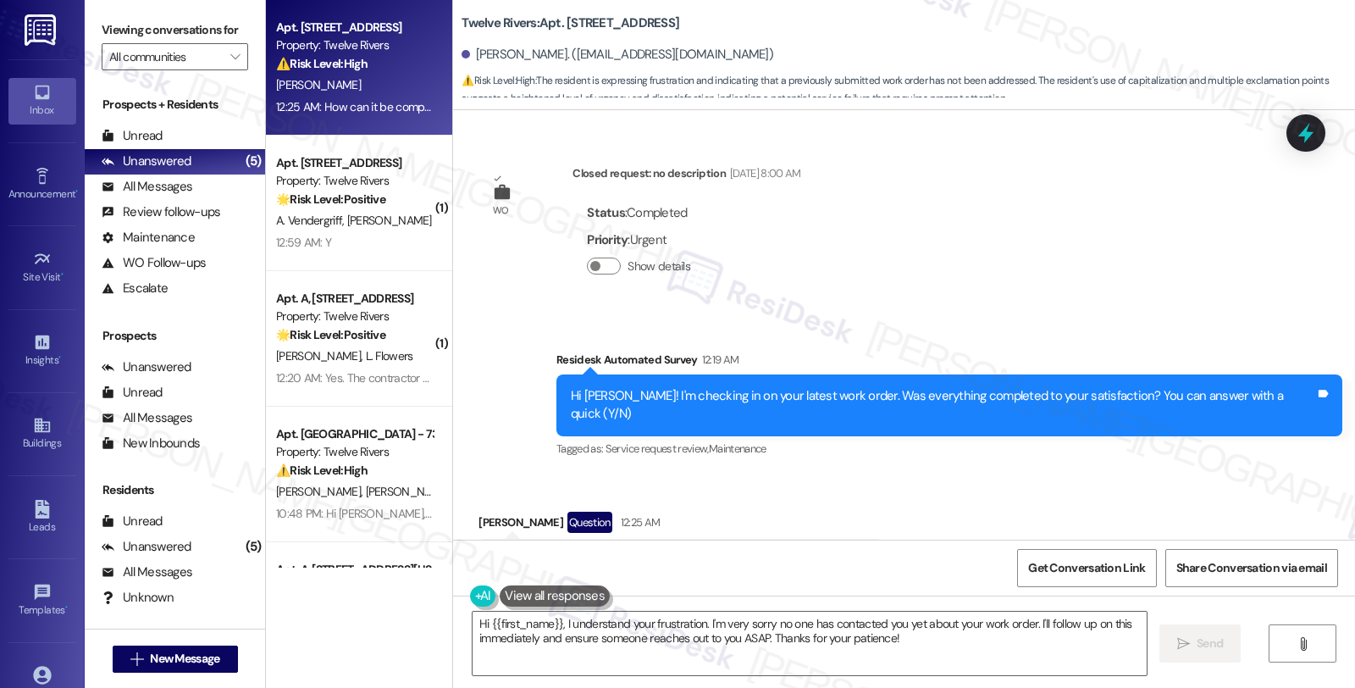
click at [577, 19] on b "Twelve Rivers: Apt. [STREET_ADDRESS]" at bounding box center [570, 23] width 218 height 18
copy b "555"
drag, startPoint x: 463, startPoint y: 52, endPoint x: 535, endPoint y: 54, distance: 72.0
click at [535, 54] on div "Pedro Estevez. (pe@peterestevez.com)" at bounding box center [617, 55] width 312 height 18
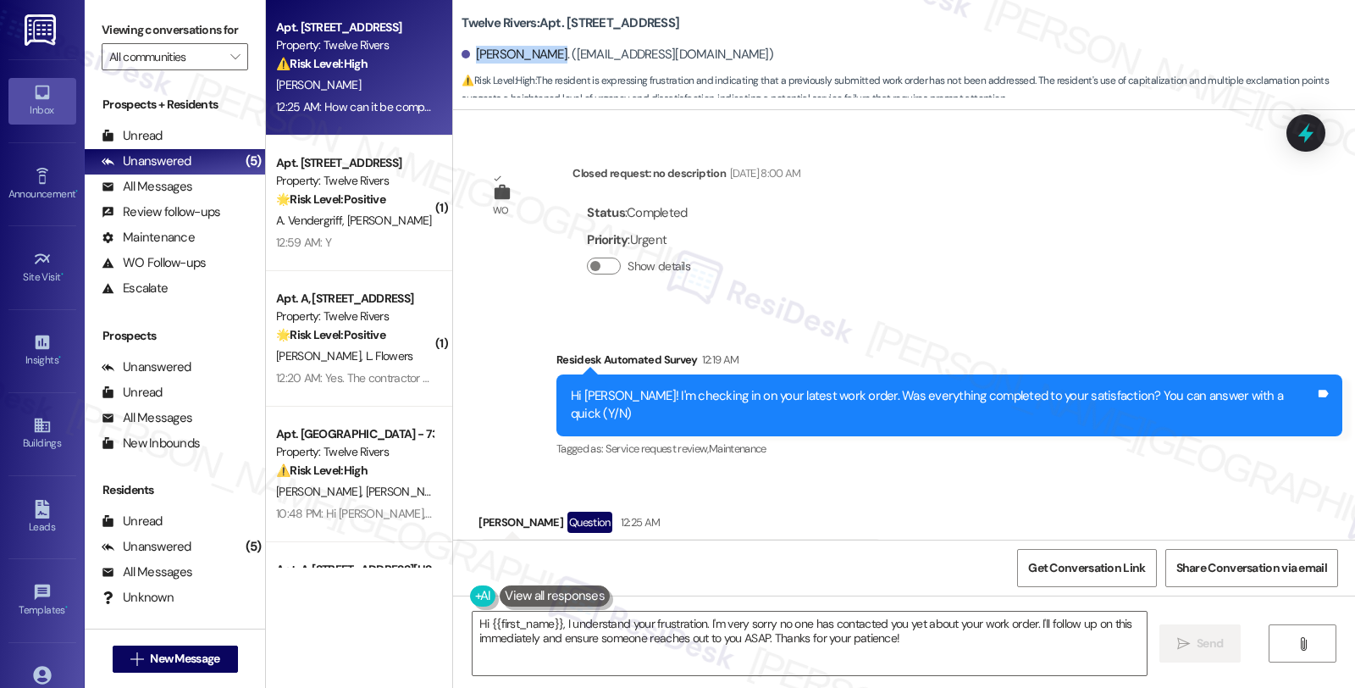
copy div "Pedro Estevez"
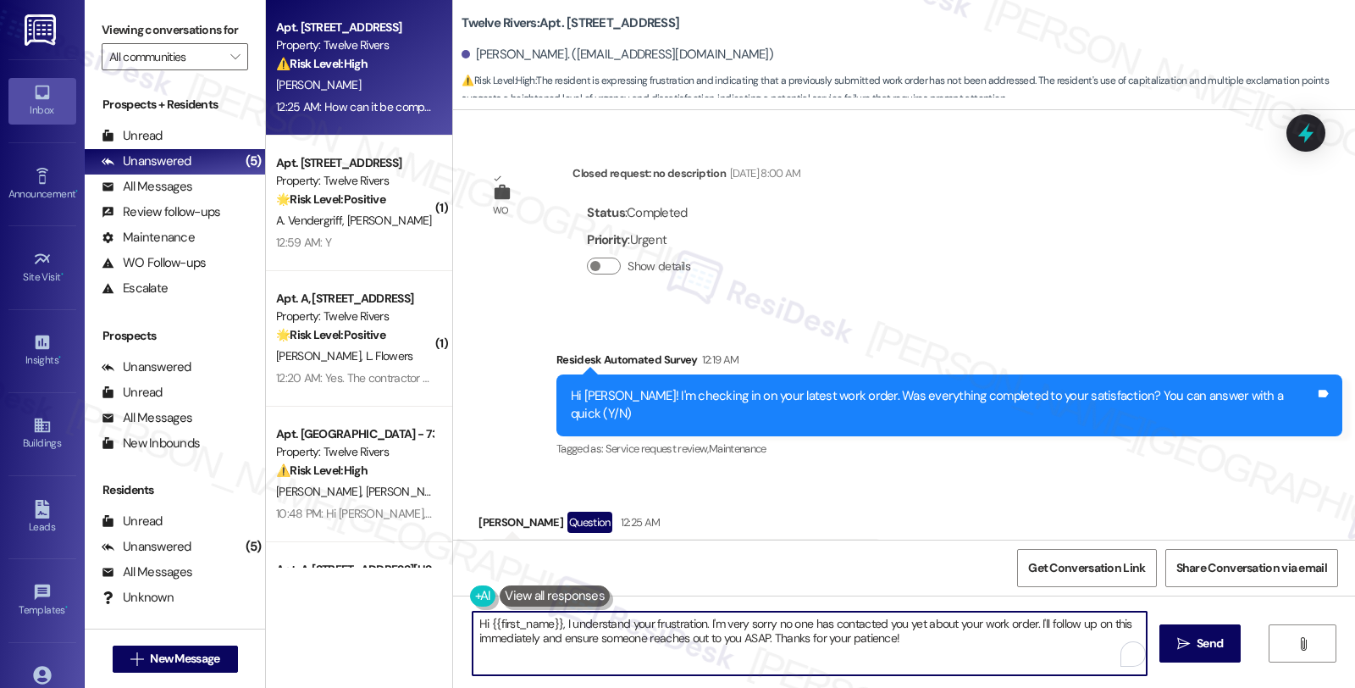
drag, startPoint x: 1030, startPoint y: 620, endPoint x: 1044, endPoint y: 638, distance: 23.0
click at [1044, 638] on textarea "Hi {{first_name}}, I understand your frustration. I'm very sorry no one has con…" at bounding box center [809, 643] width 674 height 64
paste textarea "14635"
click at [700, 638] on textarea "Hi {{first_name}}, I understand your frustration. I'm very sorry no one has con…" at bounding box center [809, 643] width 674 height 64
drag, startPoint x: 463, startPoint y: 637, endPoint x: 564, endPoint y: 647, distance: 101.3
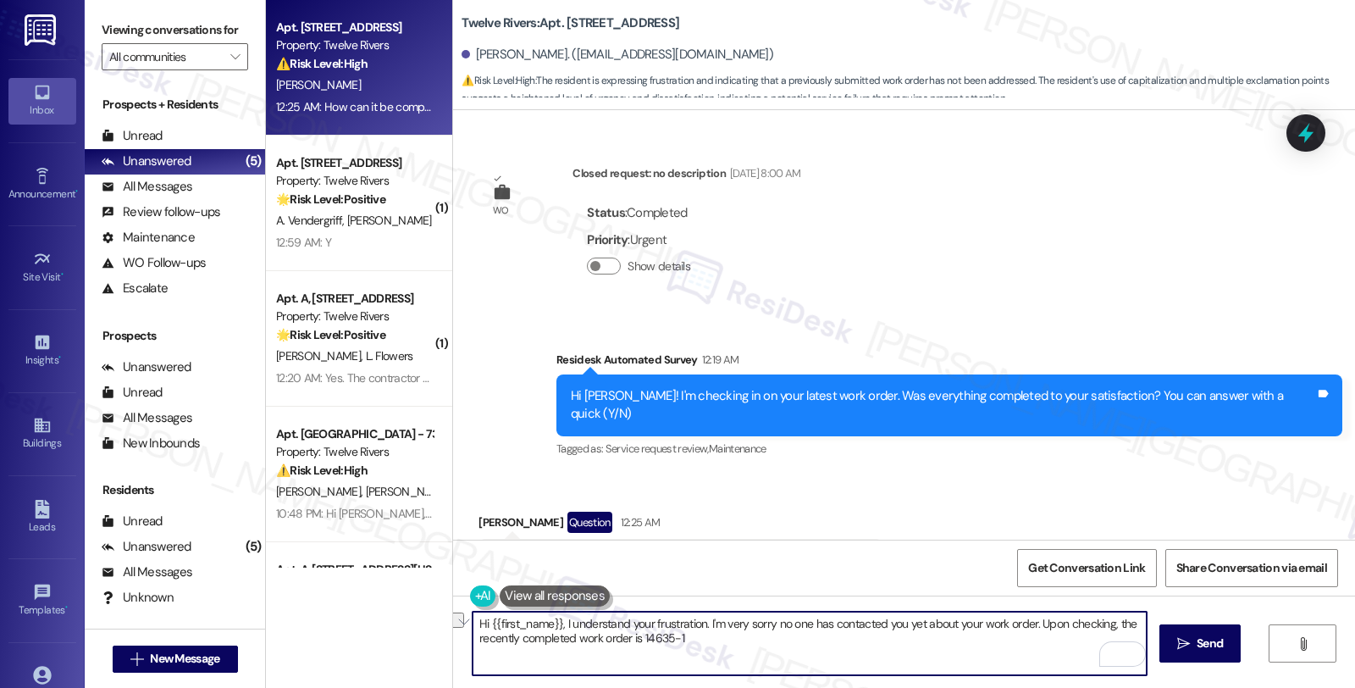
click at [564, 647] on textarea "Hi {{first_name}}, I understand your frustration. I'm very sorry no one has con…" at bounding box center [809, 643] width 674 height 64
click at [574, 639] on textarea "Hi {{first_name}}, I understand your frustration. I'm very sorry no one has con…" at bounding box center [809, 643] width 674 height 64
click at [747, 638] on textarea "Hi {{first_name}}, I understand your frustration. I'm very sorry no one has con…" at bounding box center [809, 643] width 674 height 64
paste textarea "#14635-2"
click at [1005, 642] on textarea "Hi {{first_name}}, I understand your frustration. I'm very sorry no one has con…" at bounding box center [809, 643] width 674 height 64
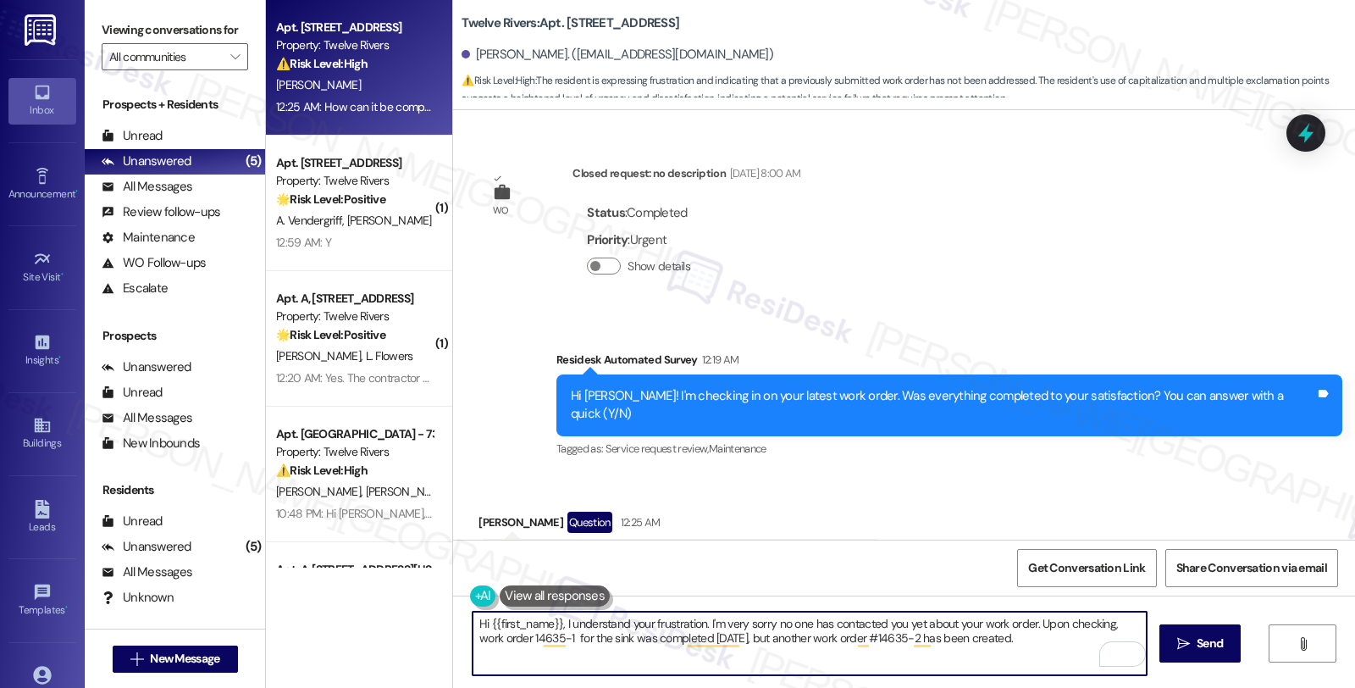
click at [793, 639] on textarea "Hi {{first_name}}, I understand your frustration. I'm very sorry no one has con…" at bounding box center [809, 643] width 674 height 64
click at [760, 639] on textarea "Hi {{first_name}}, I understand your frustration. I'm very sorry no one has con…" at bounding box center [809, 643] width 674 height 64
click at [1014, 638] on textarea "Hi {{first_name}}, I understand your frustration. I'm very sorry no one has con…" at bounding box center [809, 643] width 674 height 64
click at [1092, 631] on textarea "Hi {{first_name}}, I understand your frustration. I'm very sorry no one has con…" at bounding box center [809, 643] width 674 height 64
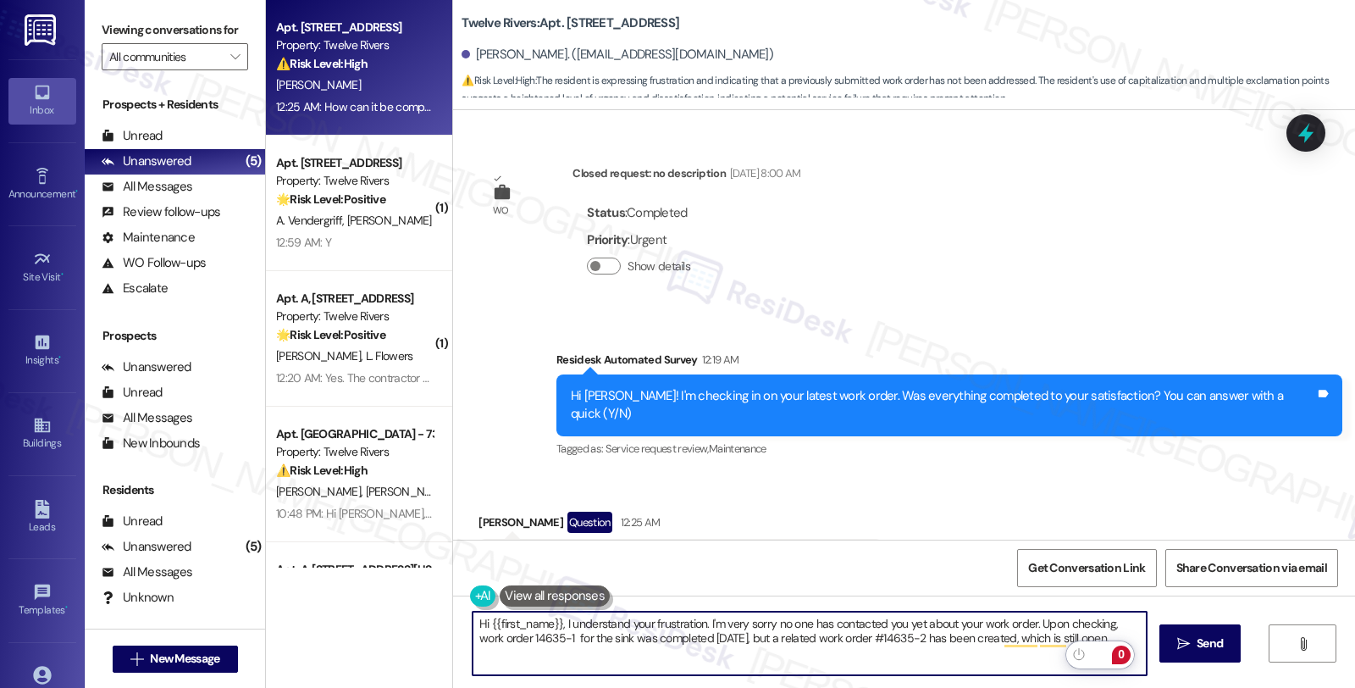
click at [1098, 636] on textarea "Hi {{first_name}}, I understand your frustration. I'm very sorry no one has con…" at bounding box center [809, 643] width 674 height 64
type textarea "Hi {{first_name}}, I understand your frustration. I'm very sorry no one has con…"
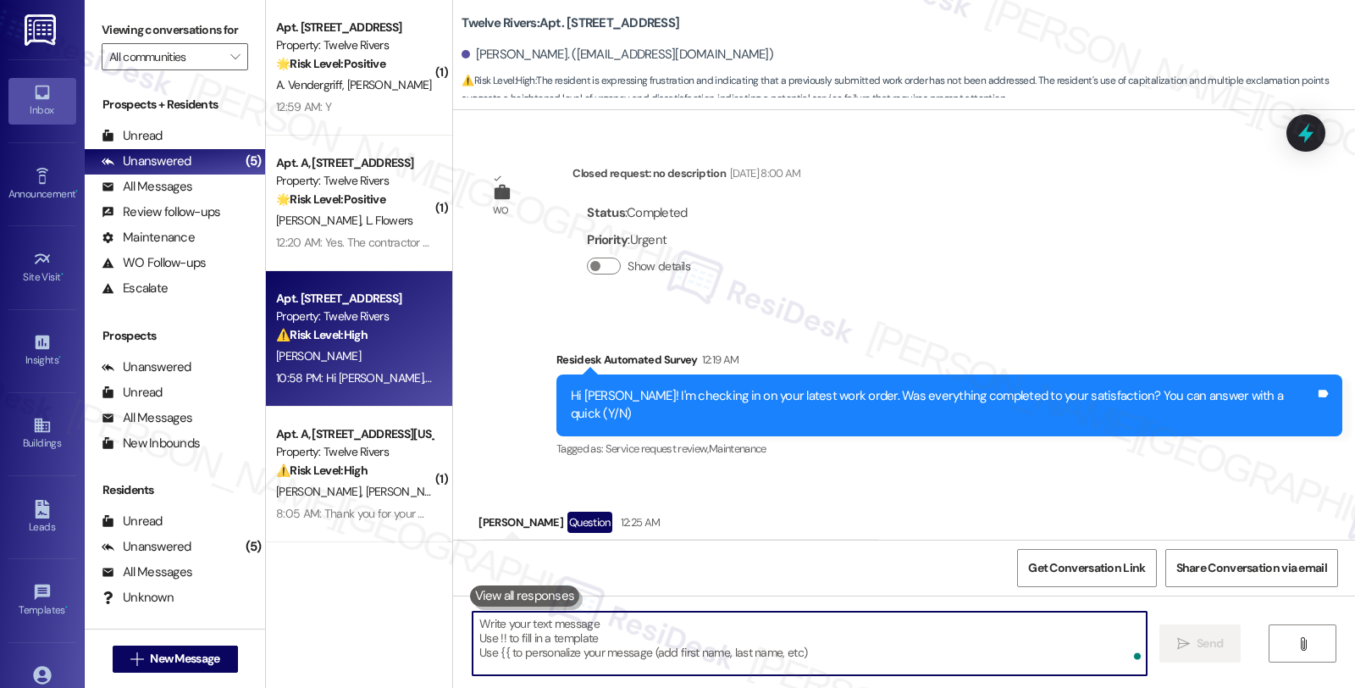
scroll to position [6030, 0]
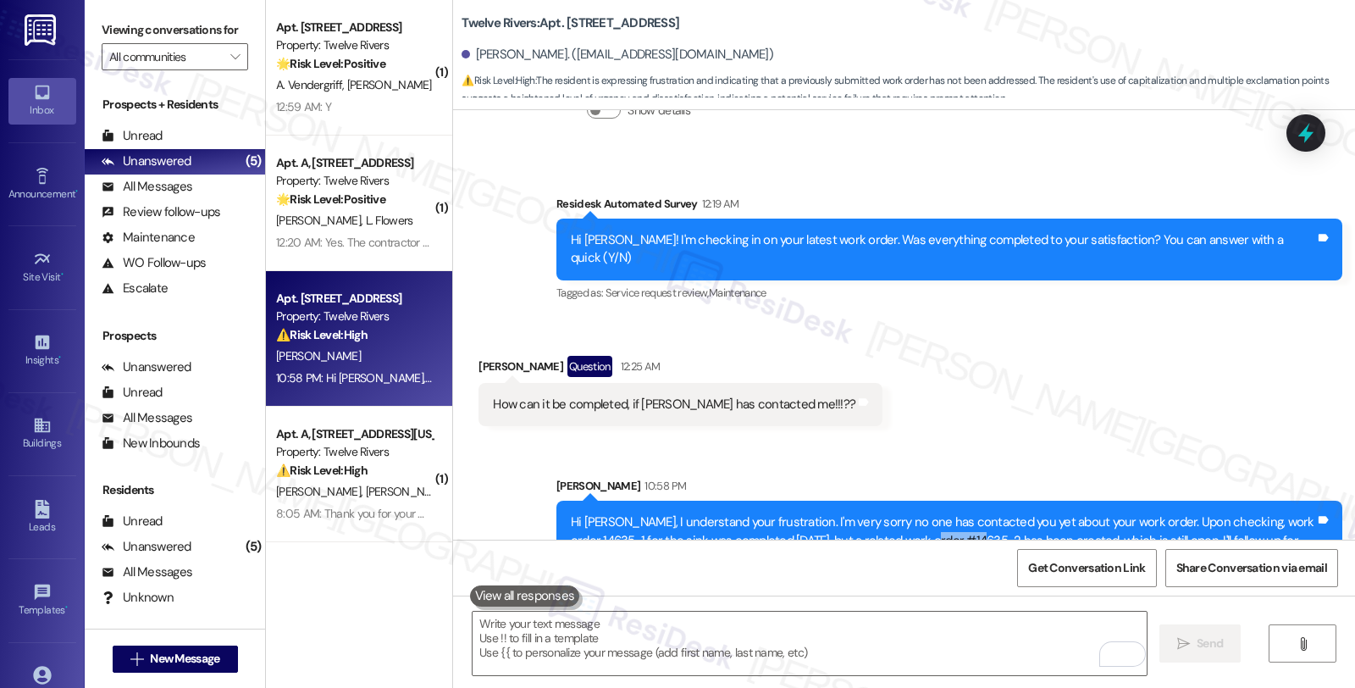
drag, startPoint x: 893, startPoint y: 489, endPoint x: 947, endPoint y: 487, distance: 53.4
click at [947, 513] on div "Hi Pedro, I understand your frustration. I'm very sorry no one has contacted yo…" at bounding box center [943, 540] width 744 height 54
copy div "#14635-2"
click at [1288, 131] on div at bounding box center [1305, 132] width 51 height 48
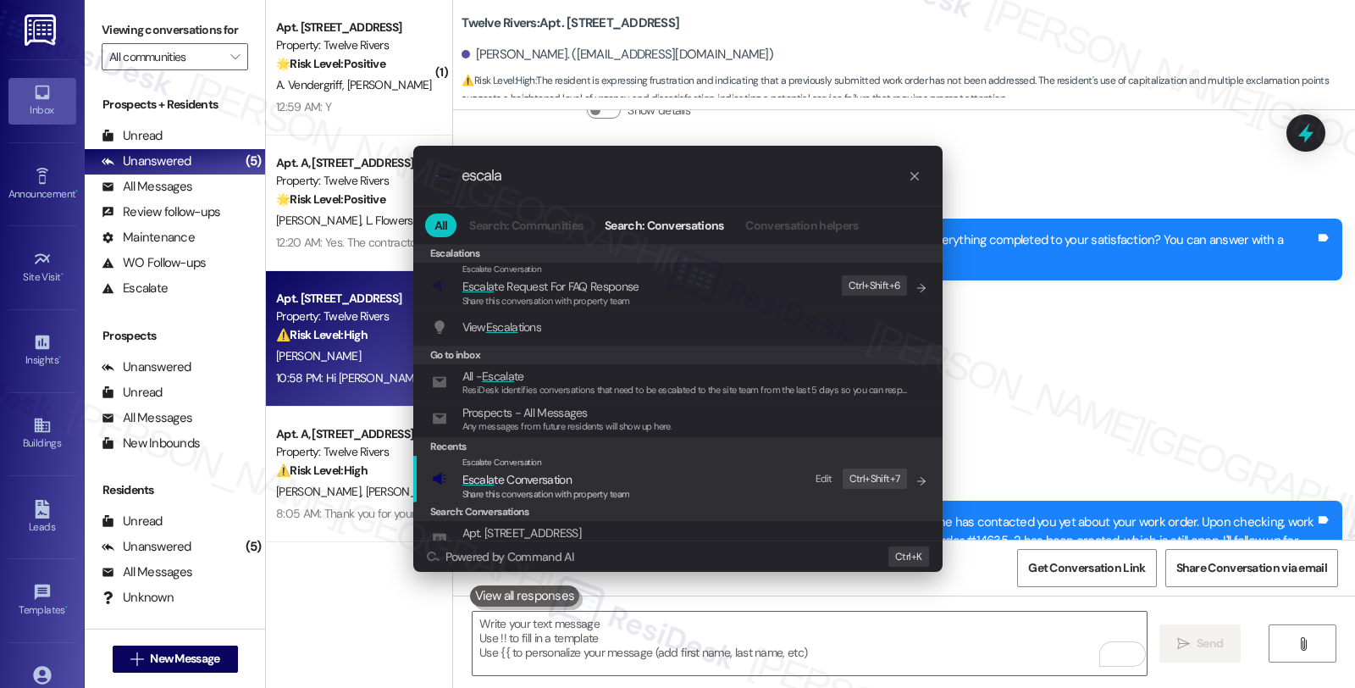
type input "escala"
click at [468, 467] on span "Escalate Conversation" at bounding box center [502, 461] width 80 height 11
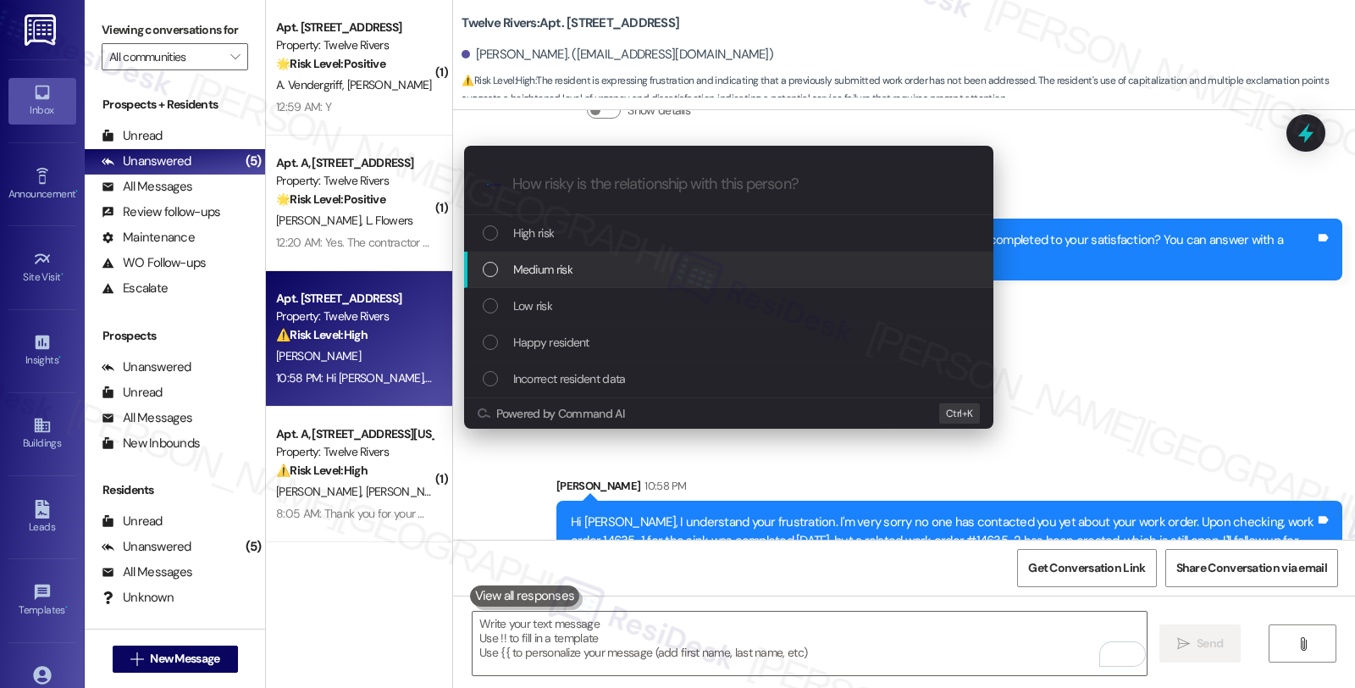
click at [572, 265] on span "Medium risk" at bounding box center [542, 269] width 59 height 19
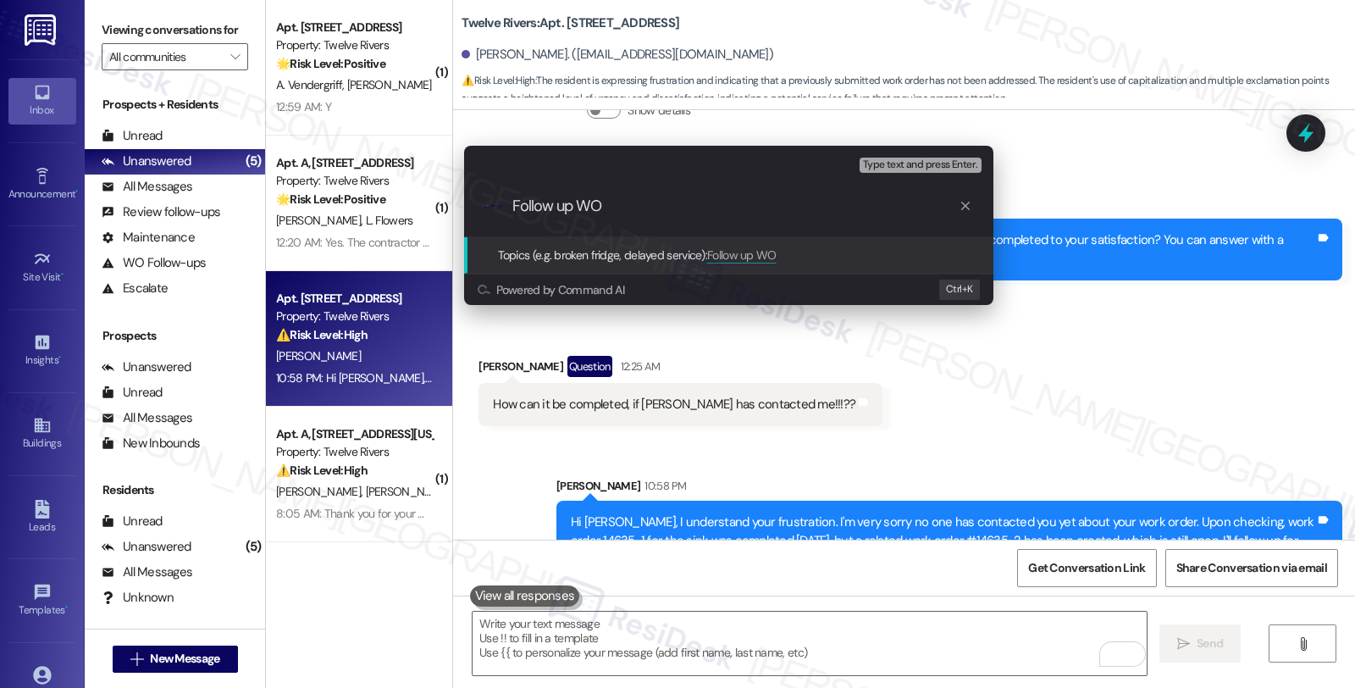
paste input "#14635-2"
click at [688, 207] on input "Follow up WO #14635-2 (sink)" at bounding box center [735, 206] width 446 height 18
paste input "Shower remodel and sink repair"
type input "Follow up WO #14635-2 (Shower remodel and sink repair)"
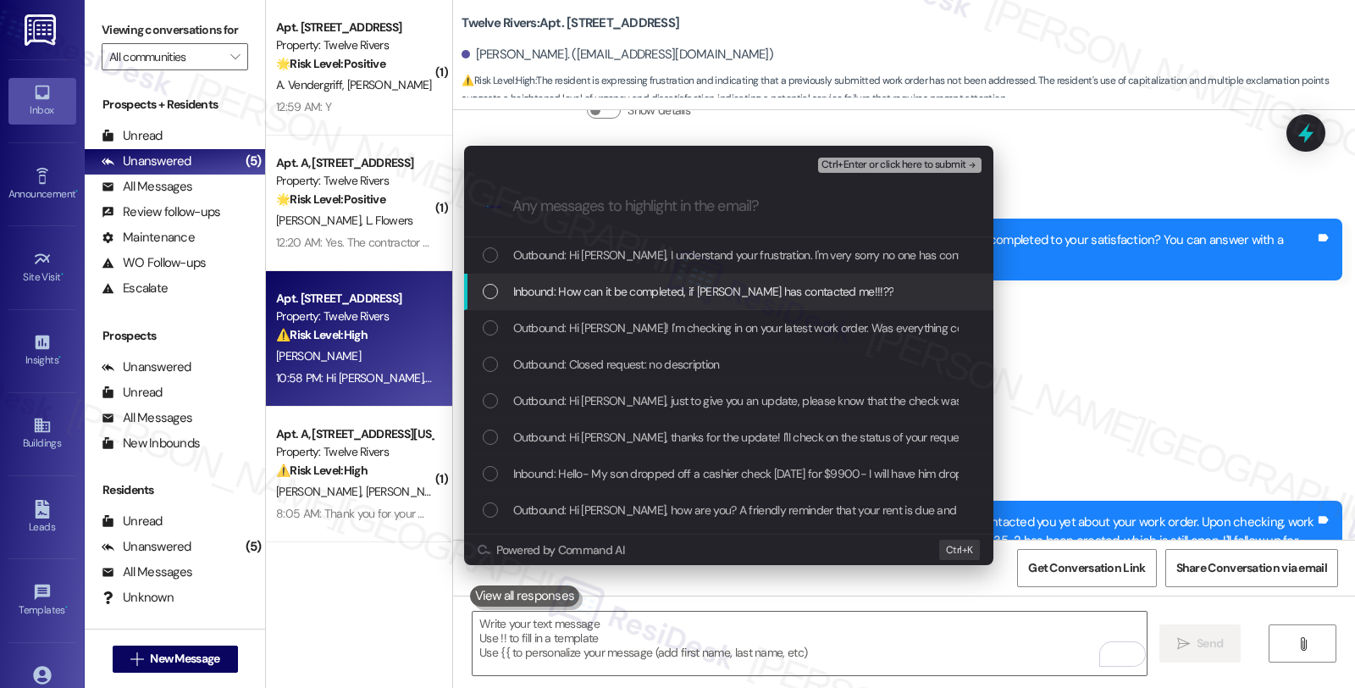
click at [694, 286] on span "Inbound: How can it be completed, if NOONE has contacted me!!!??" at bounding box center [703, 291] width 381 height 19
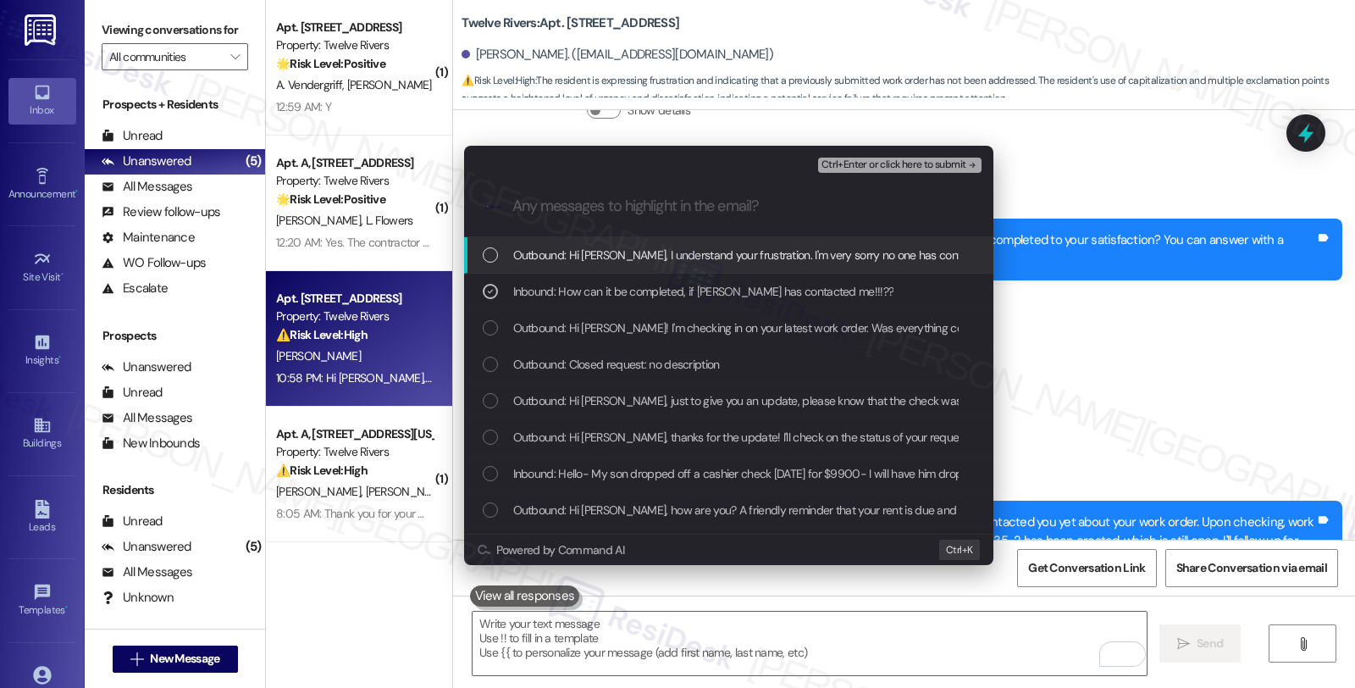
click at [890, 169] on span "Ctrl+Enter or click here to submit" at bounding box center [893, 165] width 145 height 12
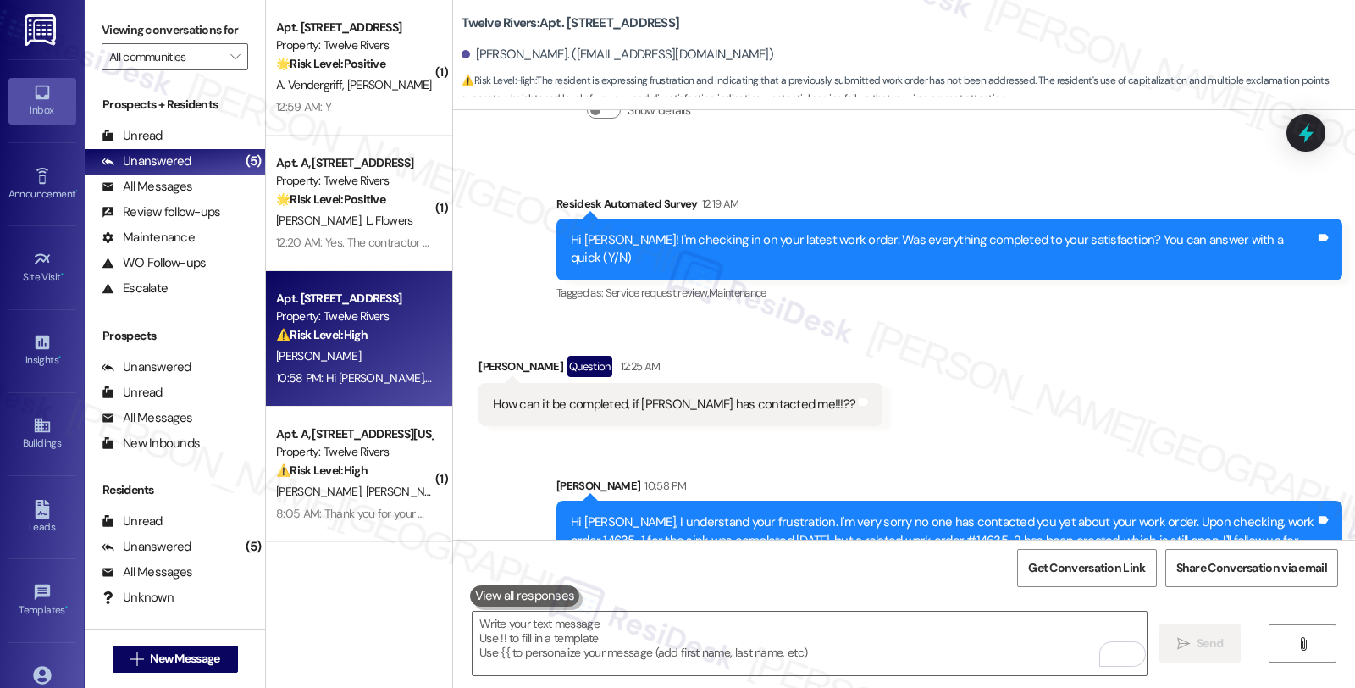
scroll to position [5875, 0]
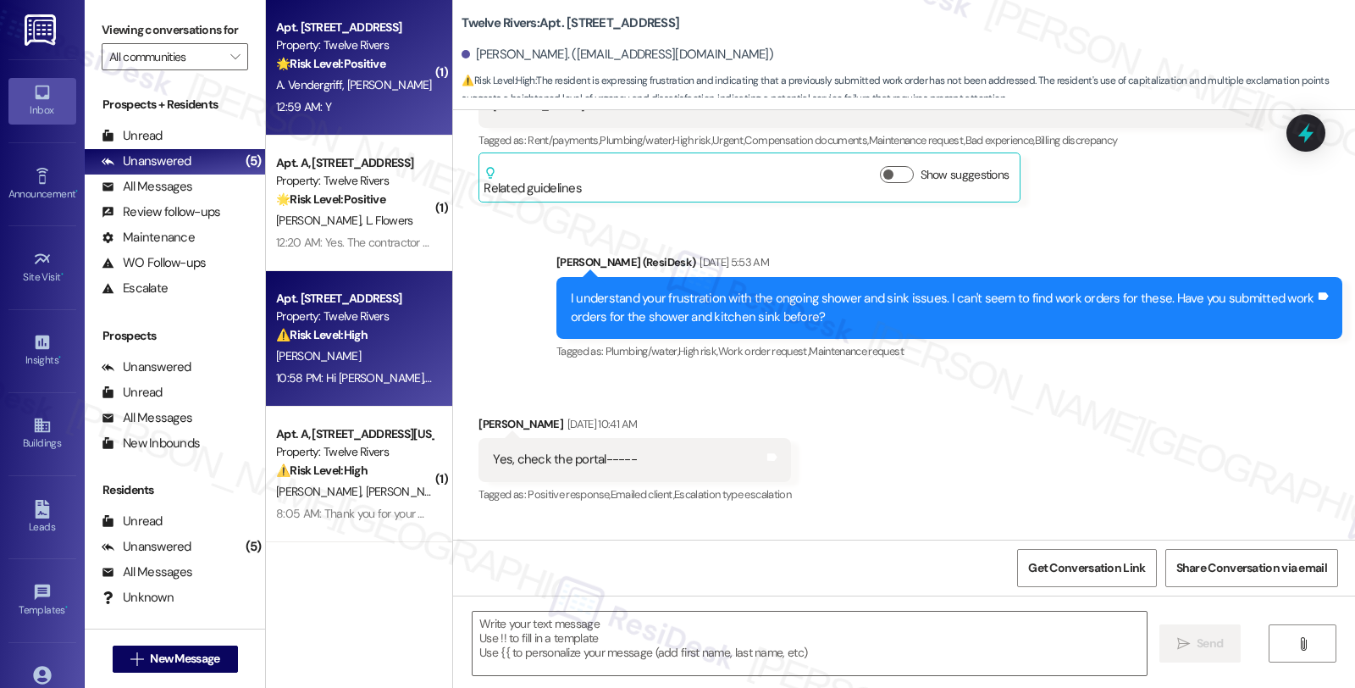
type textarea "Fetching suggested responses. Please feel free to read through the conversation…"
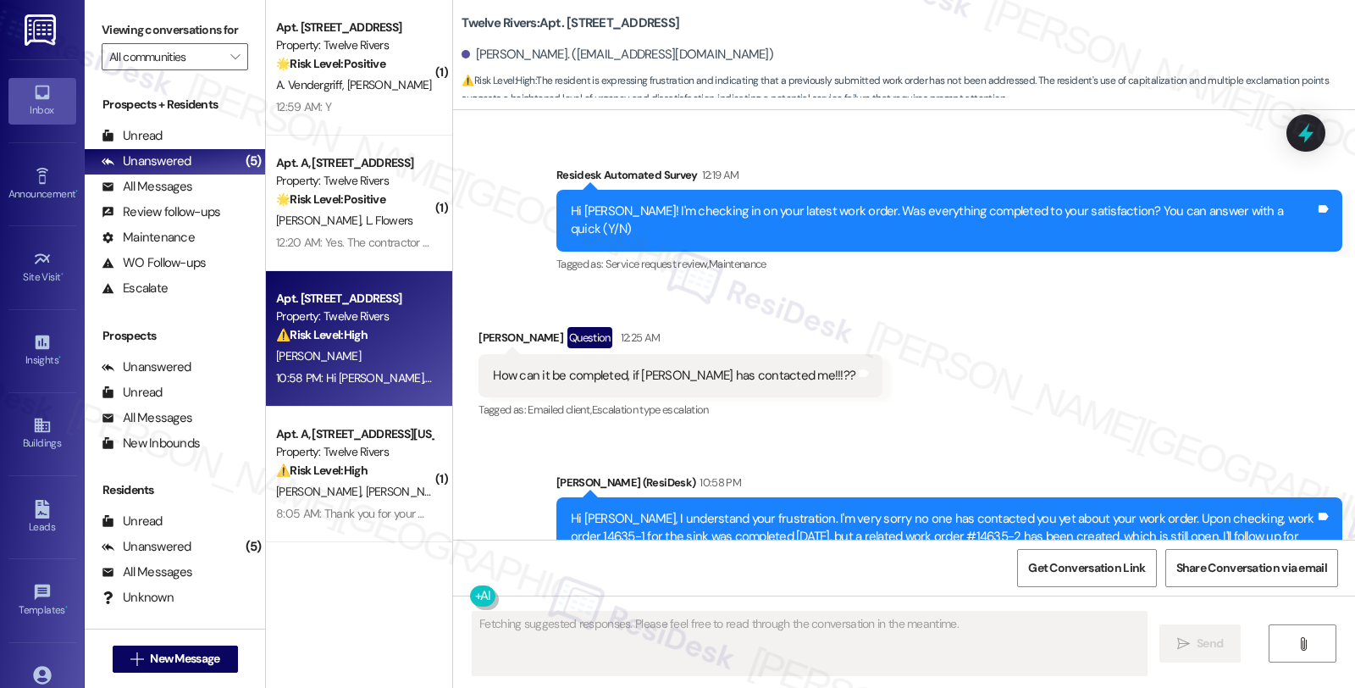
scroll to position [6080, 0]
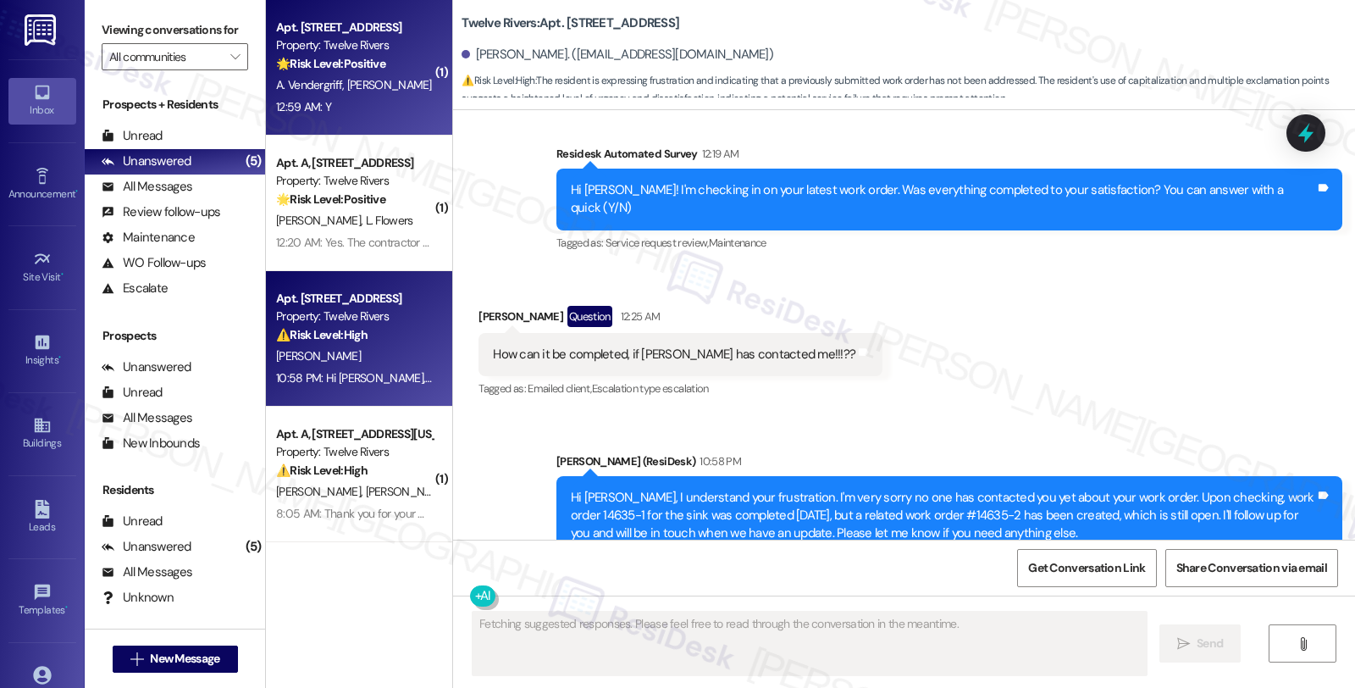
click at [406, 59] on div "🌟 Risk Level: Positive The message is a positive response to a check-in about r…" at bounding box center [354, 64] width 157 height 18
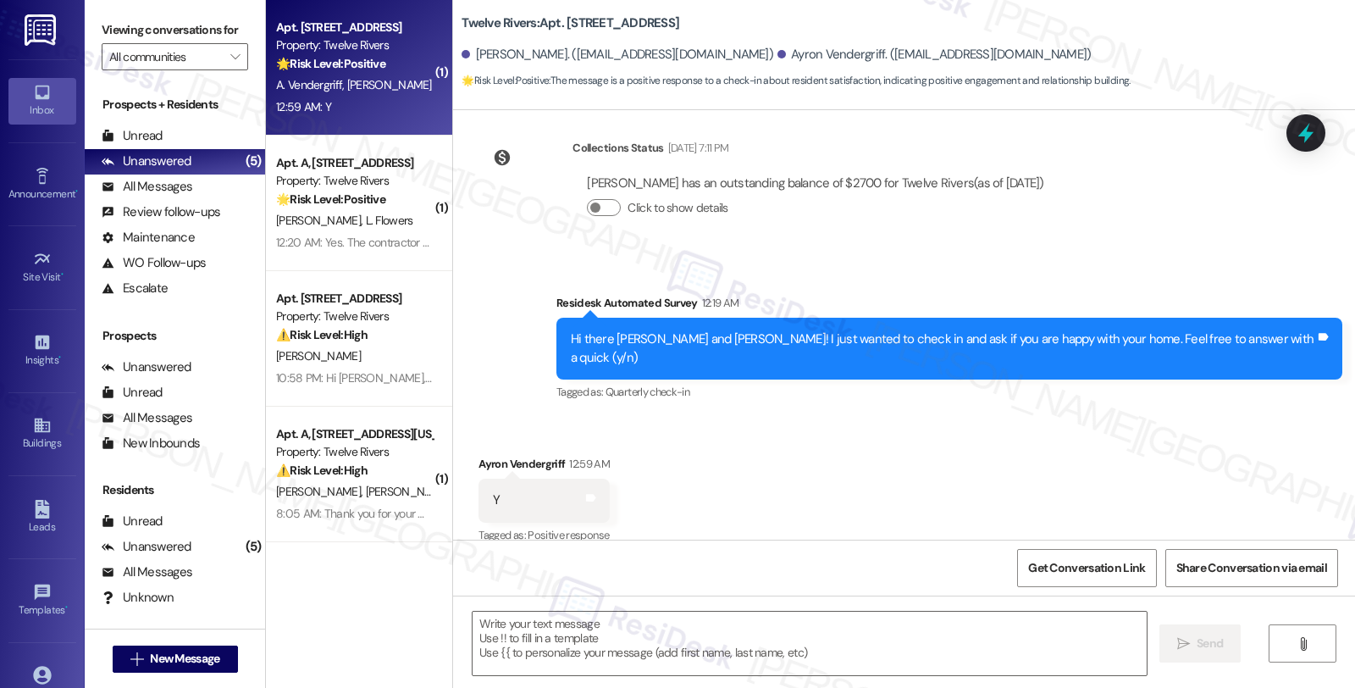
type textarea "Fetching suggested responses. Please feel free to read through the conversation…"
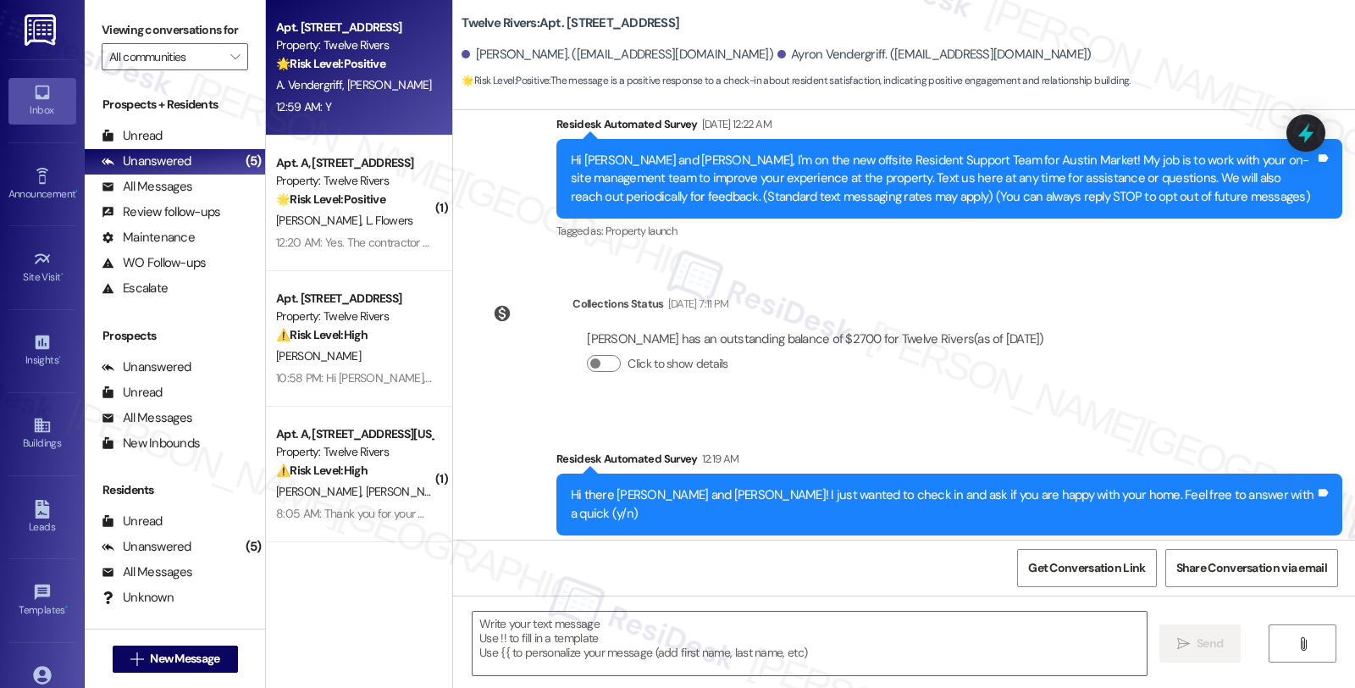
scroll to position [305, 0]
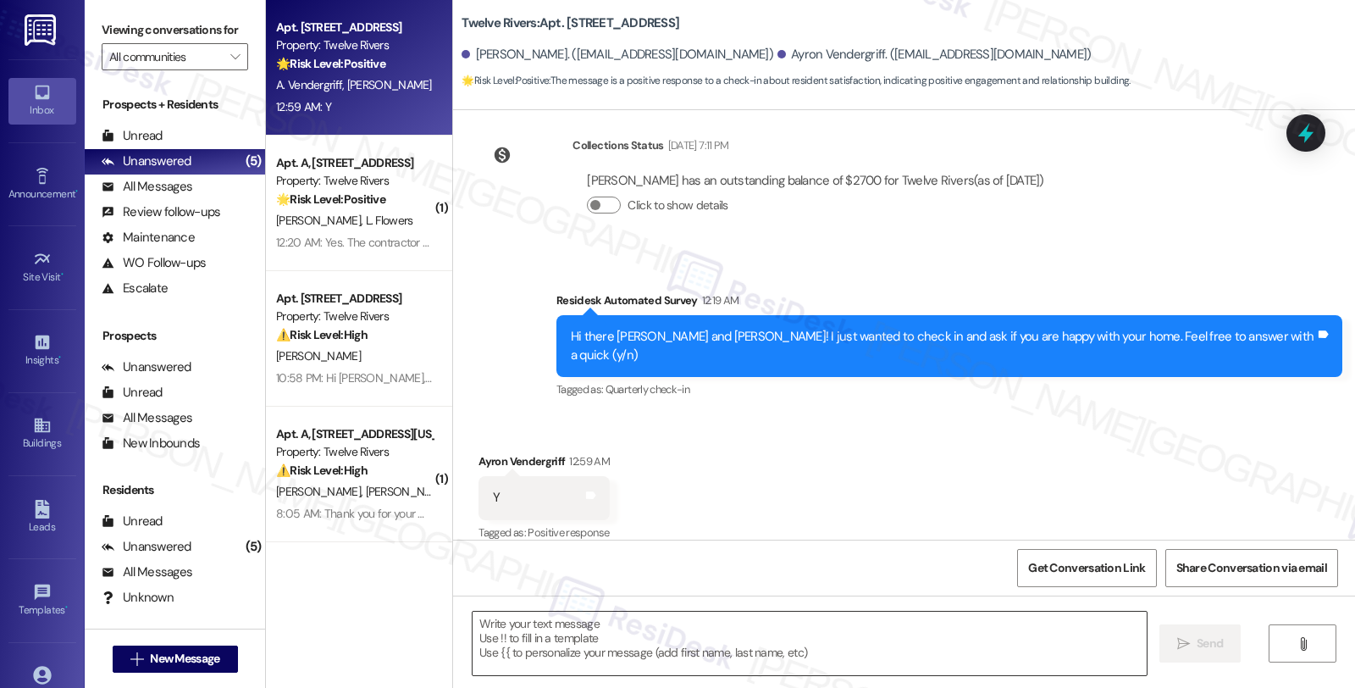
click at [640, 640] on textarea at bounding box center [809, 643] width 674 height 64
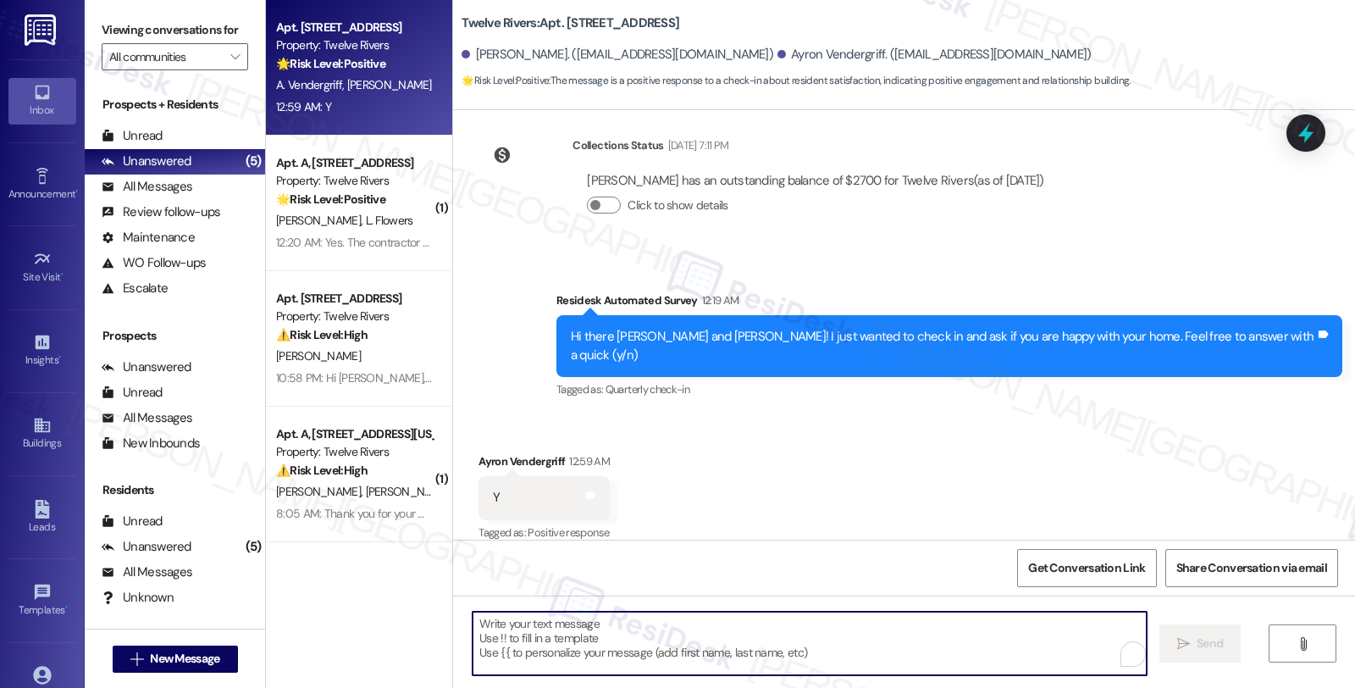
click at [478, 452] on div "Ayron Vendergriff 12:59 AM" at bounding box center [543, 464] width 131 height 24
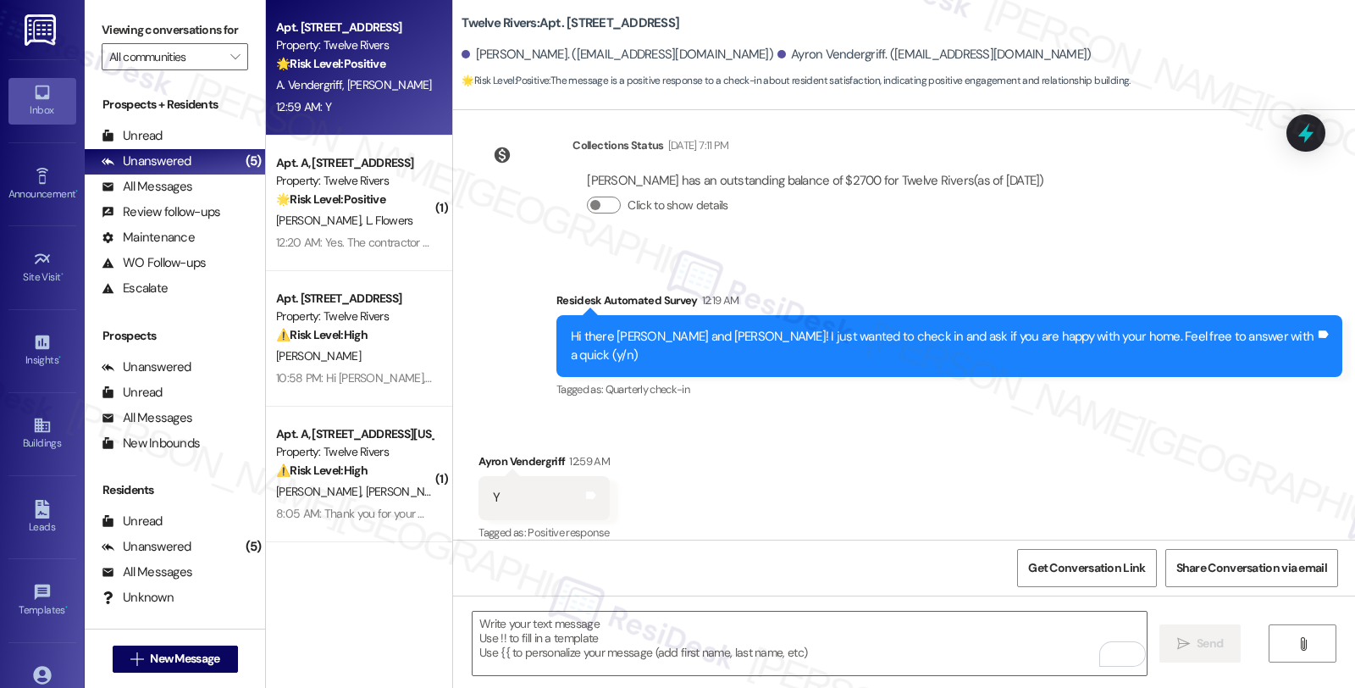
click at [478, 452] on div "Ayron Vendergriff 12:59 AM" at bounding box center [543, 464] width 131 height 24
copy div "Ayron"
click at [537, 627] on textarea "To enrich screen reader interactions, please activate Accessibility in Grammarl…" at bounding box center [809, 643] width 674 height 64
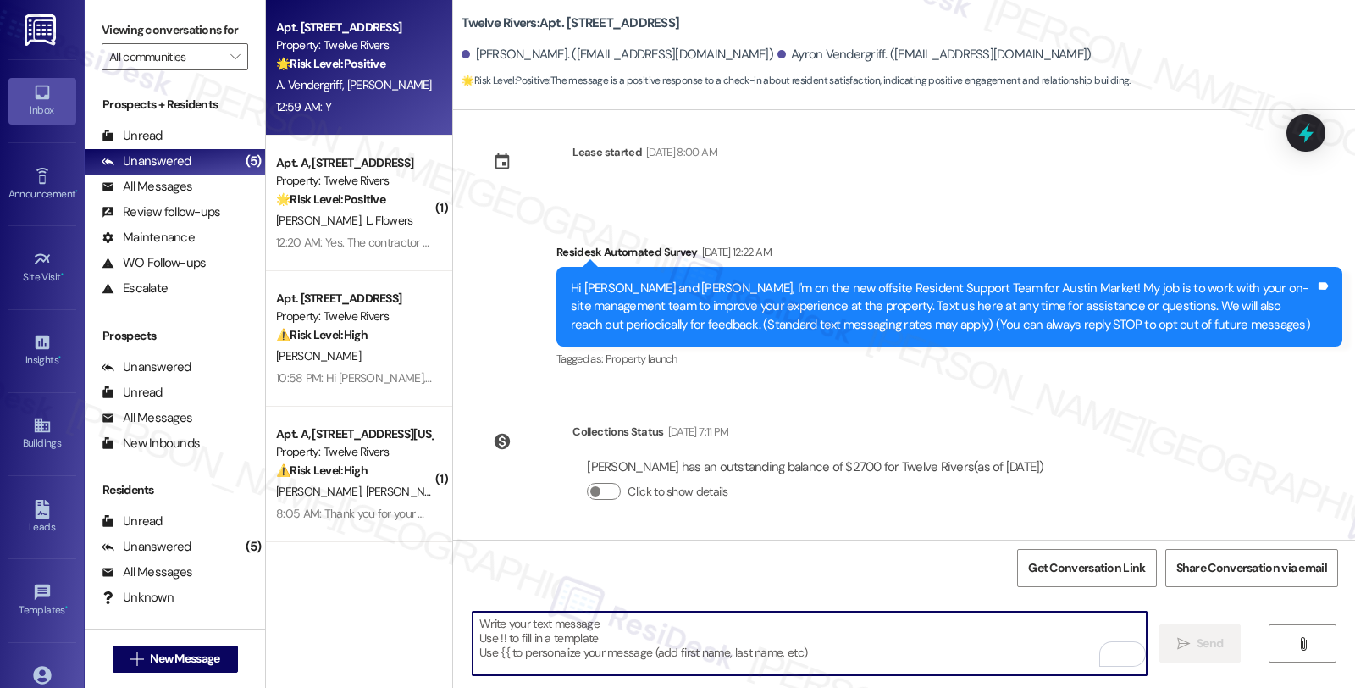
scroll to position [0, 0]
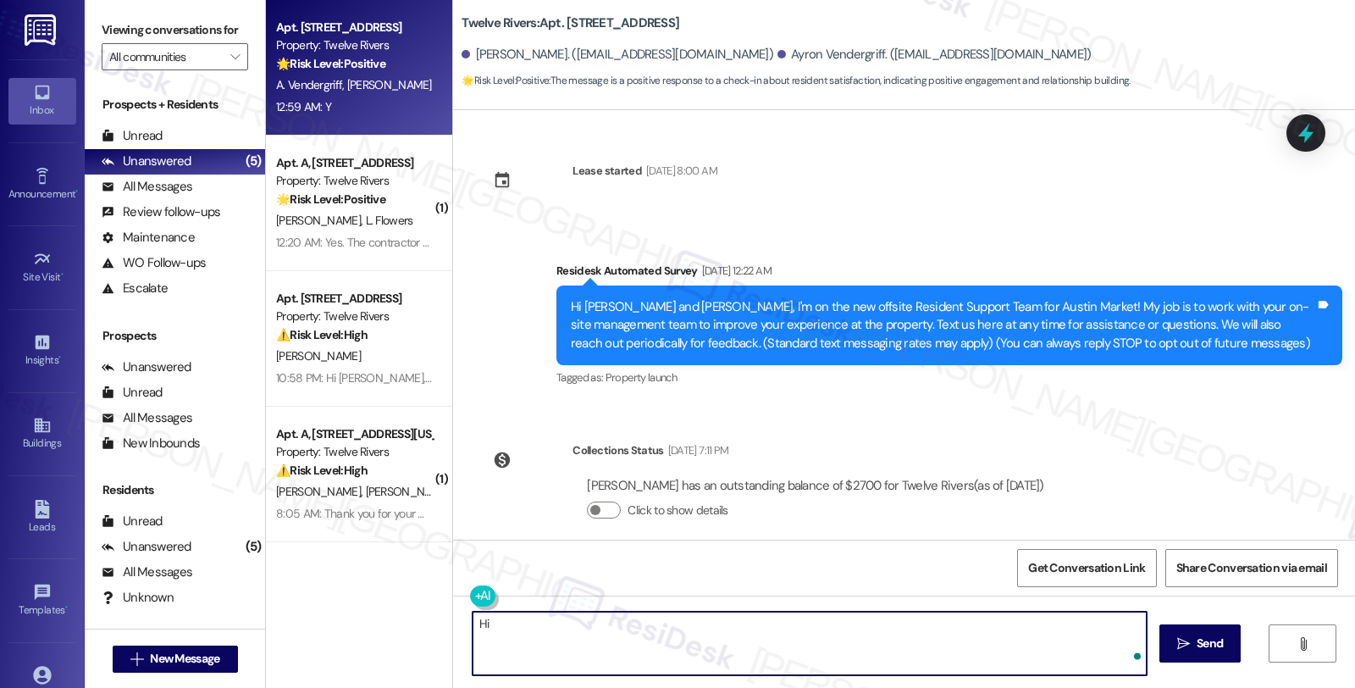
paste textarea "Ayron"
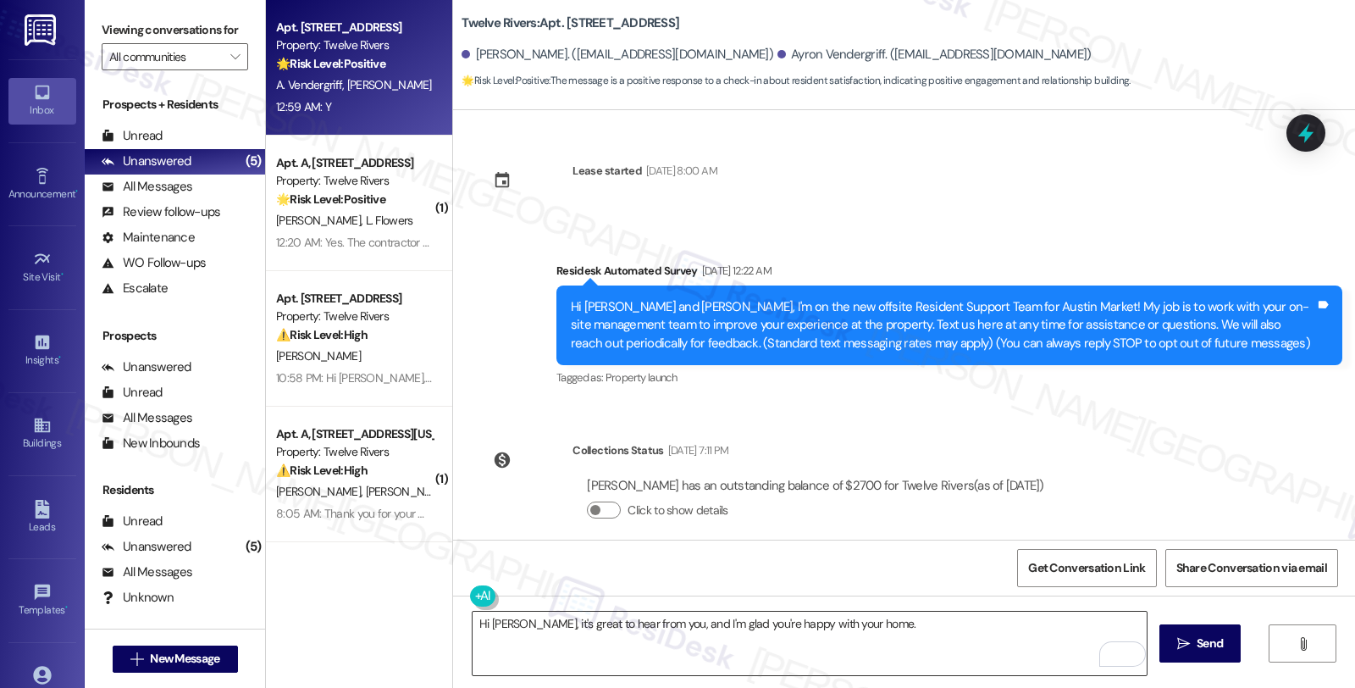
click at [878, 635] on textarea "Hi Ayron, it's great to hear from you, and I'm glad you're happy with your home." at bounding box center [809, 643] width 674 height 64
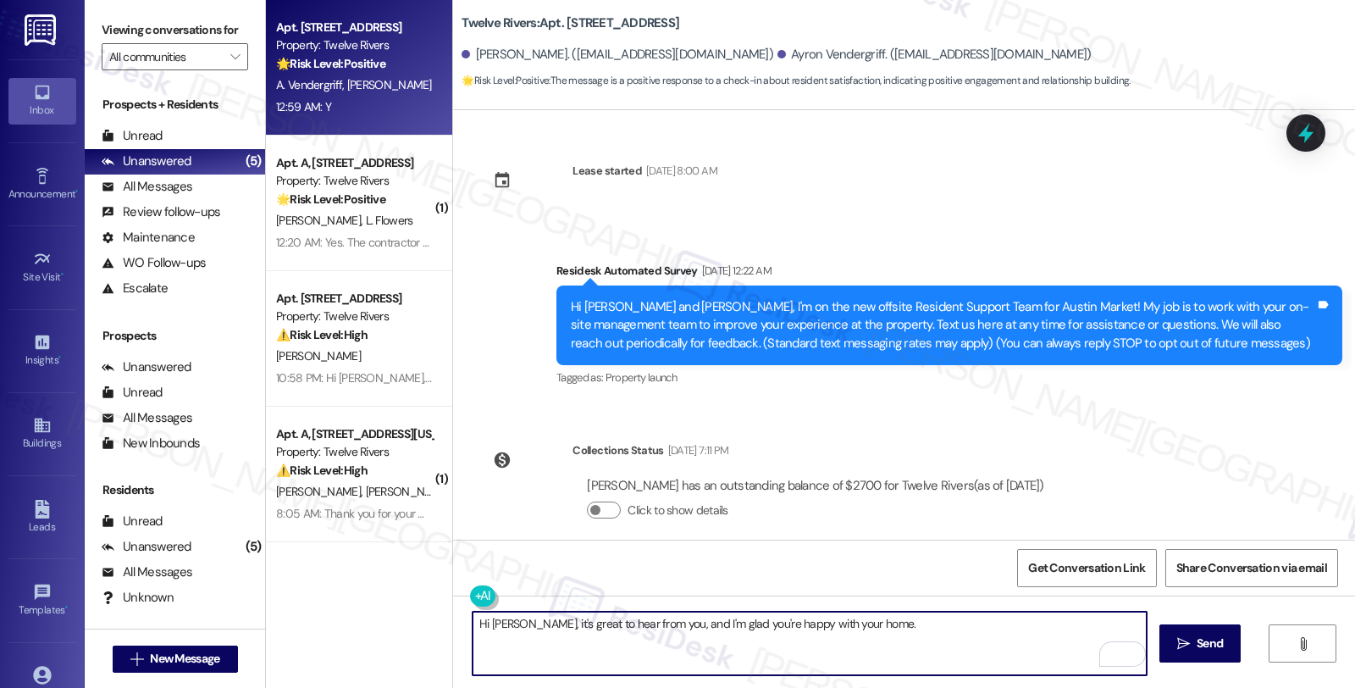
paste textarea "Your comfort and satisfaction are important to us. Can I ask a quick favor...wo…"
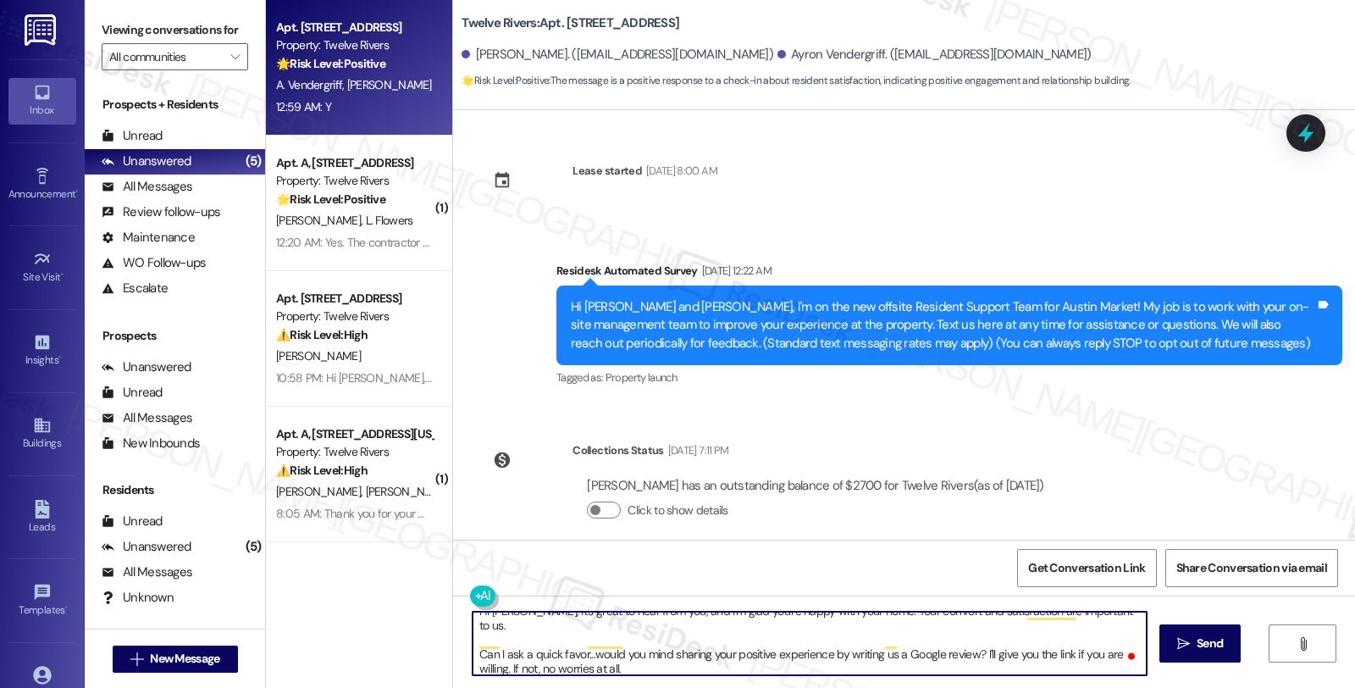
type textarea "Hi Ayron, it's great to hear from you, and I'm glad you're happy with your home…"
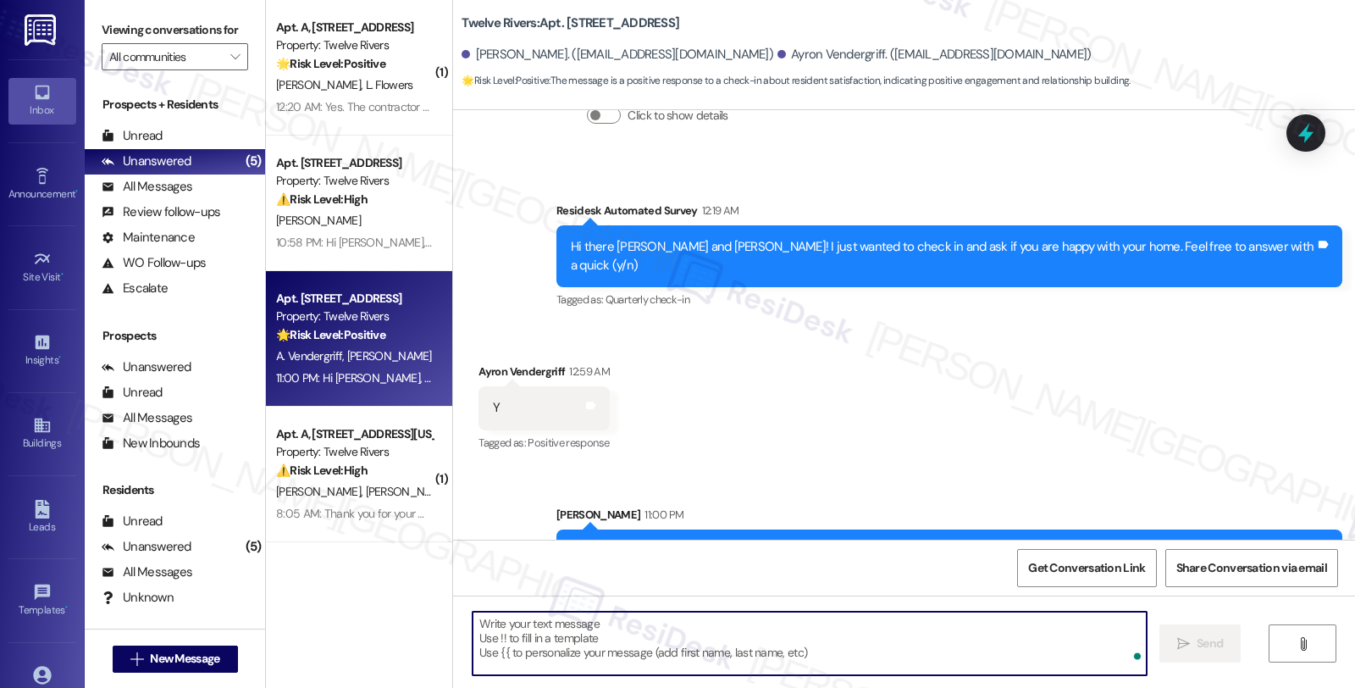
scroll to position [477, 0]
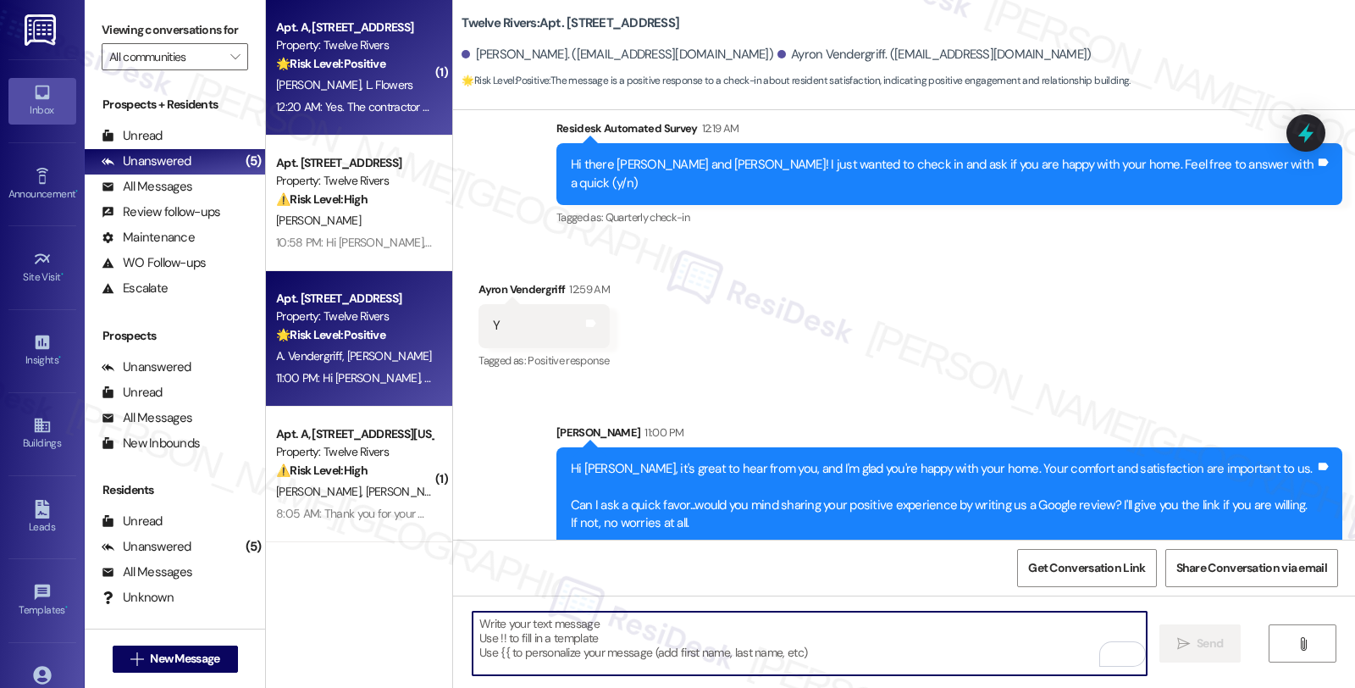
click at [371, 71] on div "🌟 Risk Level: Positive The resident confirmed the work order was completed to t…" at bounding box center [354, 64] width 157 height 18
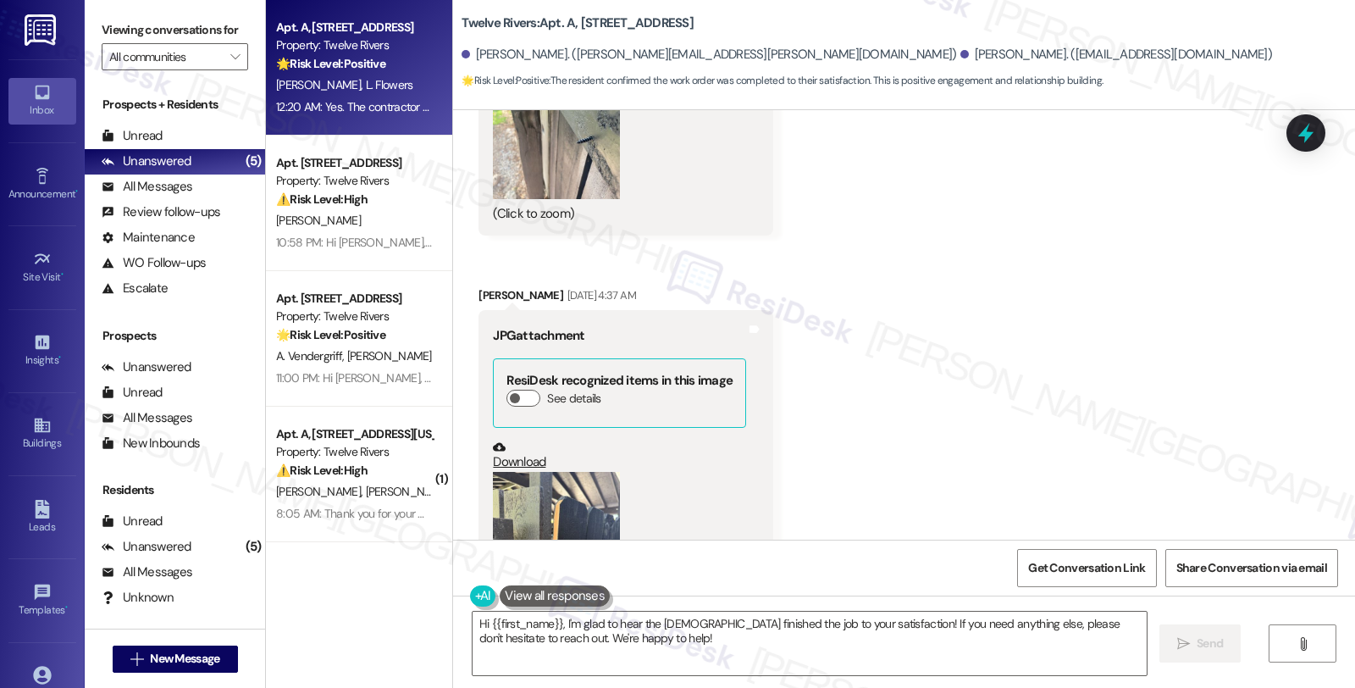
scroll to position [2056, 0]
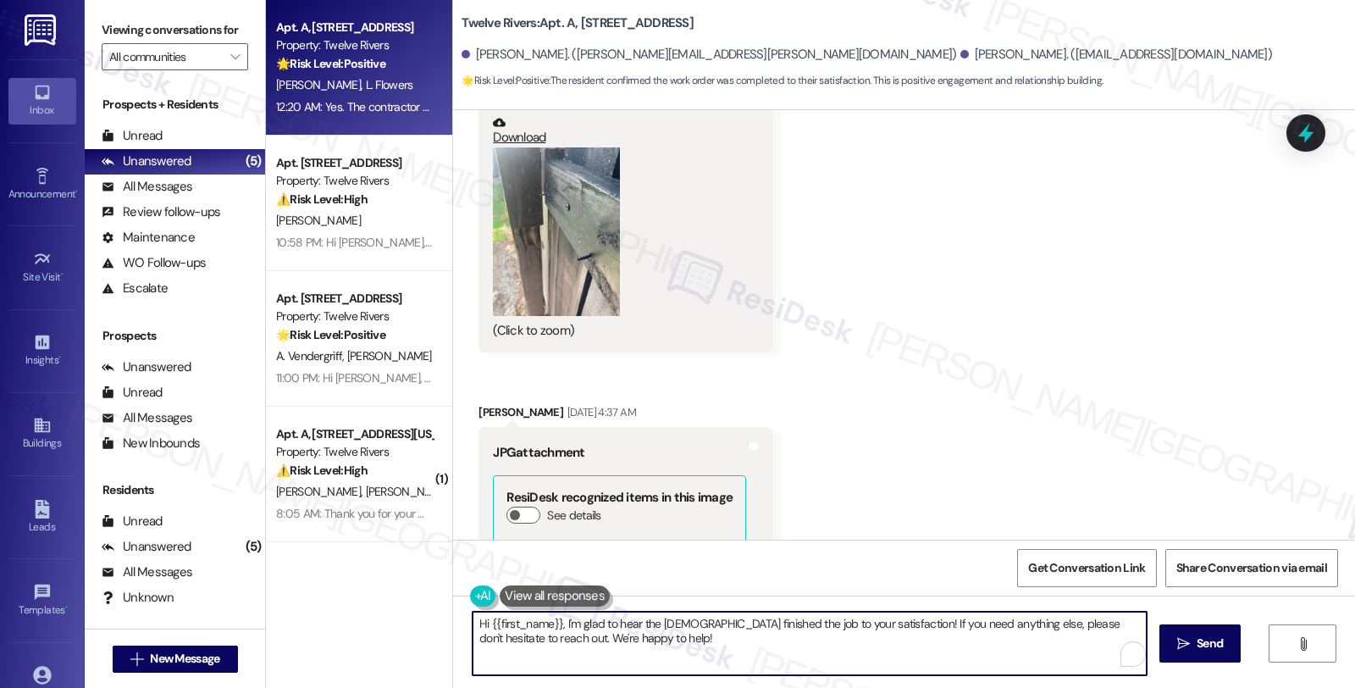
drag, startPoint x: 517, startPoint y: 636, endPoint x: 732, endPoint y: 638, distance: 215.1
click at [732, 638] on textarea "Hi {{first_name}}, I'm glad to hear the contractor finished the job to your sat…" at bounding box center [809, 643] width 674 height 64
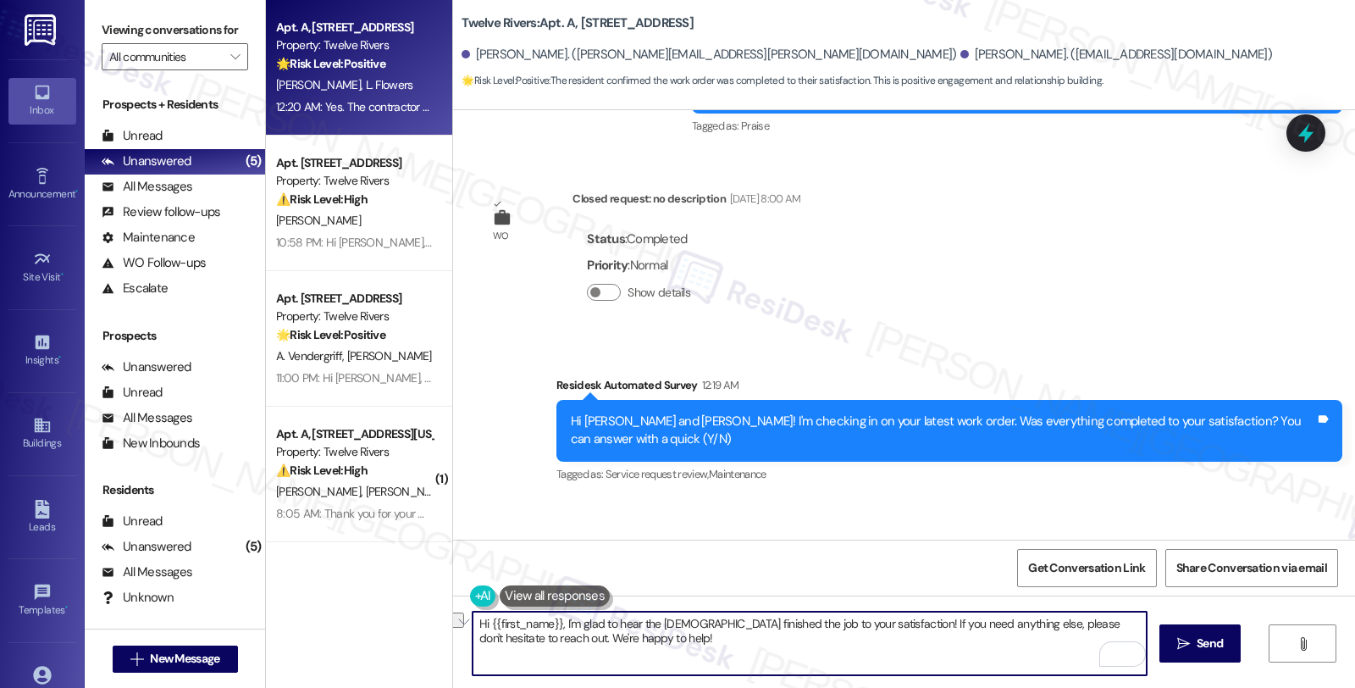
scroll to position [6384, 0]
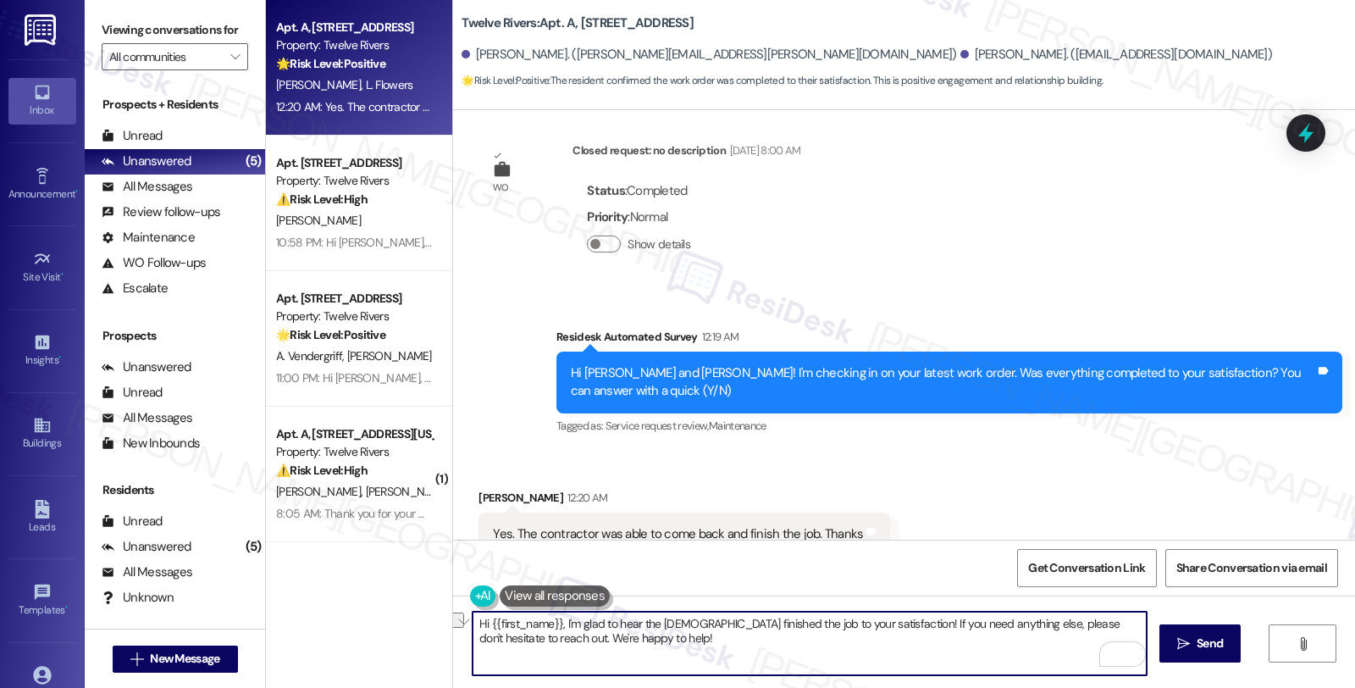
click at [480, 489] on div "Lorrie Flowers 12:20 AM" at bounding box center [684, 501] width 412 height 24
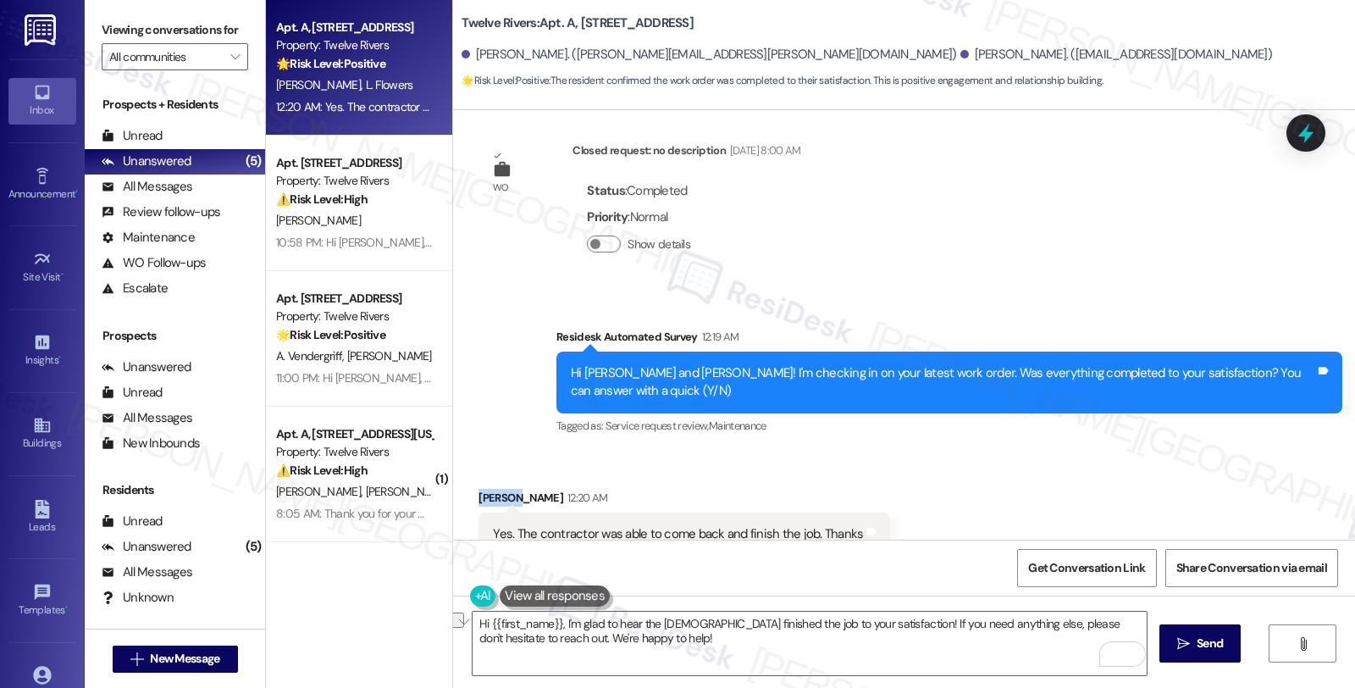
click at [480, 489] on div "Lorrie Flowers 12:20 AM" at bounding box center [684, 501] width 412 height 24
copy div "Lorrie"
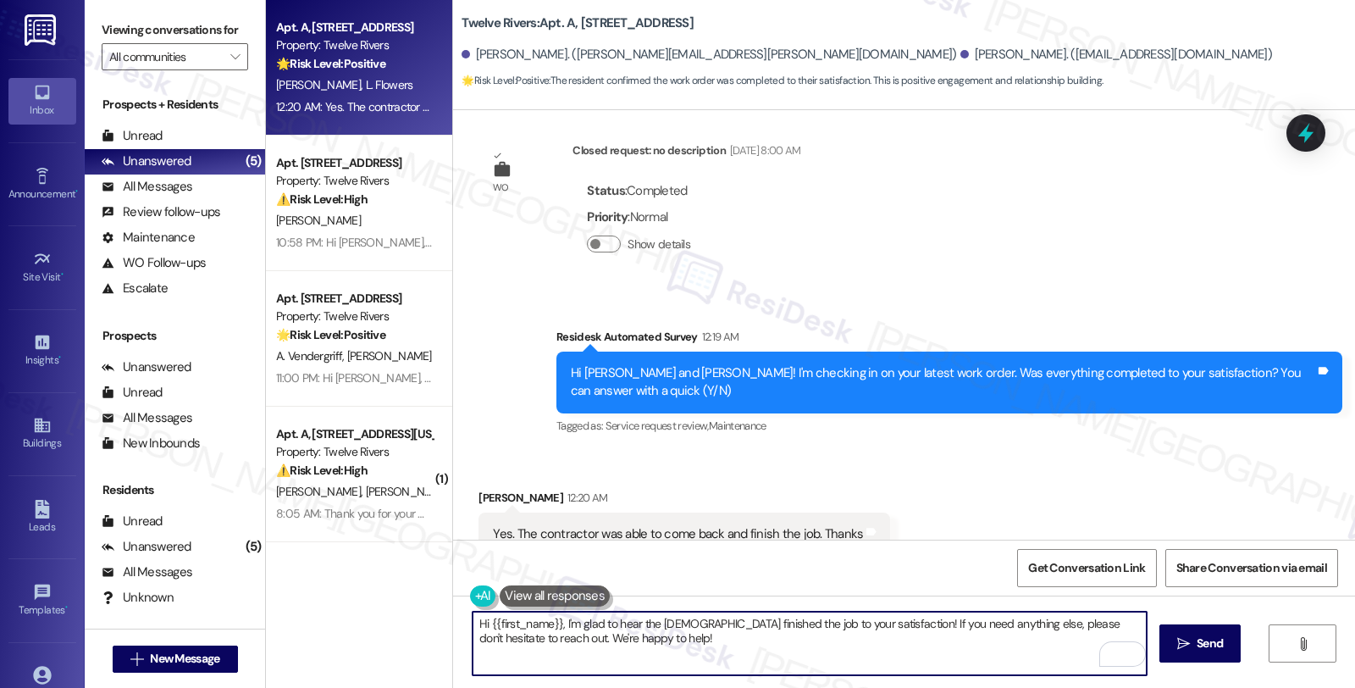
drag, startPoint x: 503, startPoint y: 623, endPoint x: 547, endPoint y: 627, distance: 44.2
click at [547, 627] on textarea "Hi {{first_name}}, I'm glad to hear the contractor finished the job to your sat…" at bounding box center [809, 643] width 674 height 64
paste textarea "Lorrie"
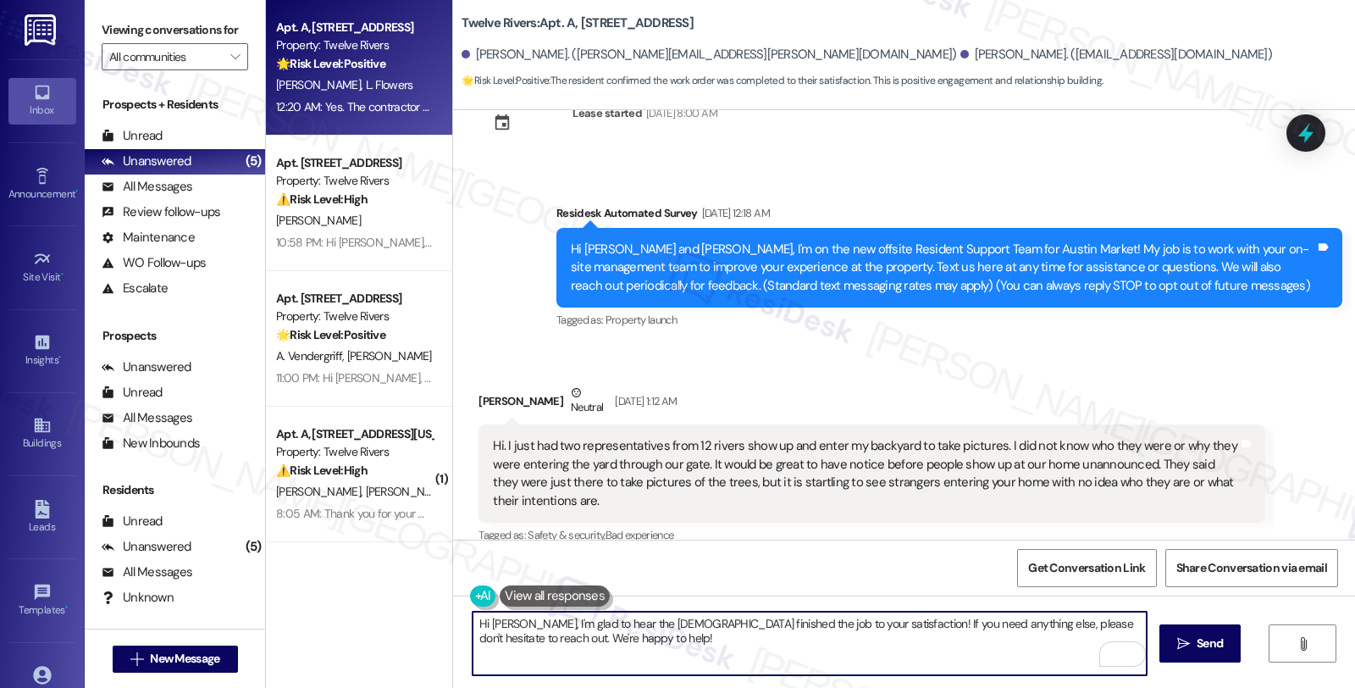
scroll to position [94, 0]
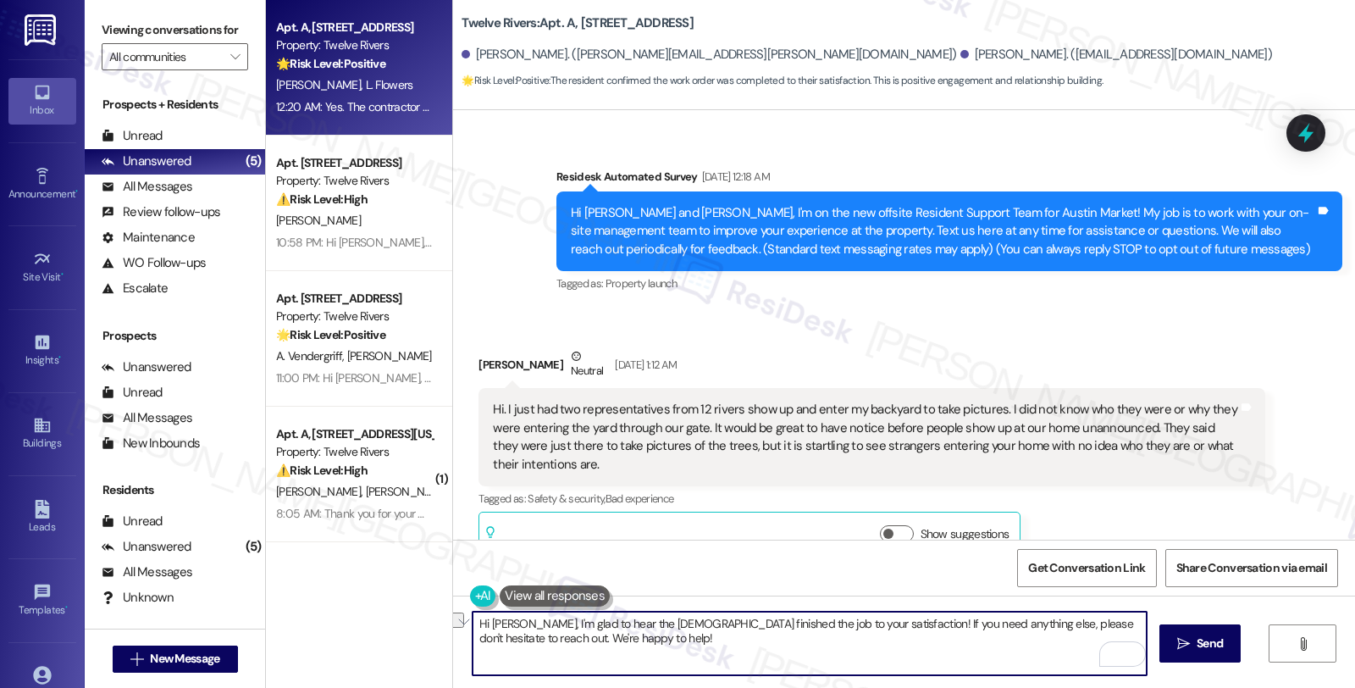
drag, startPoint x: 1139, startPoint y: 625, endPoint x: 1139, endPoint y: 642, distance: 16.9
click at [1139, 642] on textarea "Hi Lorrie, I'm glad to hear the contractor finished the job to your satisfactio…" at bounding box center [809, 643] width 674 height 64
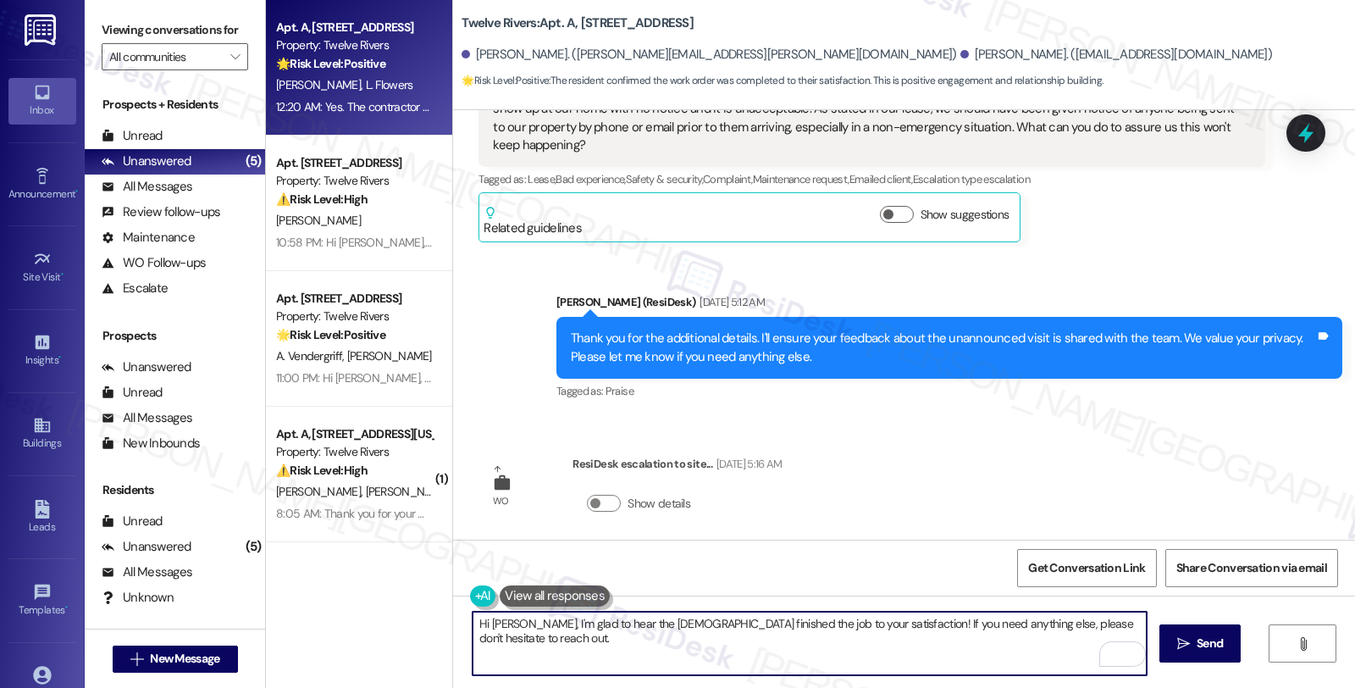
scroll to position [1223, 0]
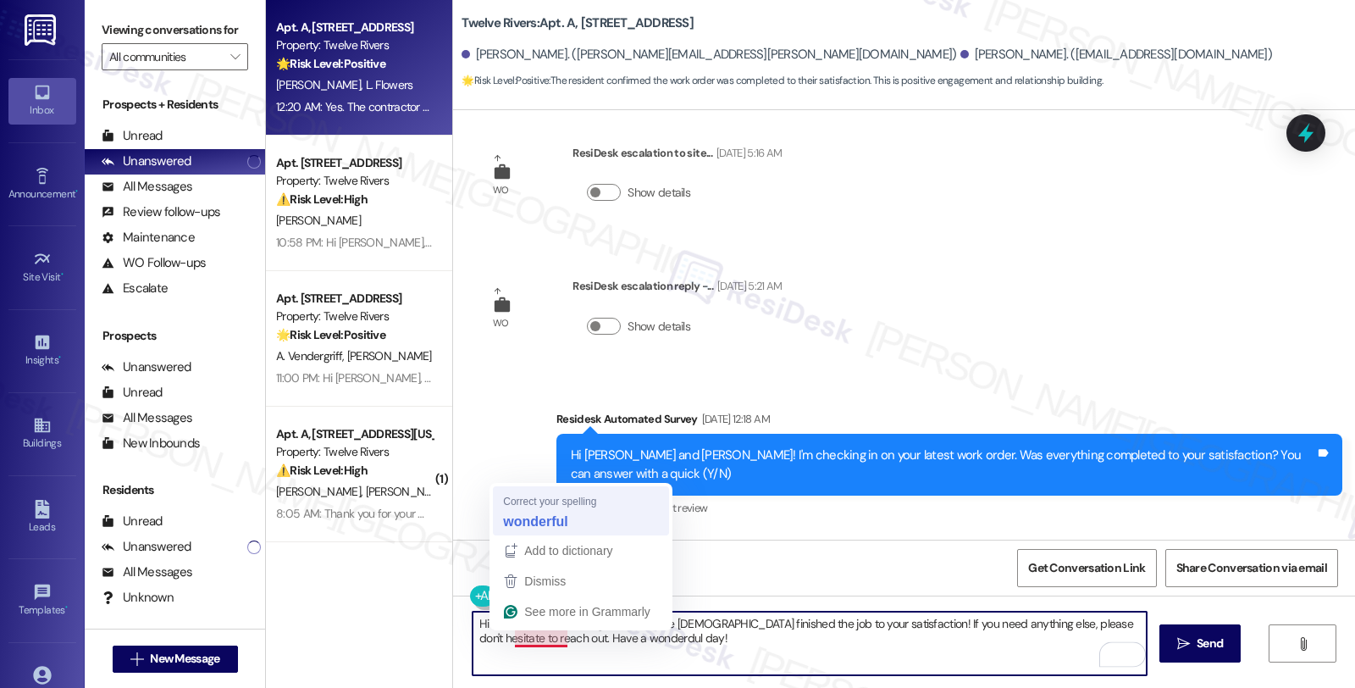
type textarea "Hi Lorrie, I'm glad to hear the contractor finished the job to your satisfactio…"
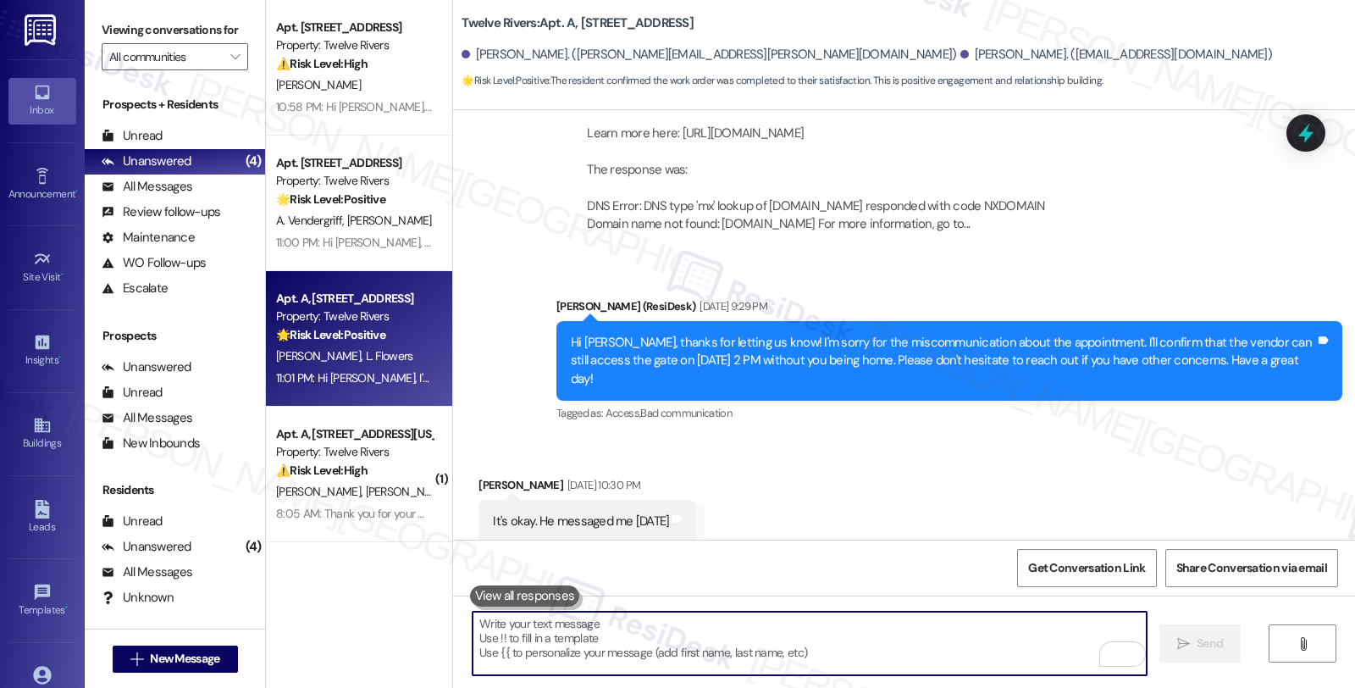
scroll to position [6383, 0]
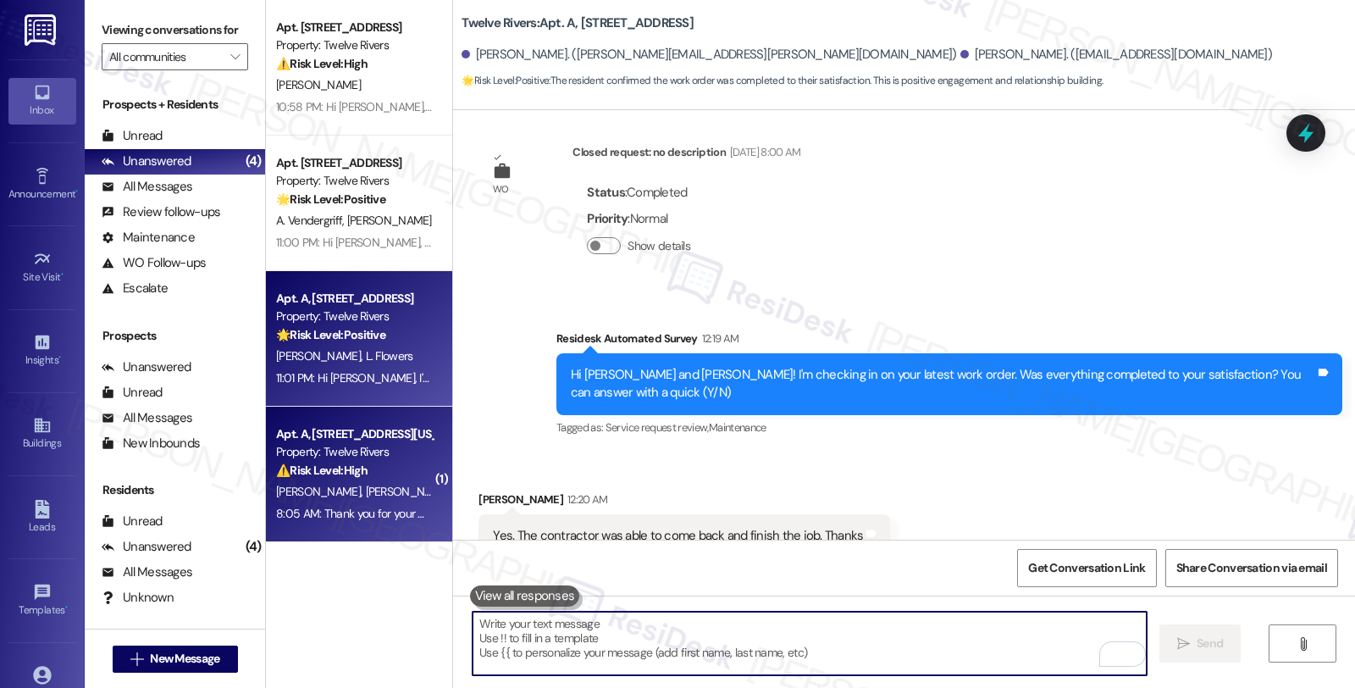
click at [367, 476] on div "⚠️ Risk Level: High The resident reported a power outlet not working. This is a…" at bounding box center [354, 470] width 157 height 18
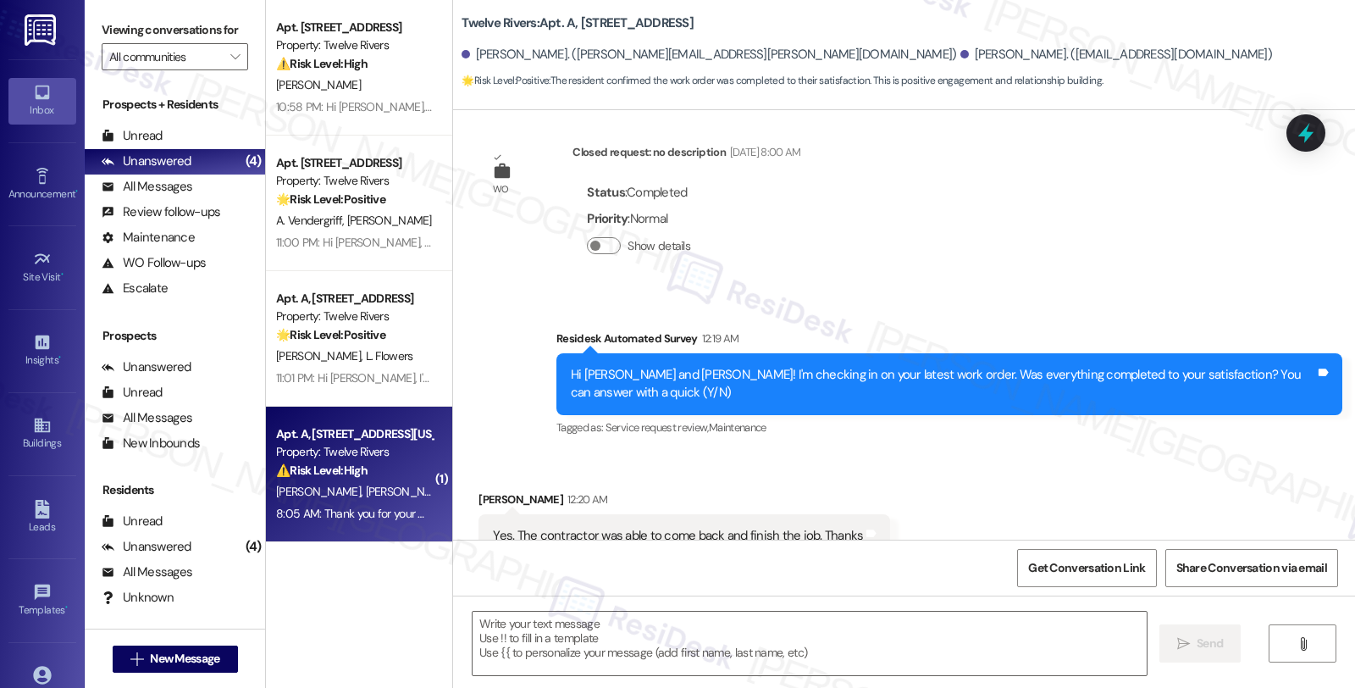
type textarea "Fetching suggested responses. Please feel free to read through the conversation…"
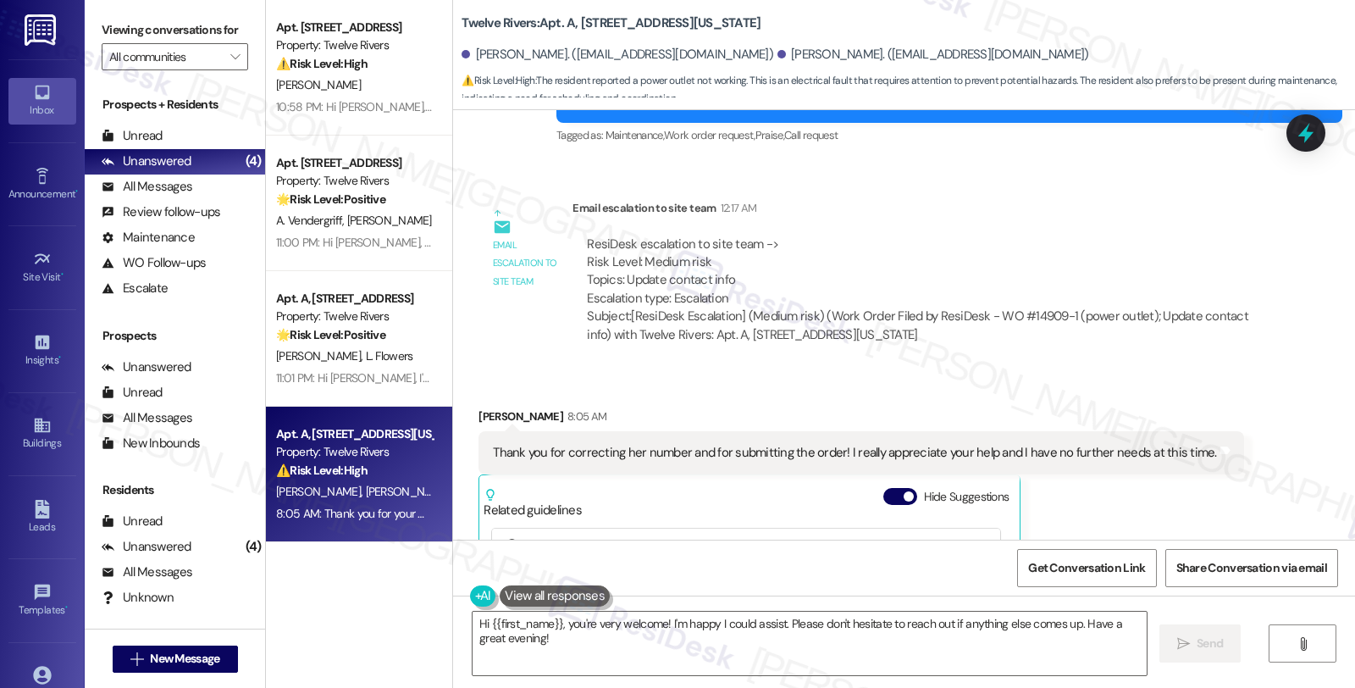
scroll to position [2967, 0]
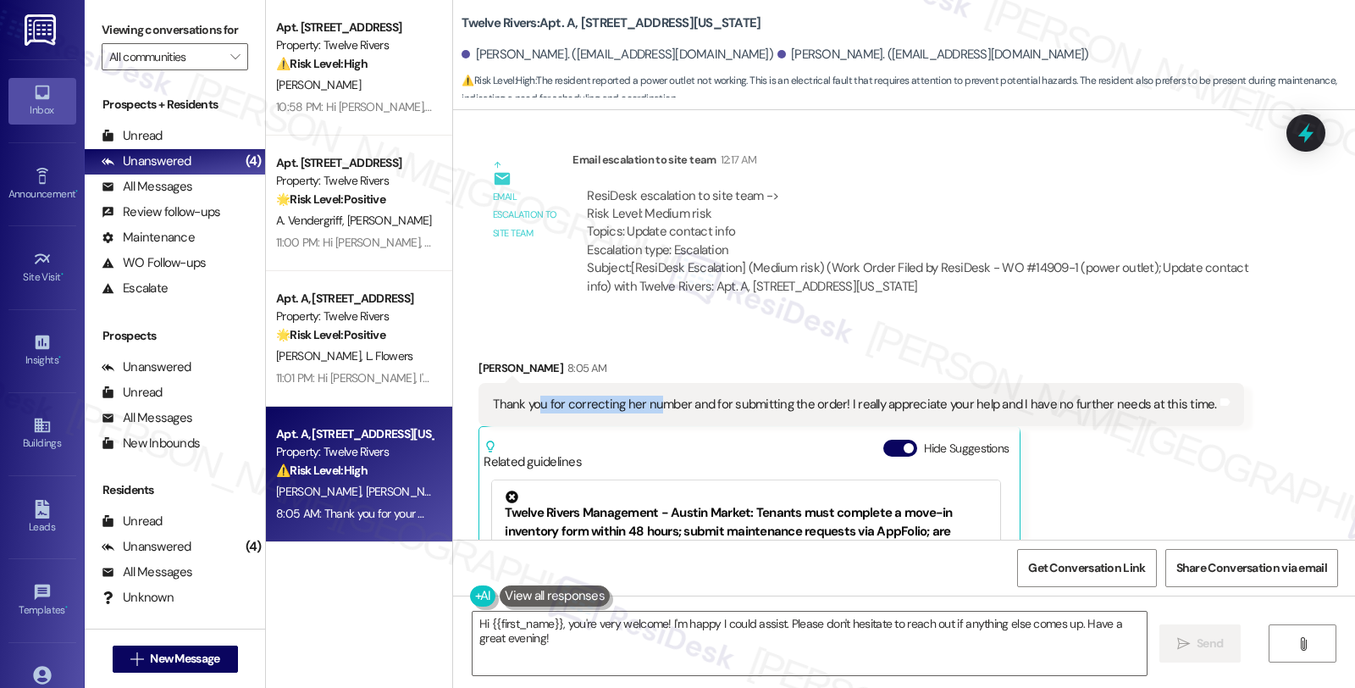
drag, startPoint x: 530, startPoint y: 370, endPoint x: 645, endPoint y: 371, distance: 115.2
click at [645, 395] on div "Thank you for correcting her number and for submitting the order! I really appr…" at bounding box center [854, 404] width 723 height 18
click at [489, 359] on div "Alexandra Hamby 8:05 AM" at bounding box center [860, 371] width 765 height 24
copy div "Alexandra"
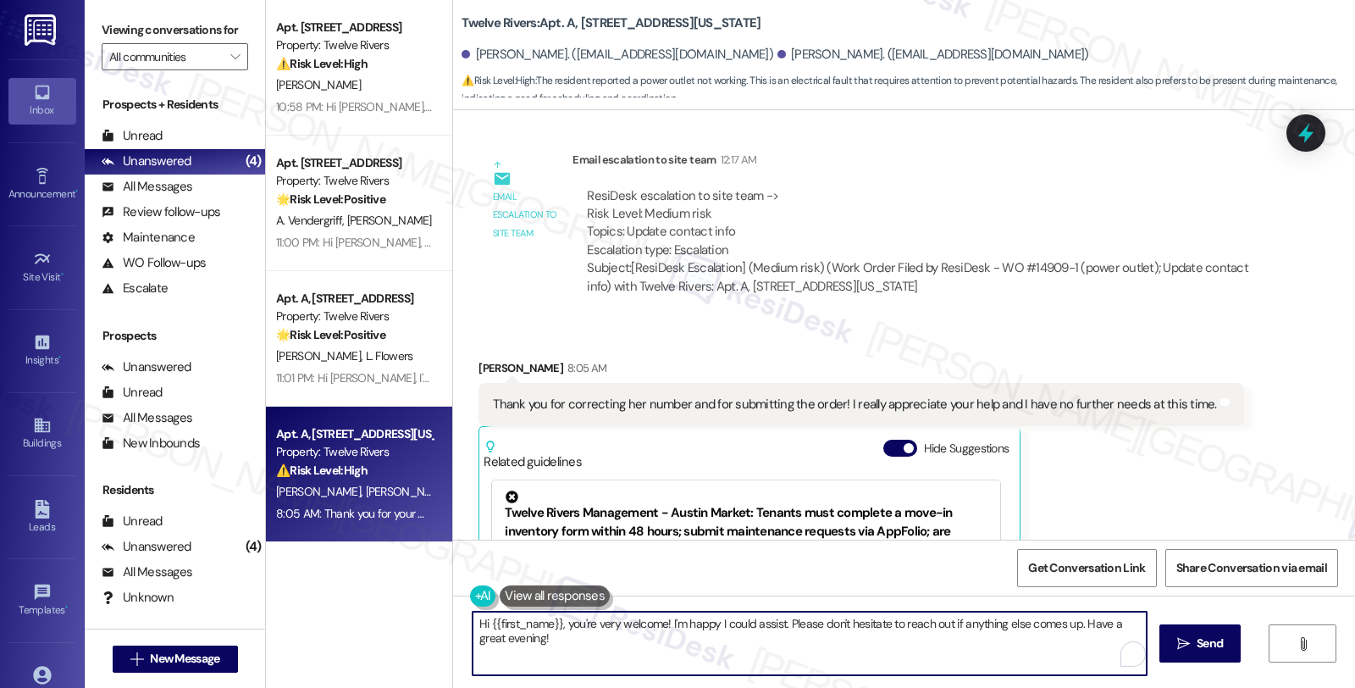
drag, startPoint x: 481, startPoint y: 622, endPoint x: 551, endPoint y: 622, distance: 70.3
click at [551, 622] on textarea "Hi {{first_name}}, you're very welcome! I'm happy I could assist. Please don't …" at bounding box center [809, 643] width 674 height 64
paste textarea "Alexandra"
click at [486, 638] on textarea "Hi Alexandra, you're very welcome! I'm happy I could assist. Please don't hesit…" at bounding box center [809, 643] width 674 height 64
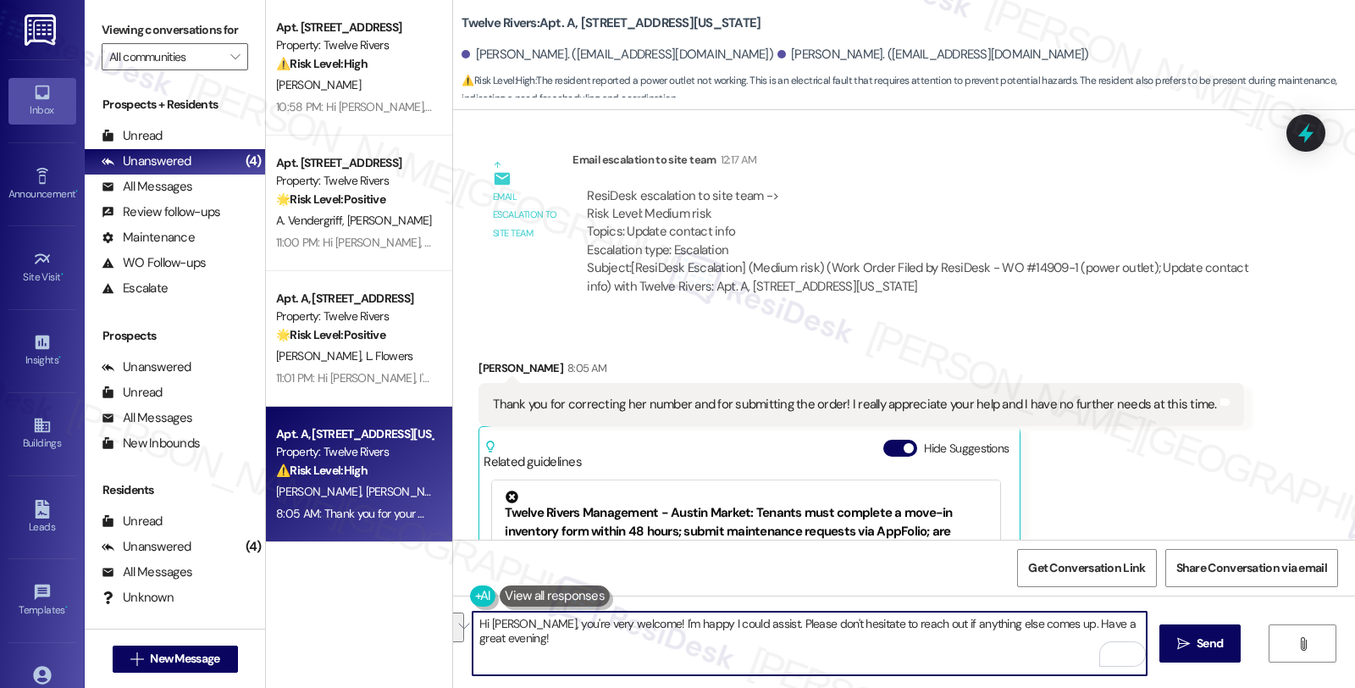
drag, startPoint x: 1086, startPoint y: 627, endPoint x: 1093, endPoint y: 642, distance: 17.0
click at [1093, 642] on div "Hi Alexandra, you're very welcome! I'm happy I could assist. Please don't hesit…" at bounding box center [810, 642] width 676 height 65
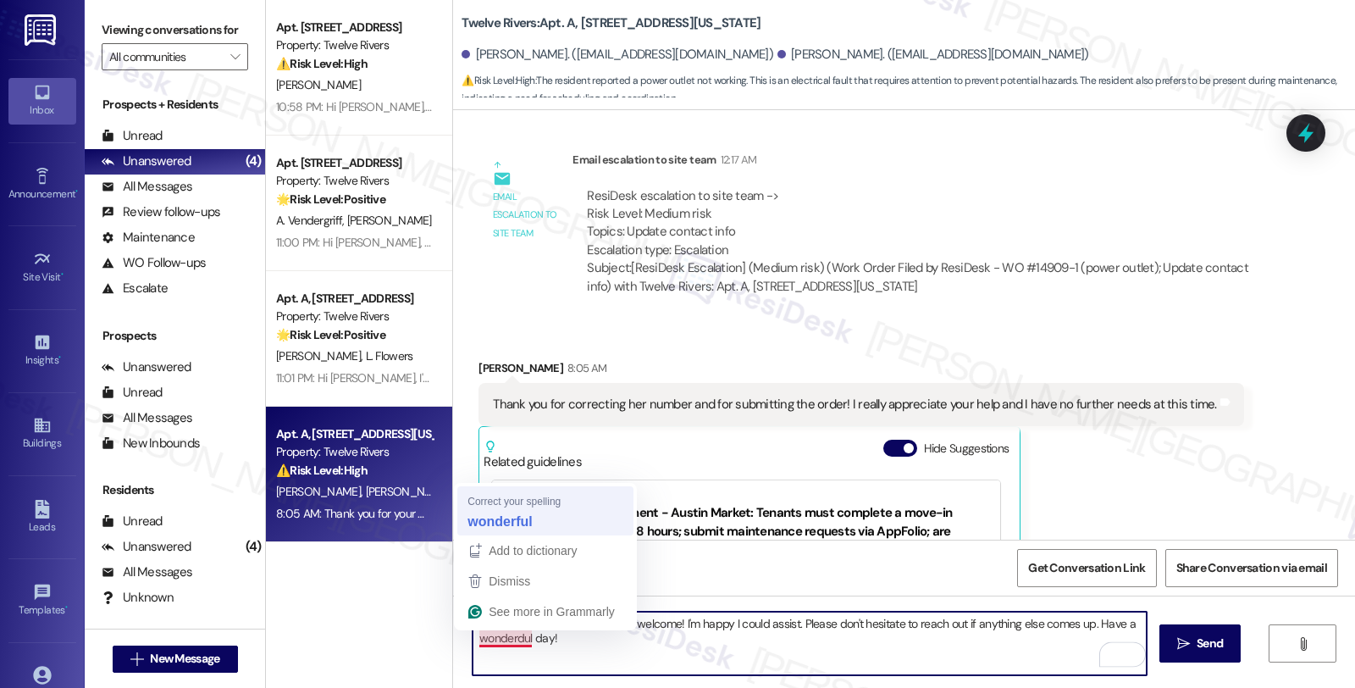
type textarea "Hi Alexandra, you're very welcome! I'm happy I could assist. Please don't hesit…"
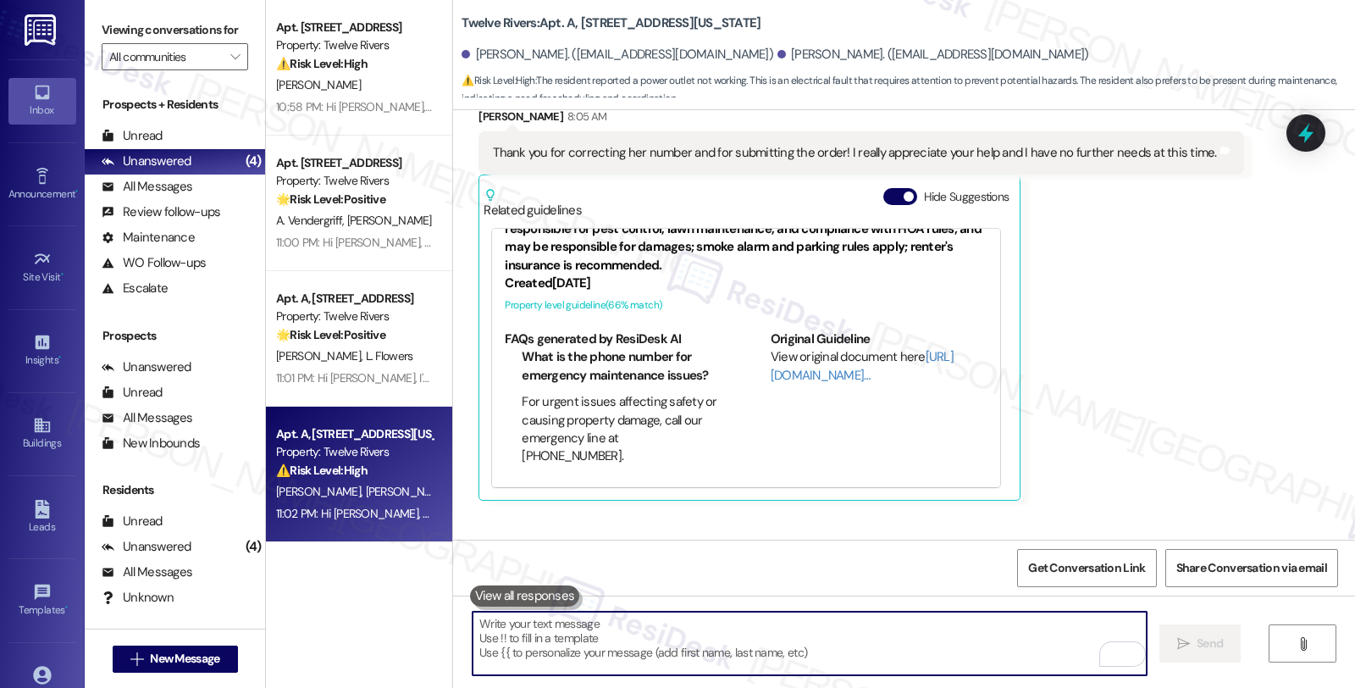
scroll to position [3410, 0]
